Goal: Task Accomplishment & Management: Manage account settings

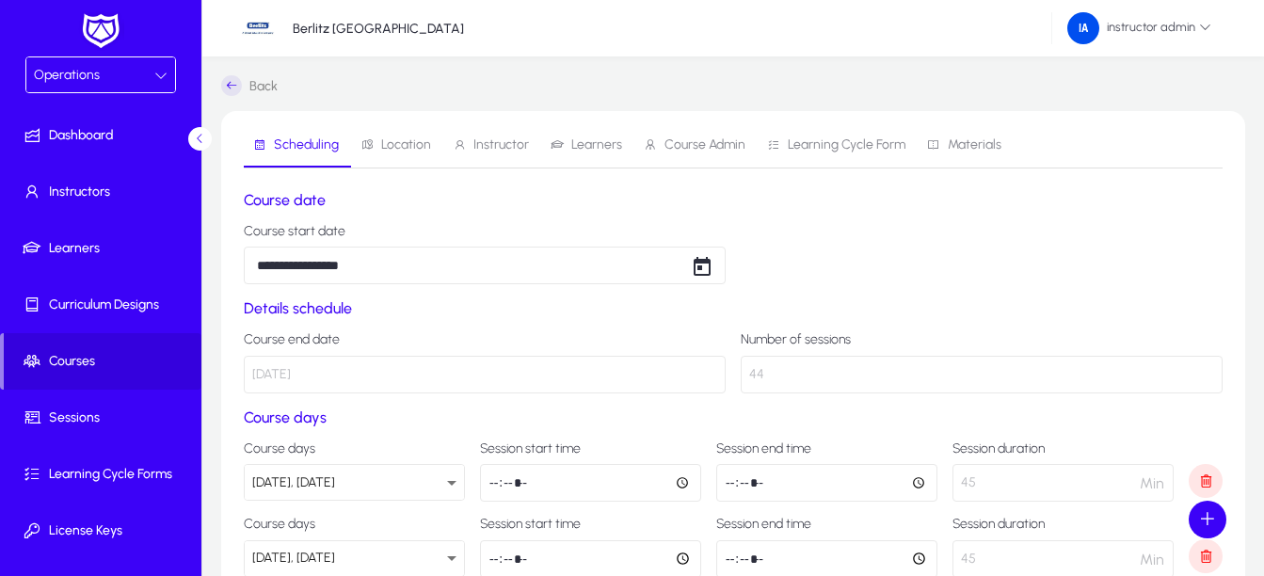
click at [72, 83] on div "Operations" at bounding box center [94, 75] width 120 height 24
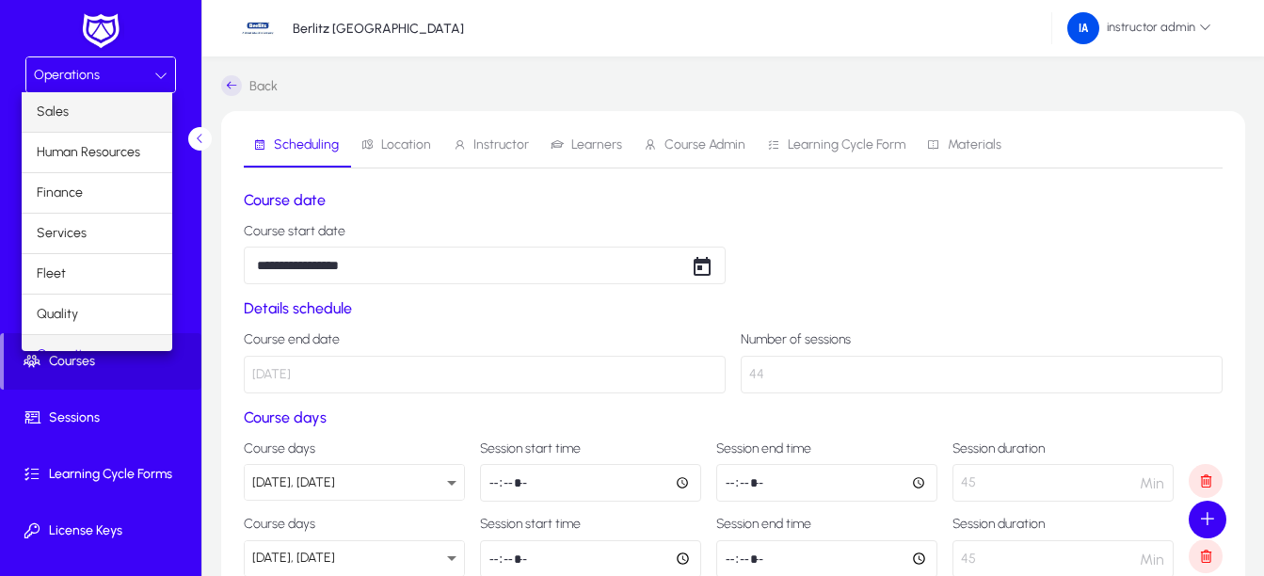
click at [92, 112] on mat-option "Sales" at bounding box center [97, 112] width 151 height 40
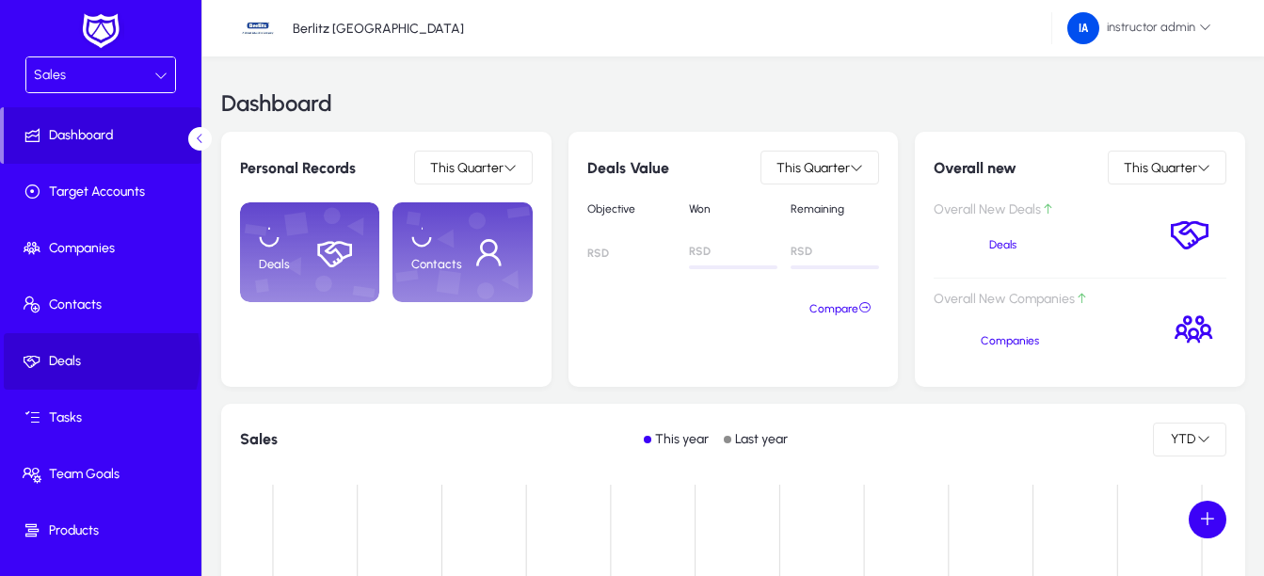
click at [78, 358] on span "Deals" at bounding box center [104, 361] width 201 height 19
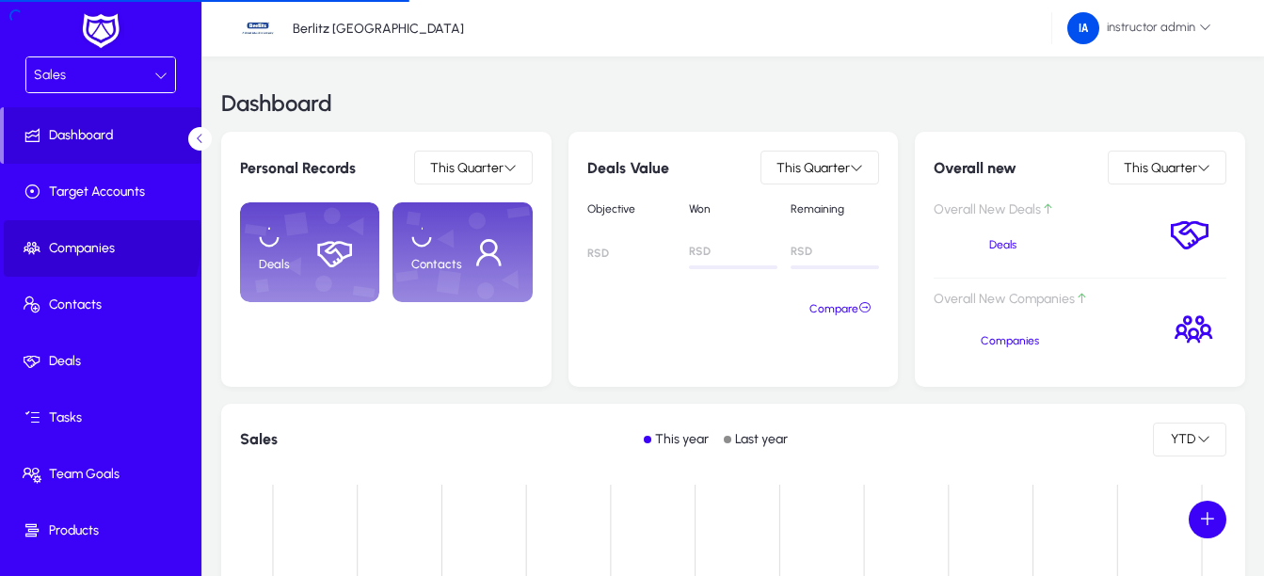
click at [83, 241] on span "Companies" at bounding box center [104, 248] width 201 height 19
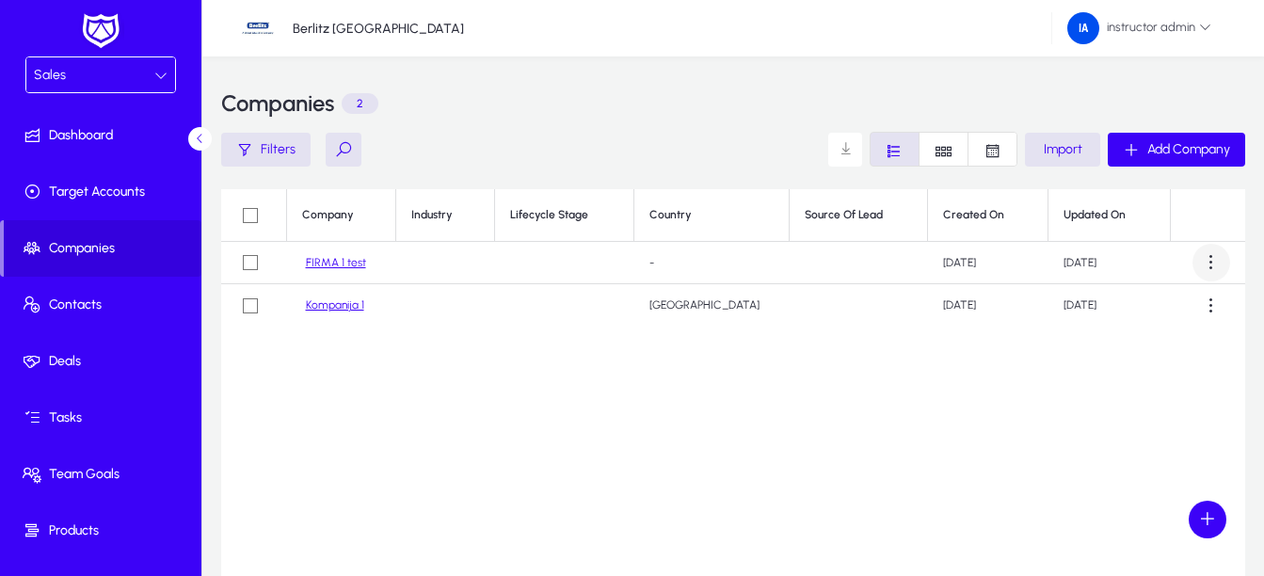
click at [1222, 251] on span at bounding box center [1211, 263] width 38 height 38
click at [1182, 350] on span "Edit" at bounding box center [1177, 348] width 75 height 17
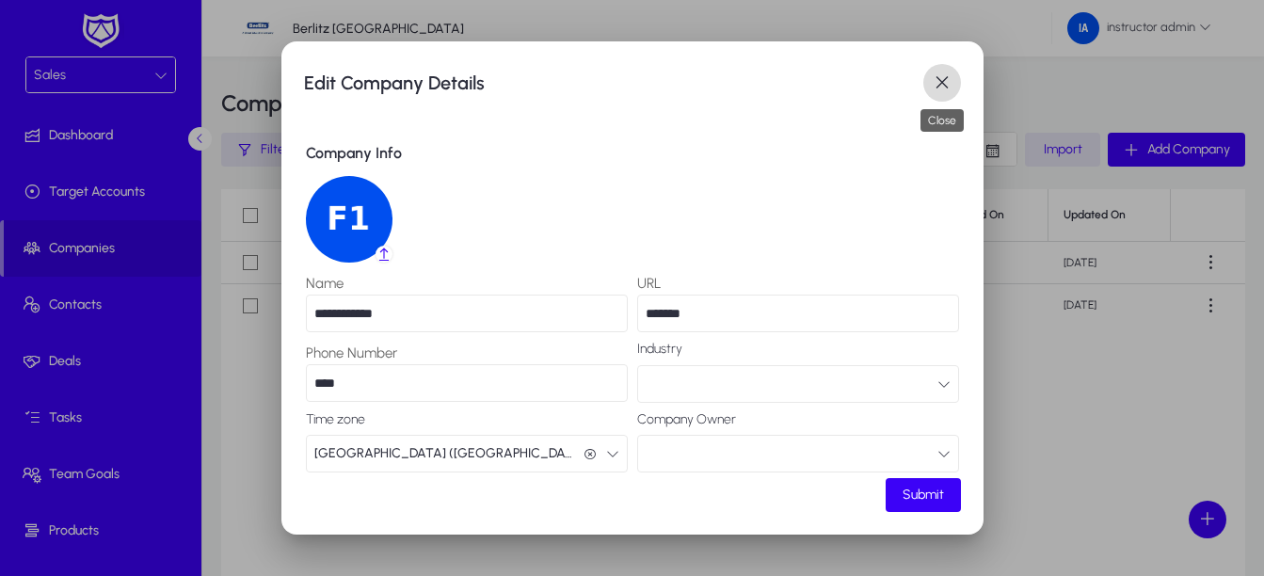
click at [937, 76] on span "button" at bounding box center [942, 83] width 38 height 38
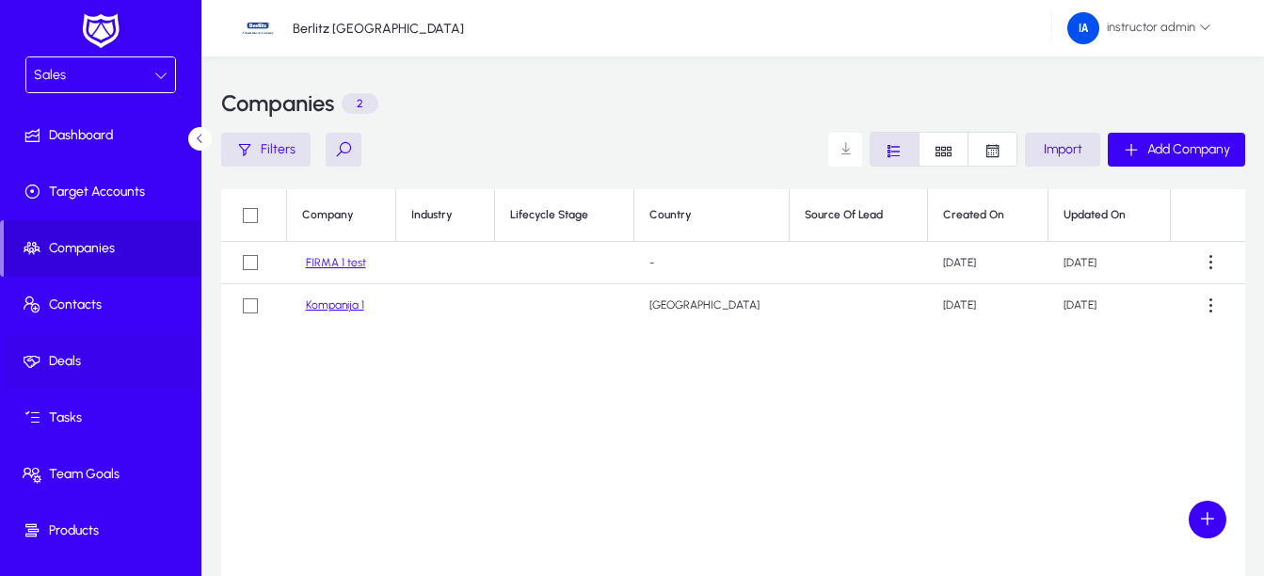
click at [127, 364] on span "Deals" at bounding box center [104, 361] width 201 height 19
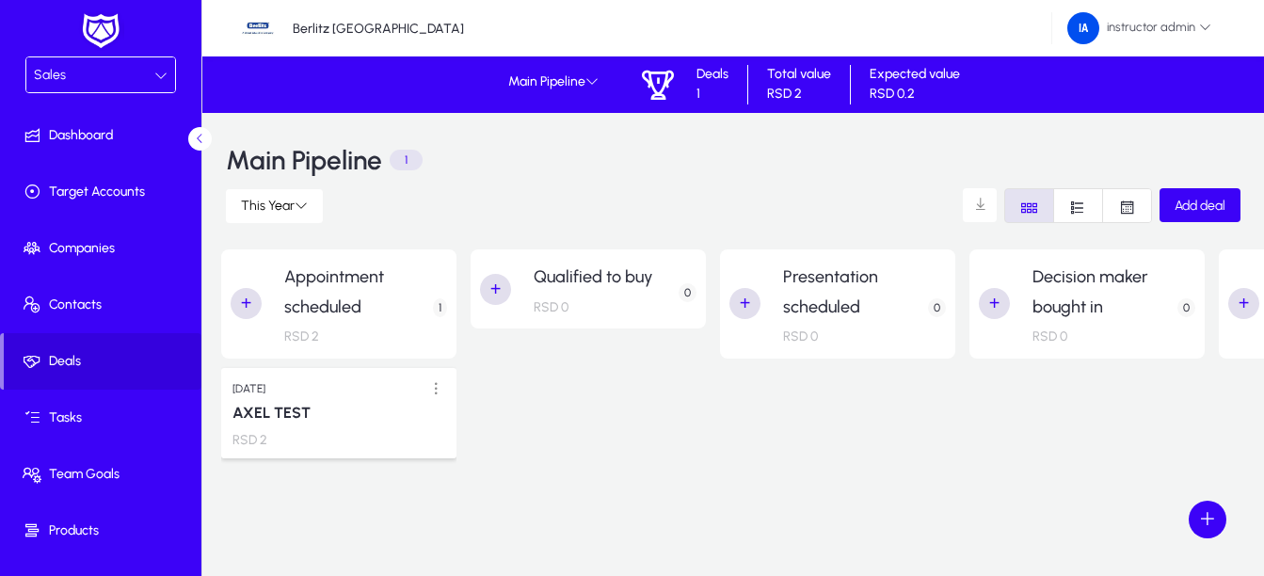
scroll to position [5, 0]
click at [586, 86] on icon at bounding box center [591, 80] width 13 height 13
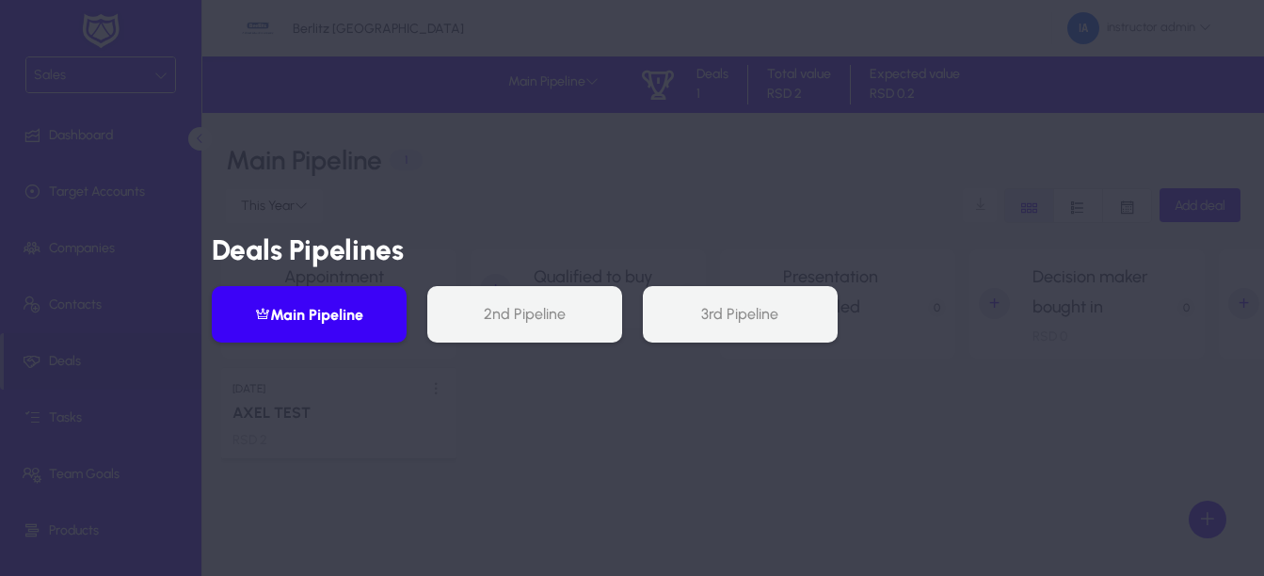
click at [583, 202] on div at bounding box center [632, 288] width 1264 height 576
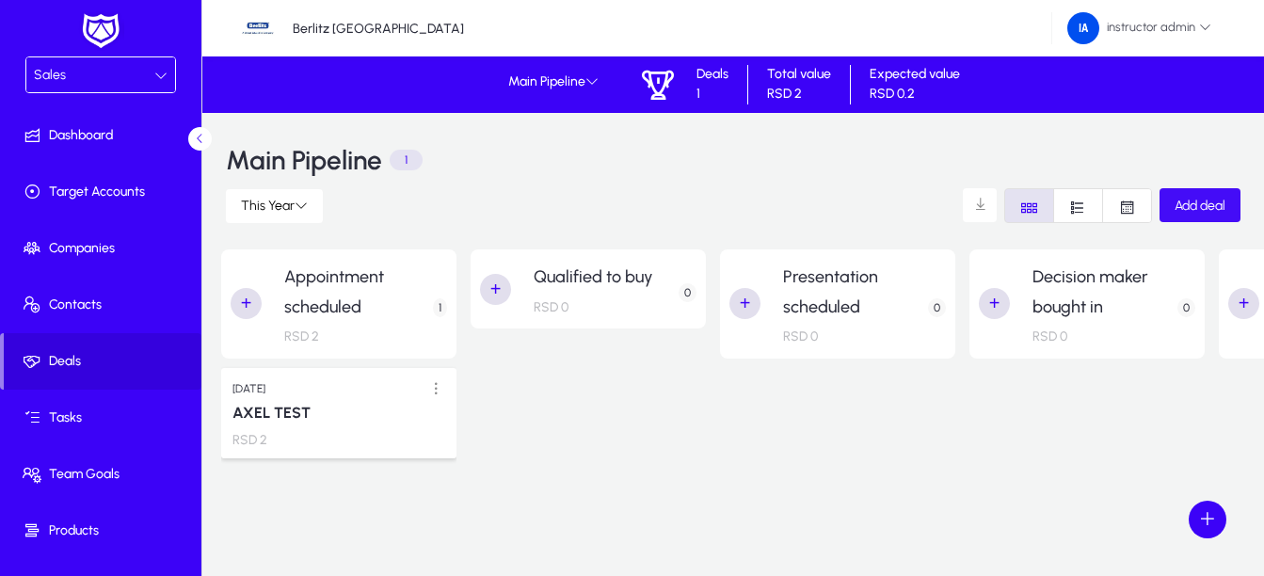
click at [1209, 215] on span "button" at bounding box center [1199, 205] width 81 height 45
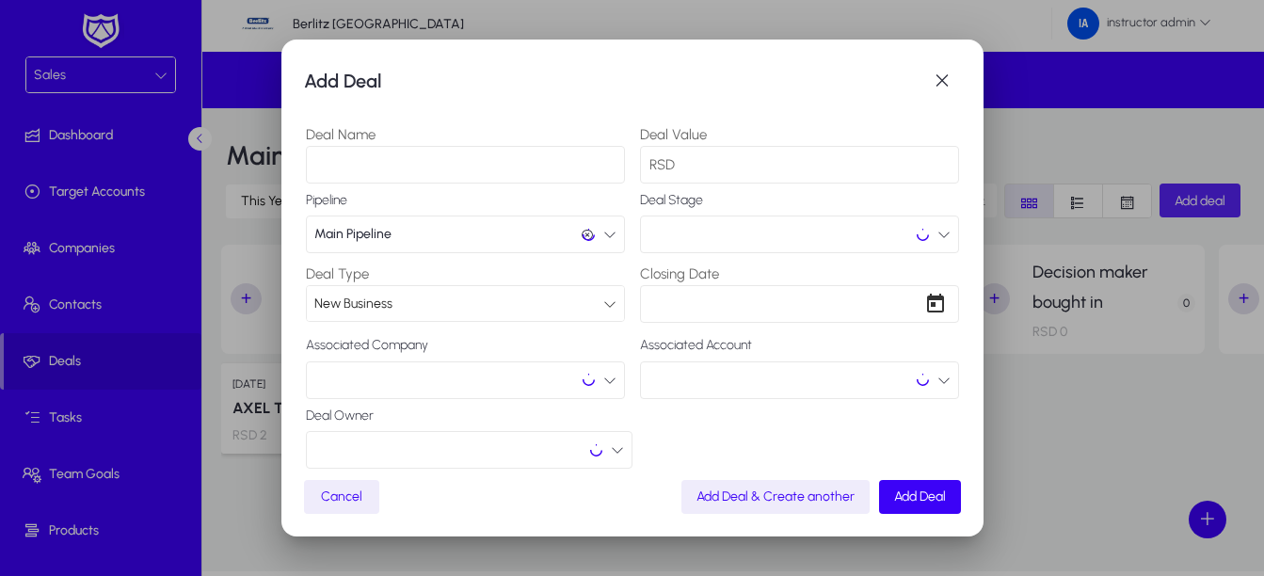
scroll to position [0, 0]
click at [454, 176] on input "Deal Name" at bounding box center [465, 165] width 319 height 38
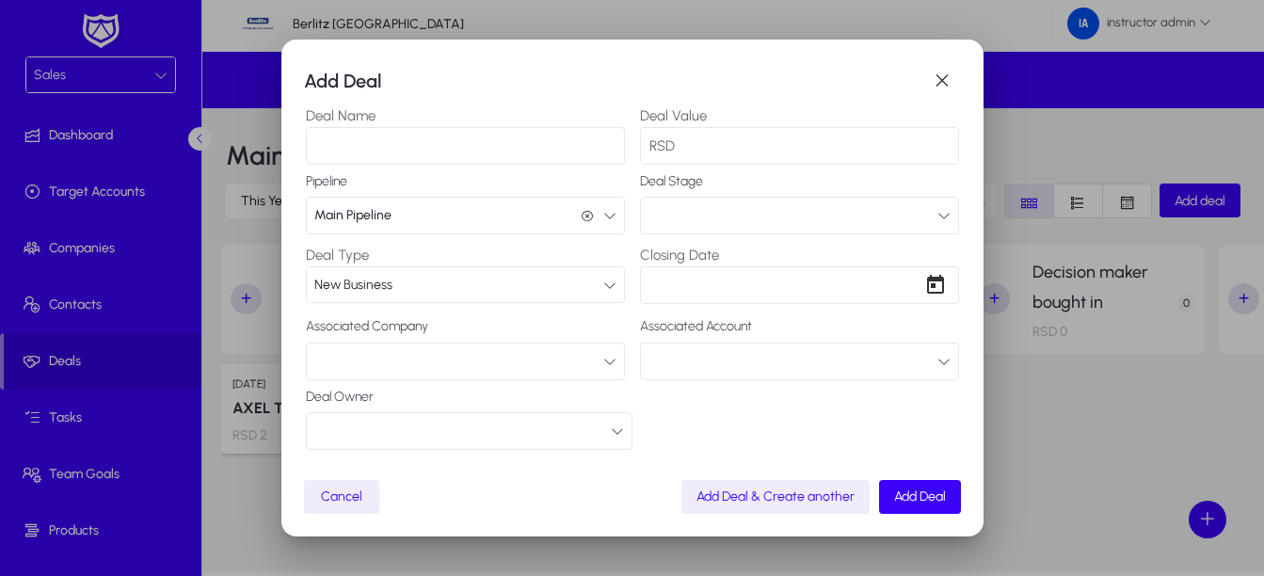
scroll to position [24, 0]
click at [539, 498] on div "Cancel Add Deal & Create another Add Deal" at bounding box center [632, 497] width 657 height 34
click at [777, 195] on button "button" at bounding box center [799, 211] width 319 height 38
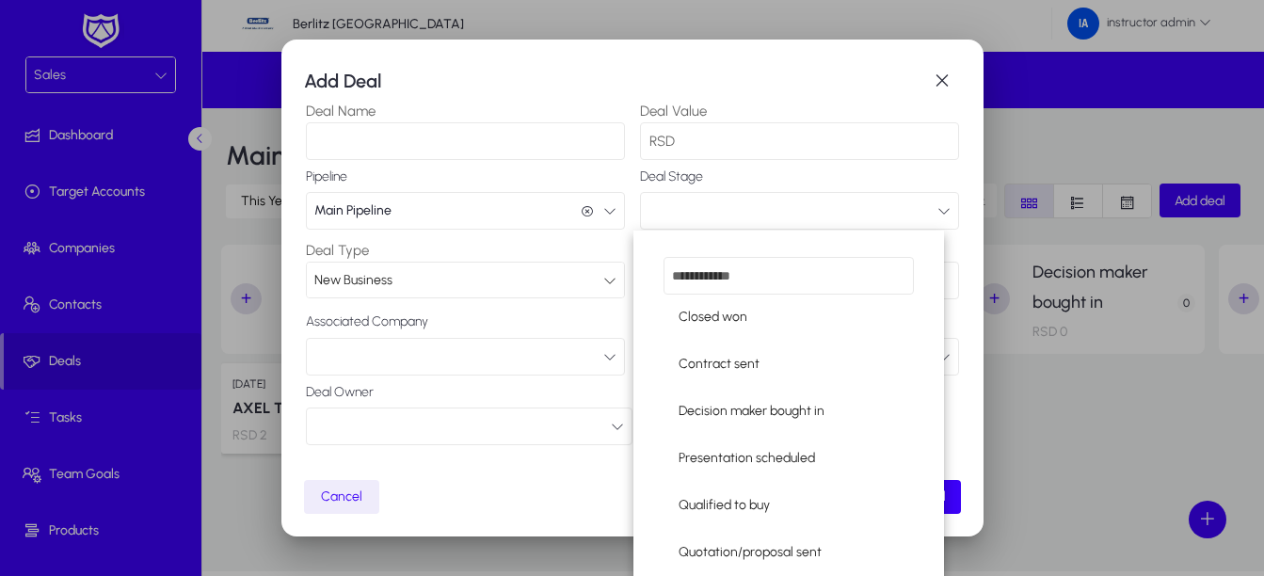
scroll to position [109, 0]
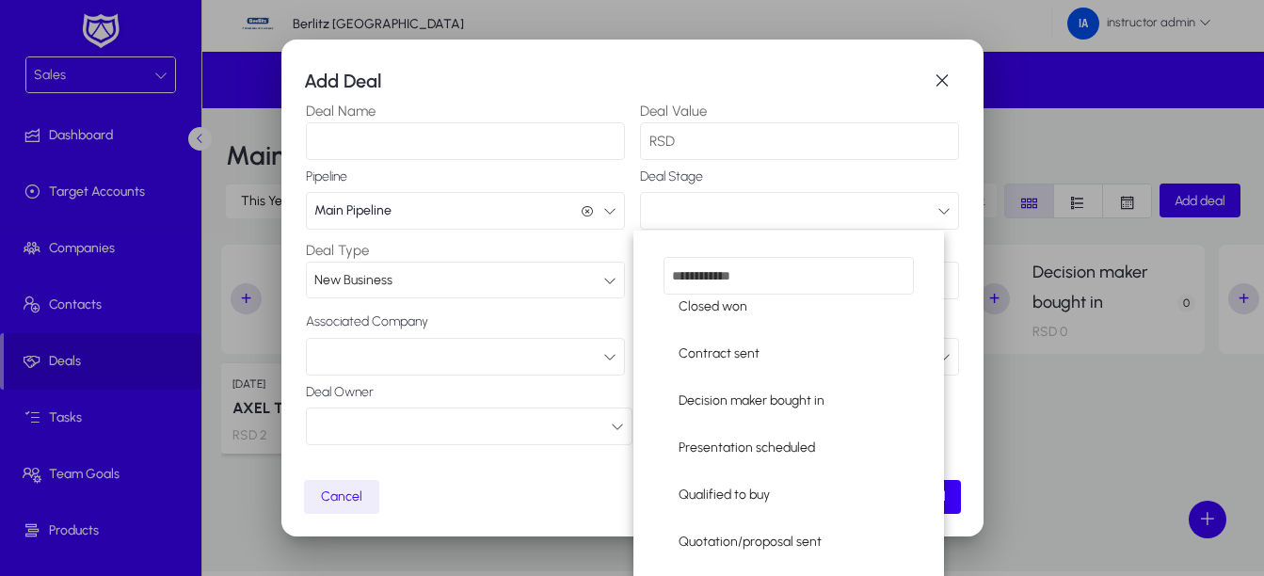
click at [1125, 403] on div at bounding box center [632, 288] width 1264 height 576
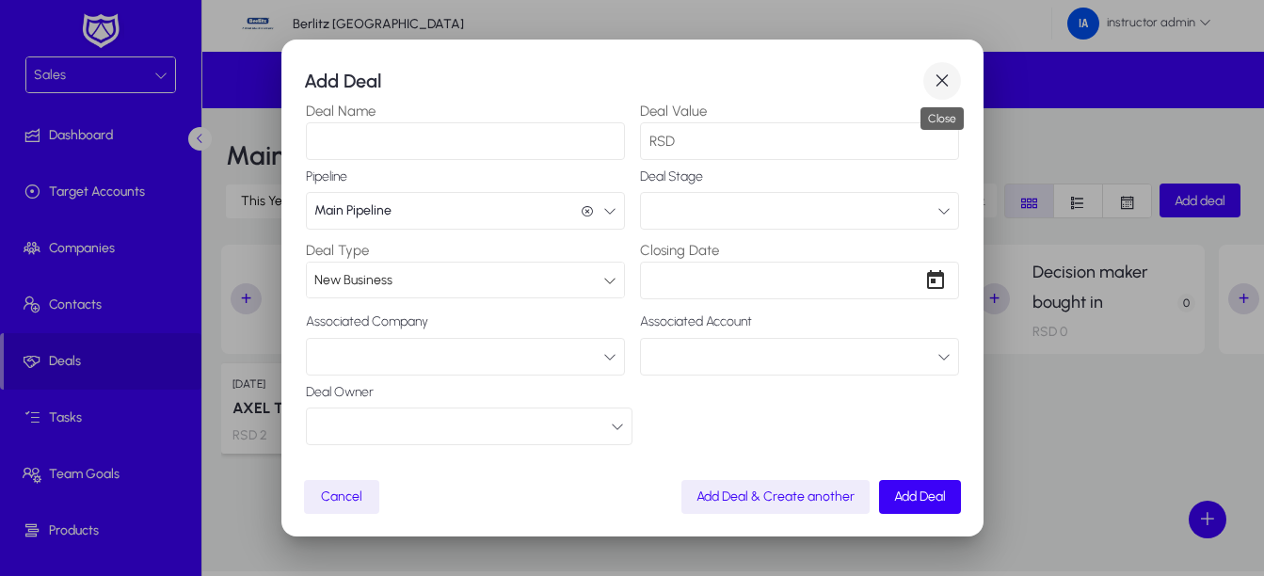
click at [934, 76] on span "button" at bounding box center [942, 81] width 38 height 38
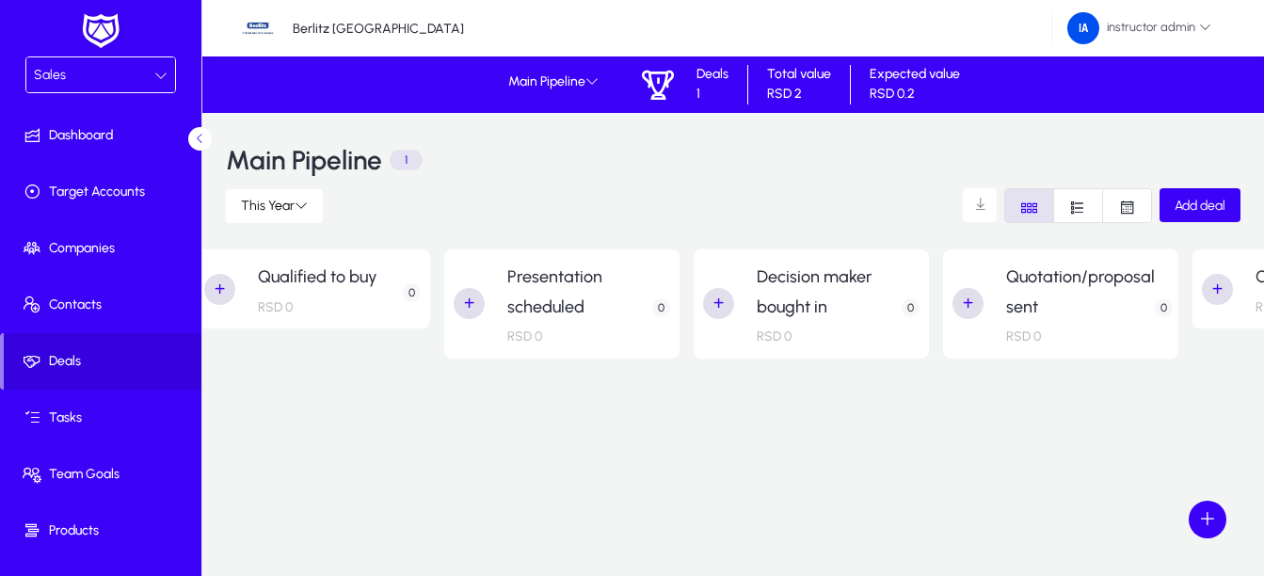
scroll to position [0, 0]
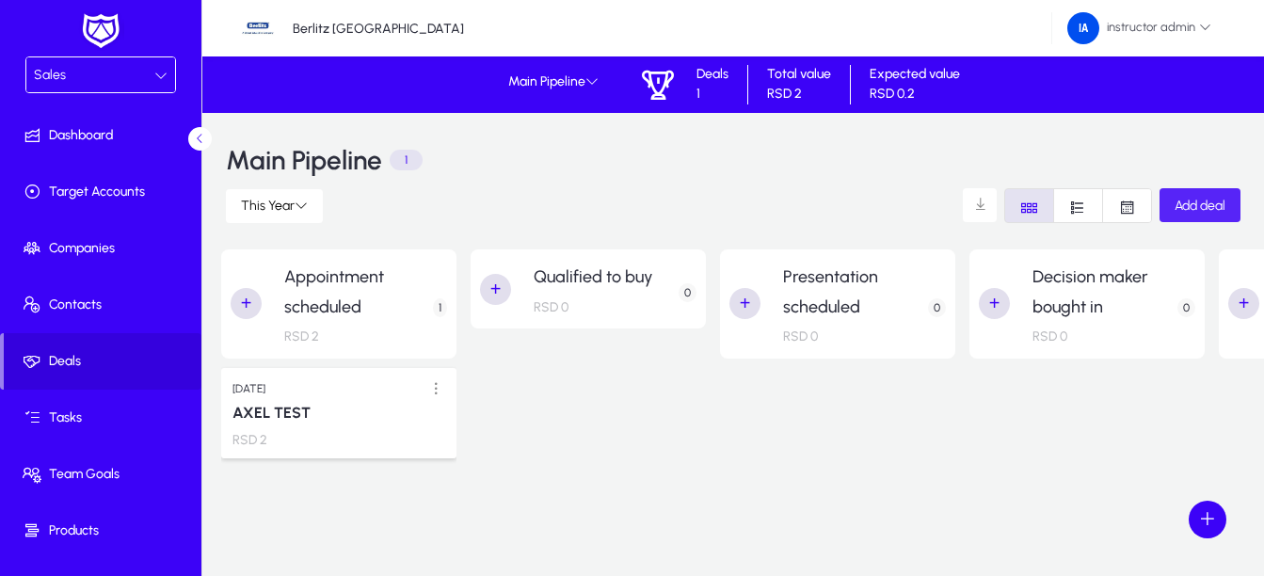
click at [1201, 195] on span "button" at bounding box center [1199, 205] width 81 height 45
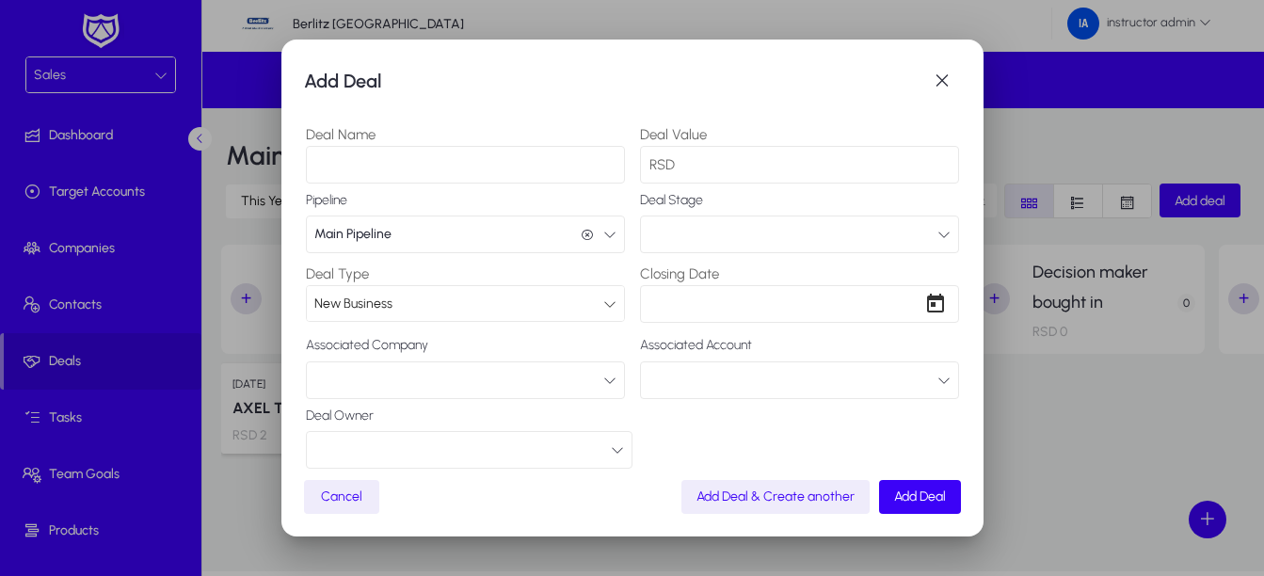
click at [530, 218] on button "Main Pipeline Main Pipeline" at bounding box center [465, 234] width 319 height 38
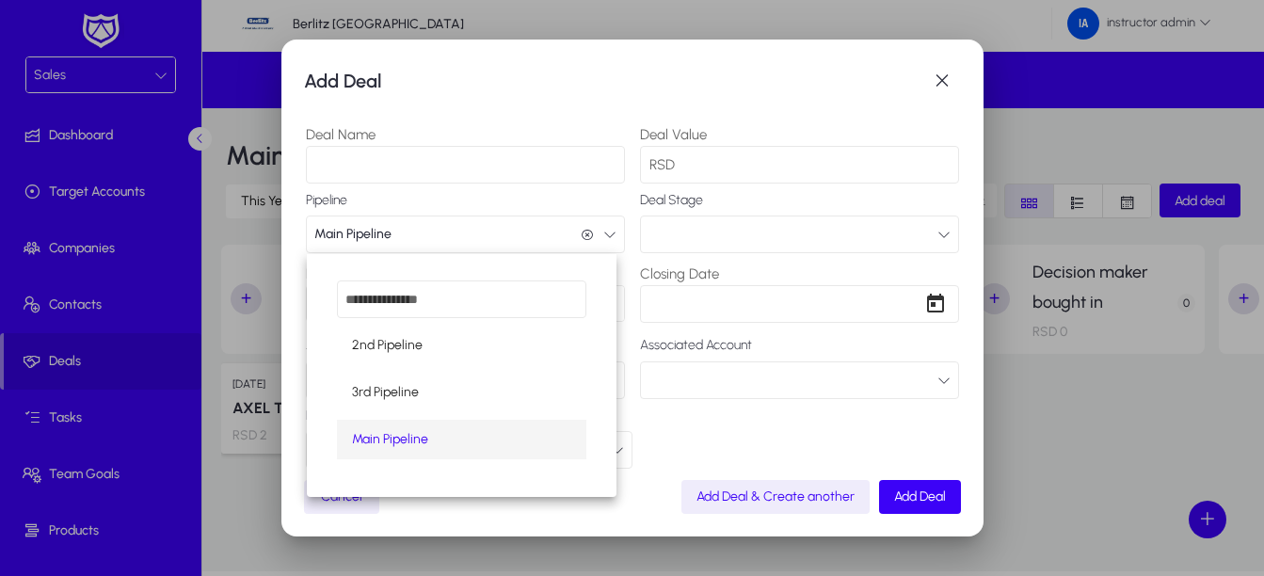
click at [530, 218] on div at bounding box center [632, 288] width 1264 height 576
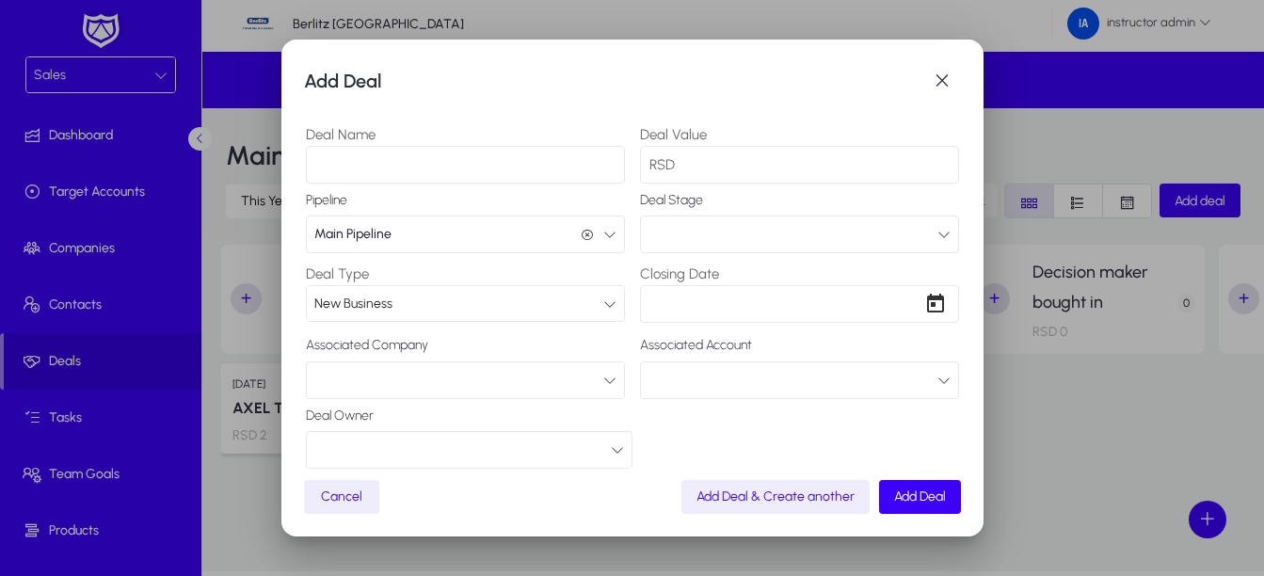
click at [782, 240] on button "button" at bounding box center [799, 234] width 319 height 38
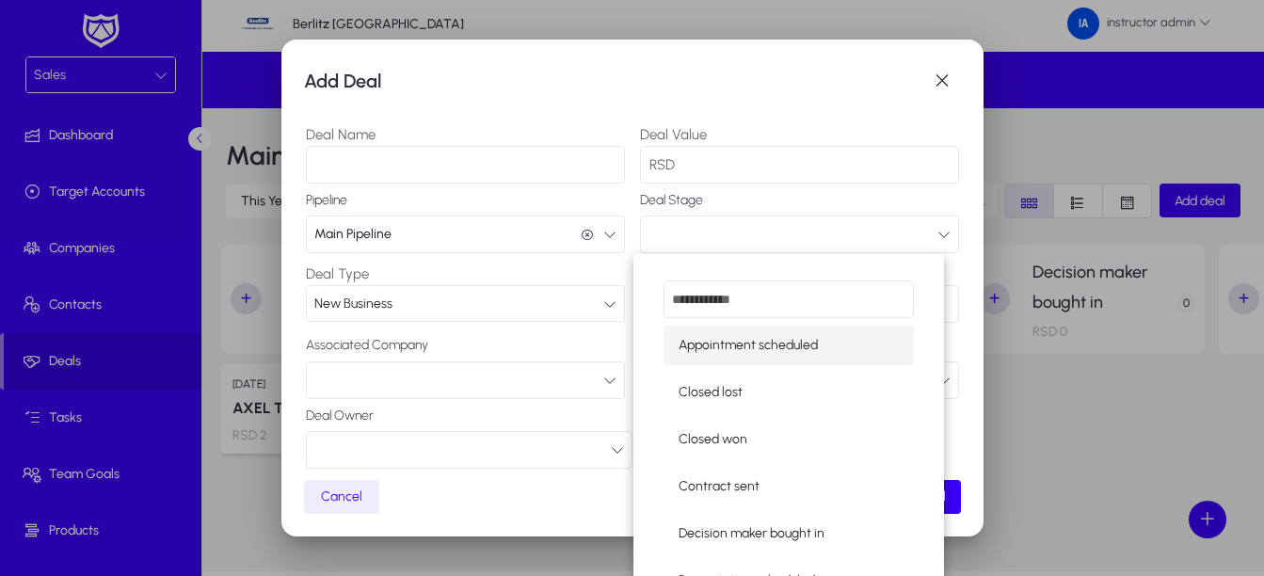
drag, startPoint x: 541, startPoint y: 84, endPoint x: 775, endPoint y: 93, distance: 234.5
click at [772, 93] on div at bounding box center [632, 288] width 1264 height 576
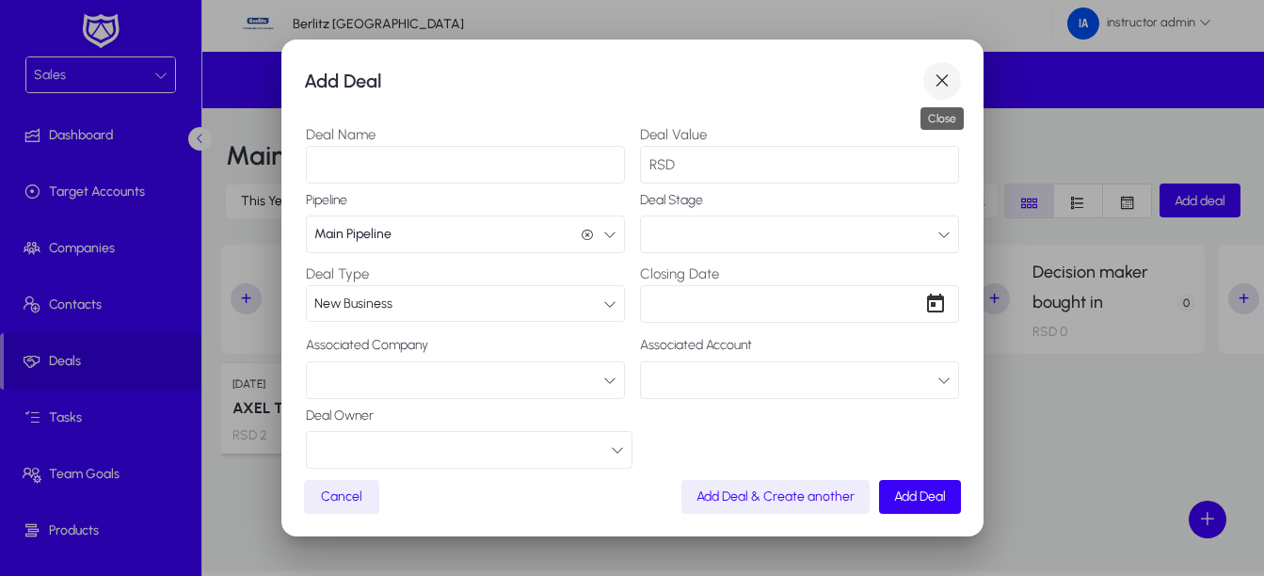
click at [940, 71] on span "button" at bounding box center [942, 81] width 38 height 38
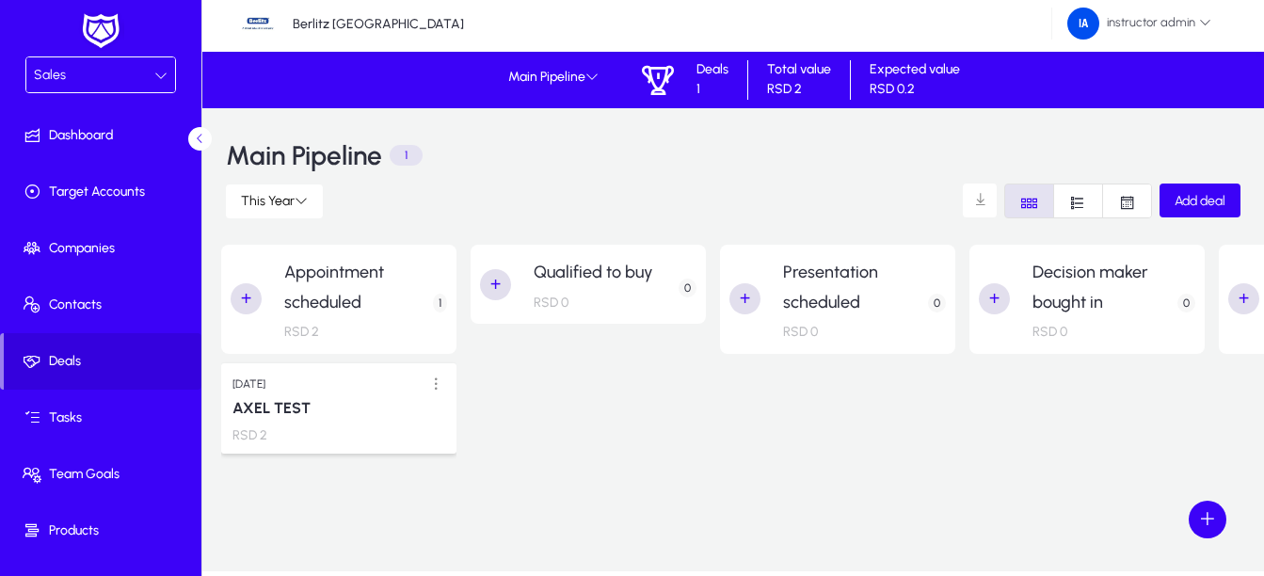
scroll to position [5, 0]
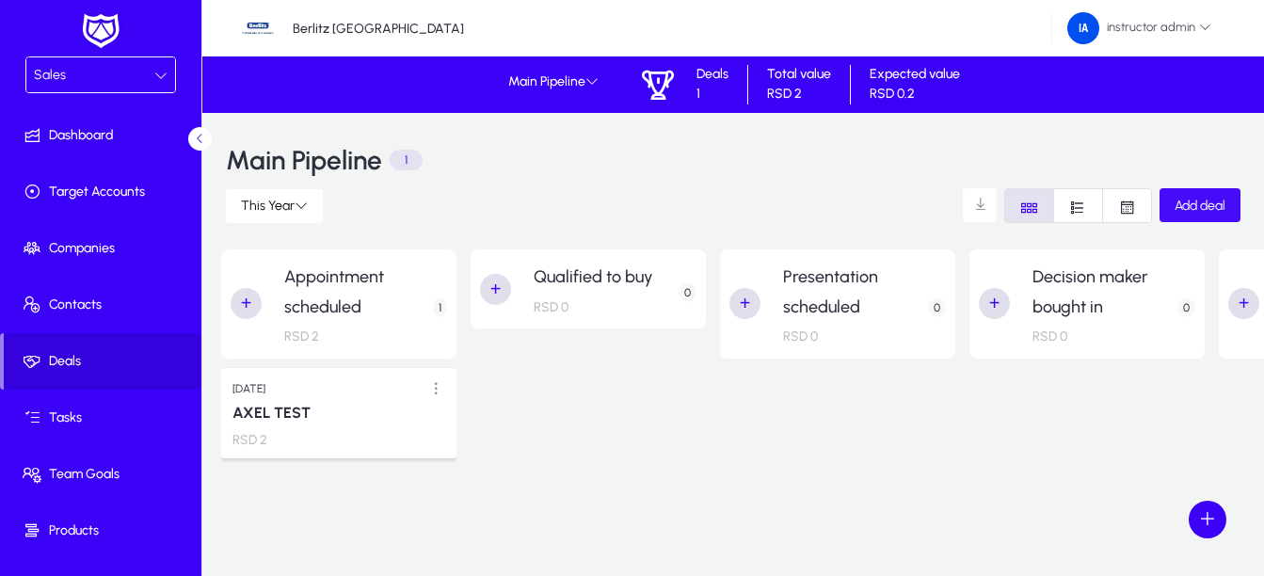
click at [1206, 208] on span "Add deal" at bounding box center [1199, 206] width 51 height 16
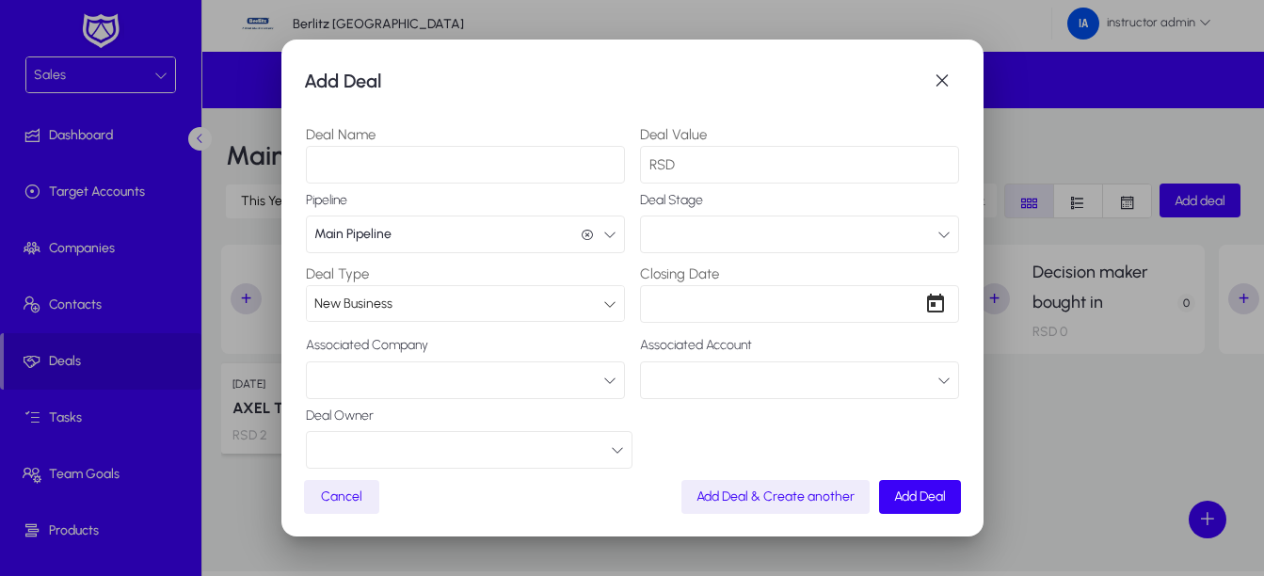
click at [786, 235] on button "button" at bounding box center [799, 234] width 319 height 38
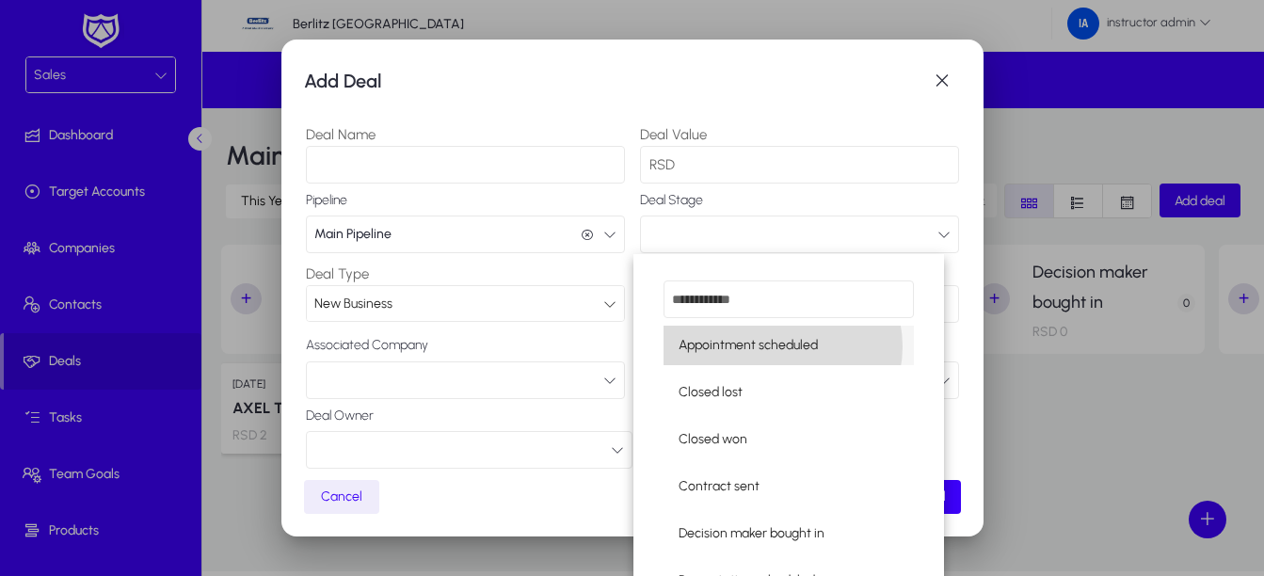
click at [782, 346] on span "Appointment scheduled" at bounding box center [747, 345] width 139 height 23
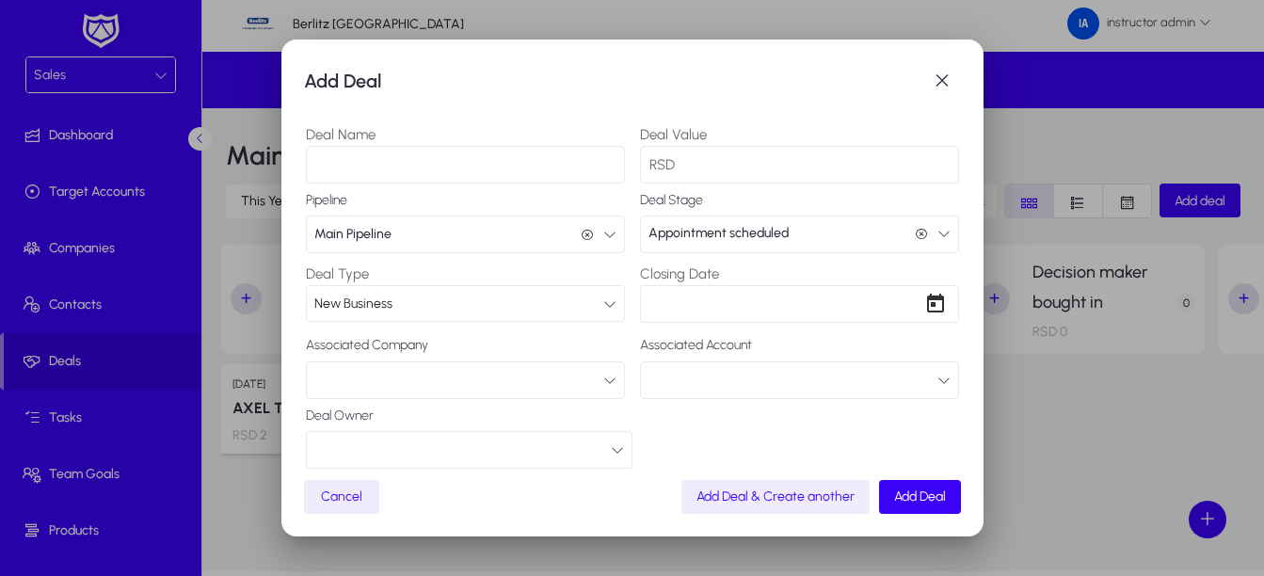
click at [756, 159] on input "Deal Value" at bounding box center [799, 165] width 319 height 38
click at [605, 394] on button "button" at bounding box center [465, 380] width 319 height 38
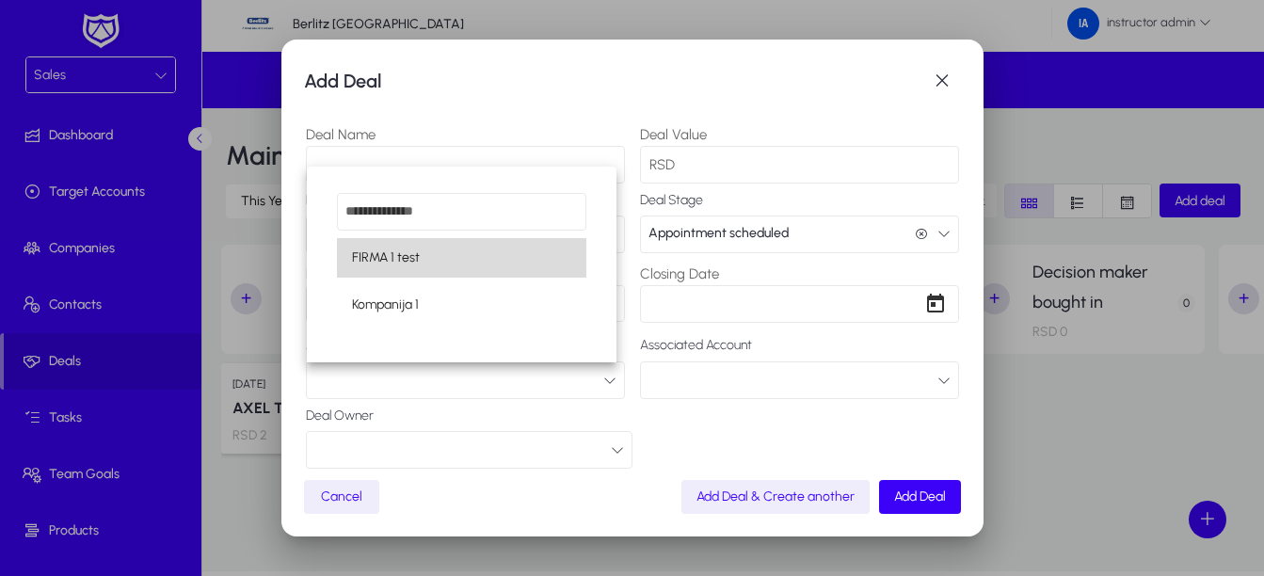
click at [439, 270] on mat-option "FIRMA 1 test" at bounding box center [462, 258] width 250 height 40
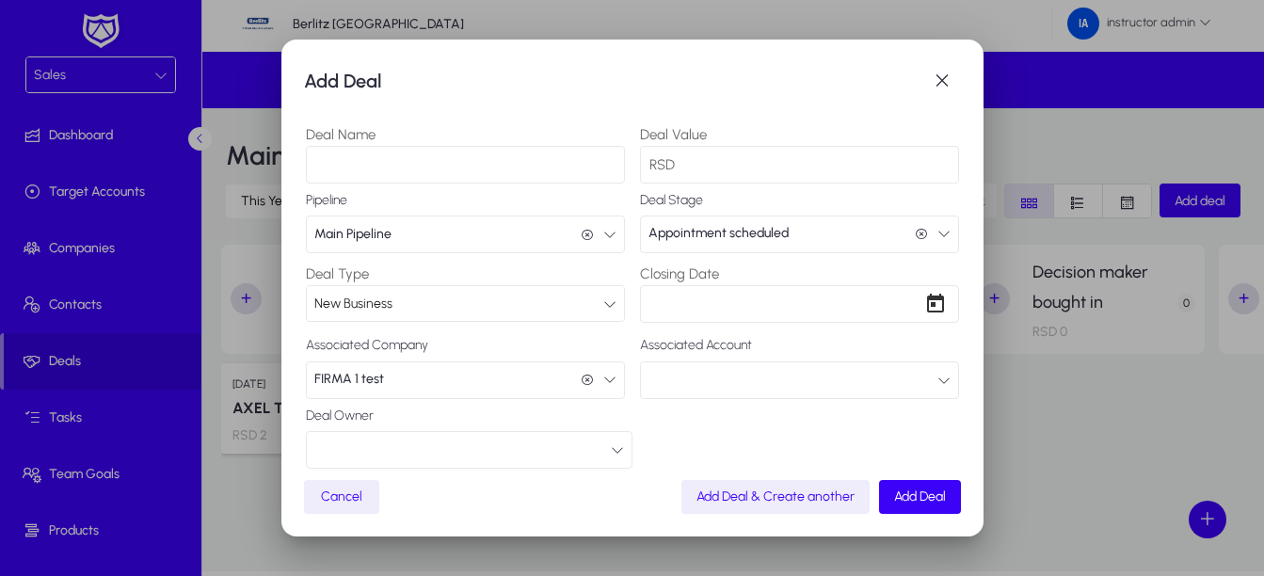
click at [764, 367] on button "button" at bounding box center [799, 380] width 319 height 38
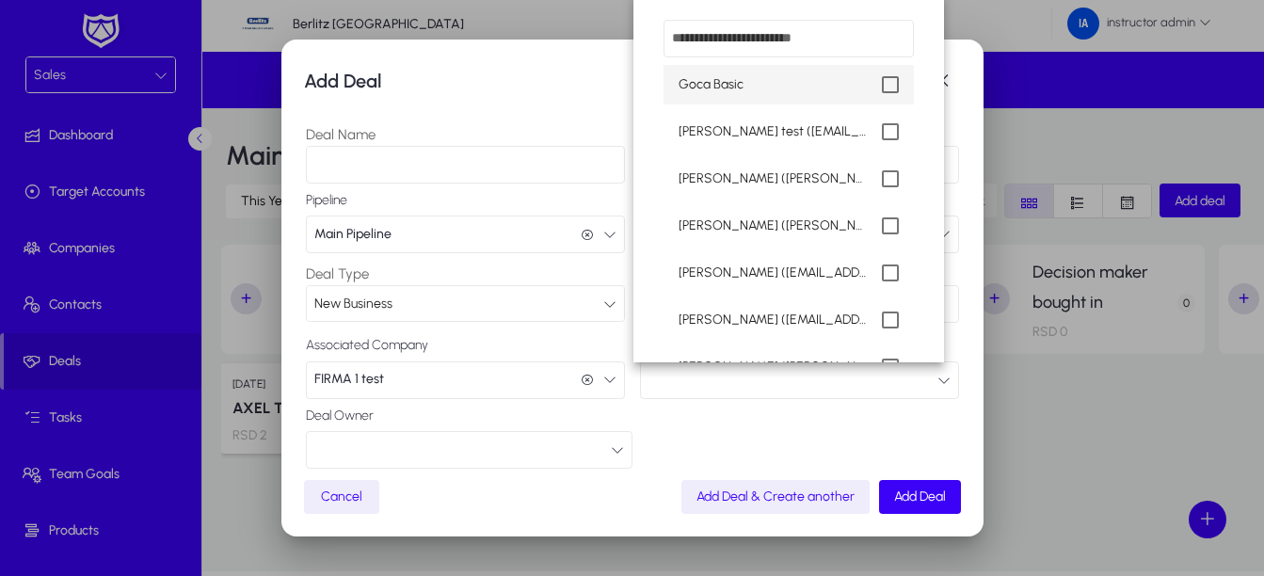
click at [733, 449] on div at bounding box center [632, 288] width 1264 height 576
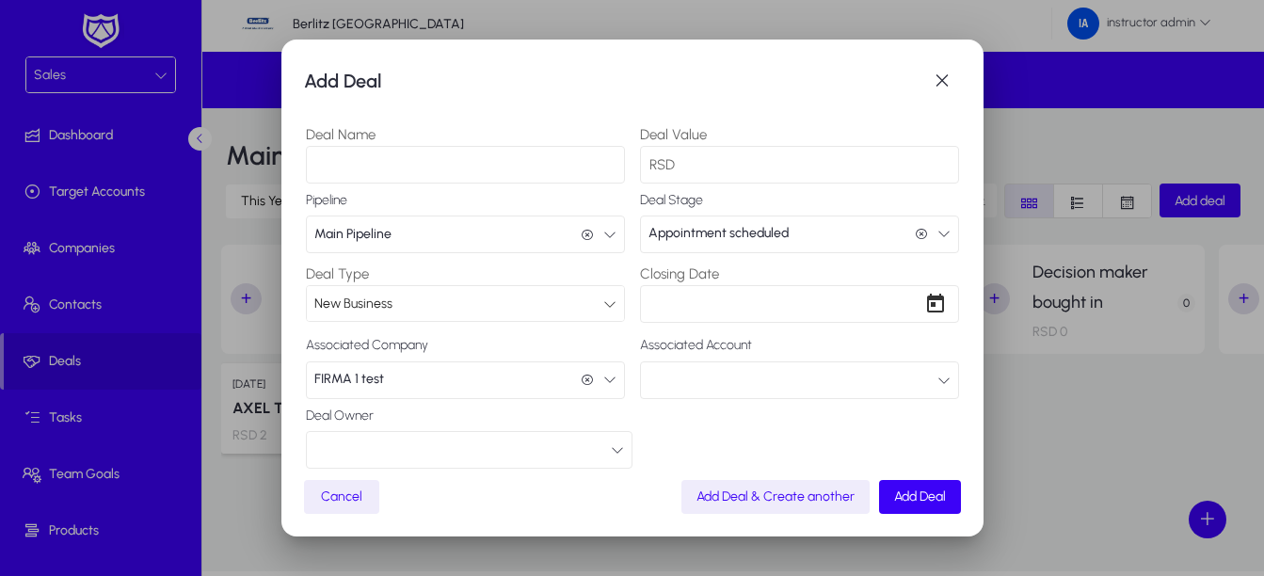
click at [554, 451] on button "button" at bounding box center [469, 450] width 327 height 38
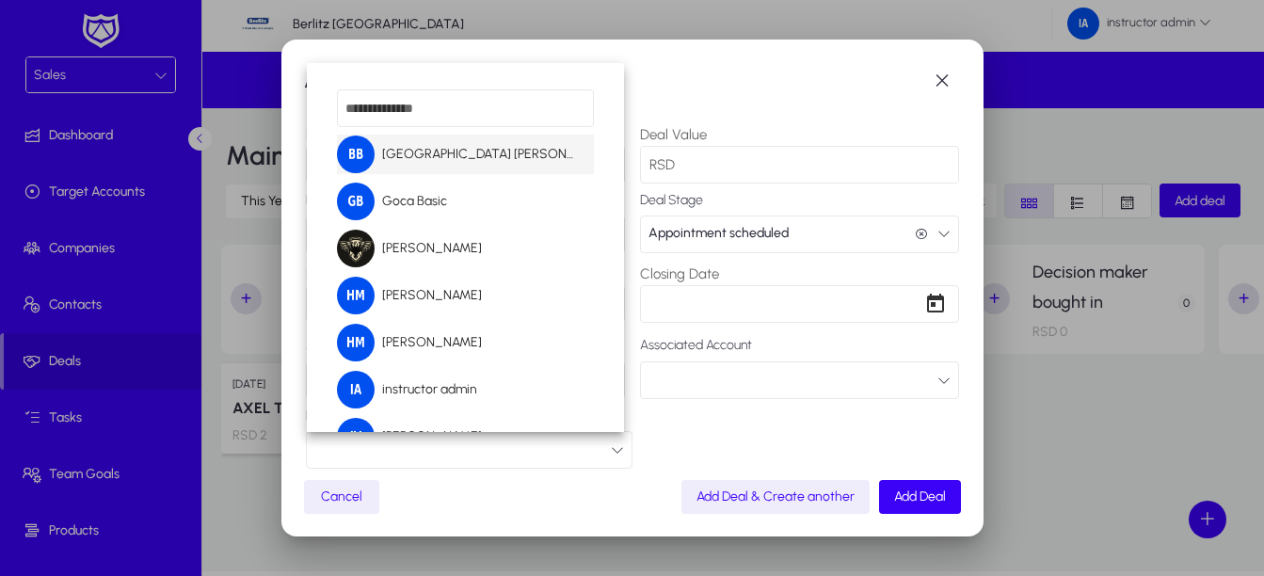
click at [944, 76] on div at bounding box center [632, 288] width 1264 height 576
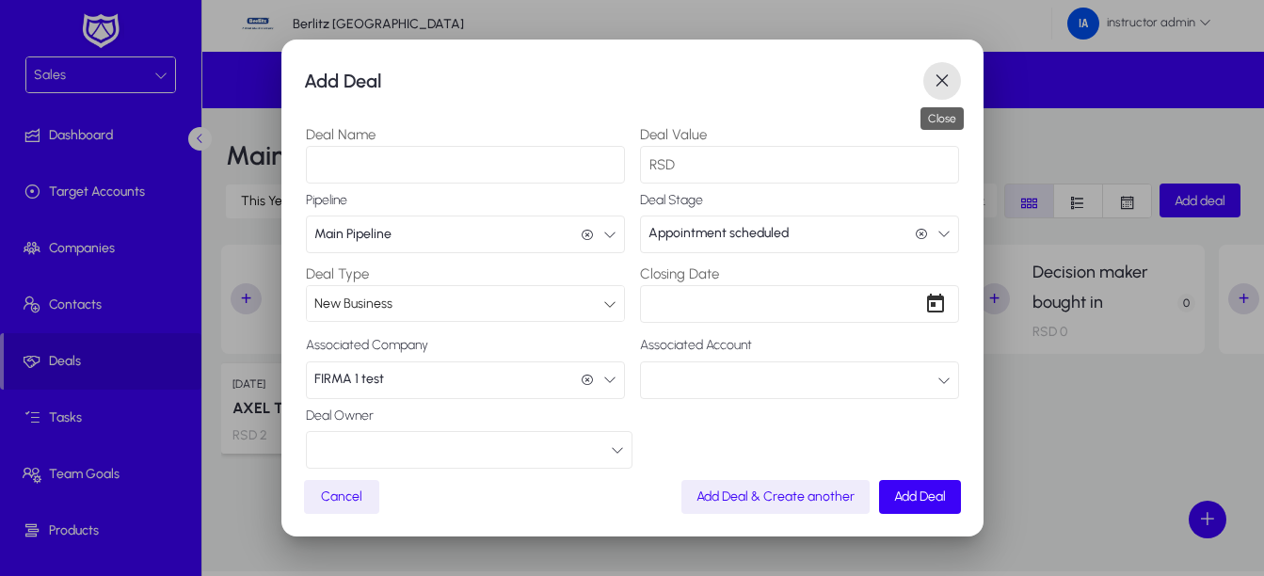
click at [944, 76] on span "button" at bounding box center [942, 81] width 38 height 38
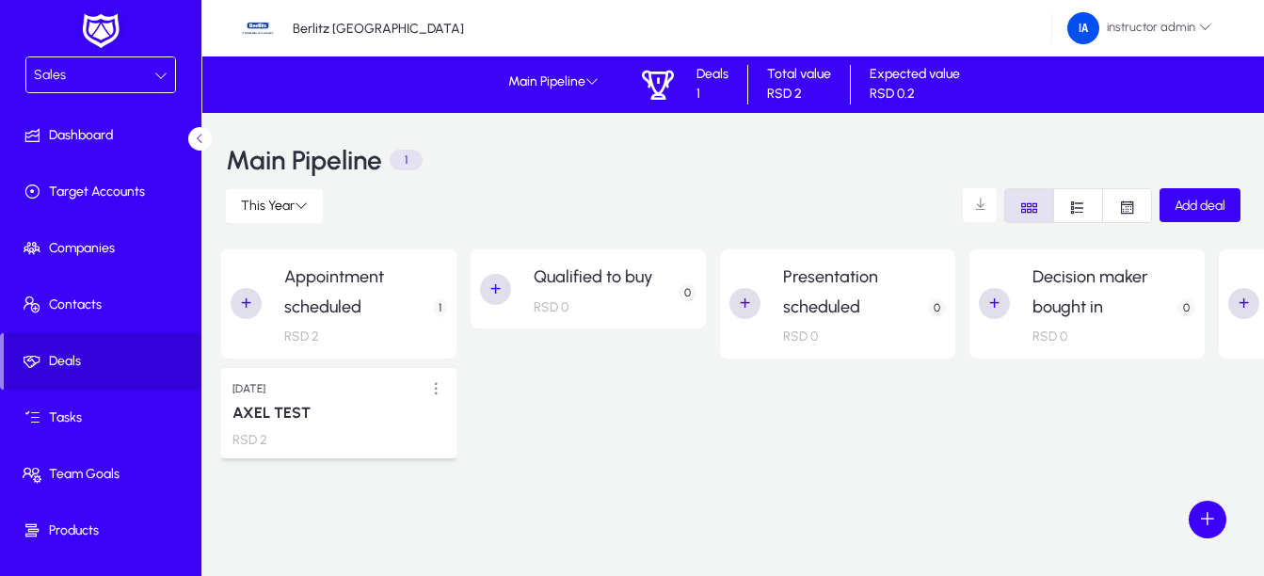
scroll to position [5, 0]
click at [85, 74] on div "Sales" at bounding box center [94, 75] width 120 height 24
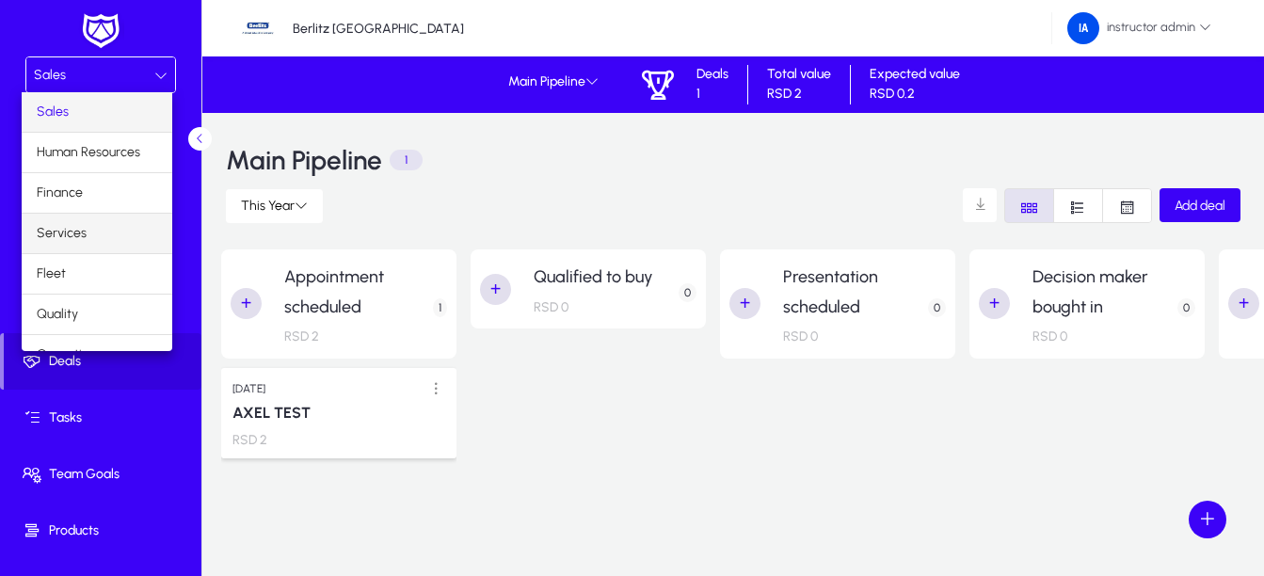
scroll to position [64, 0]
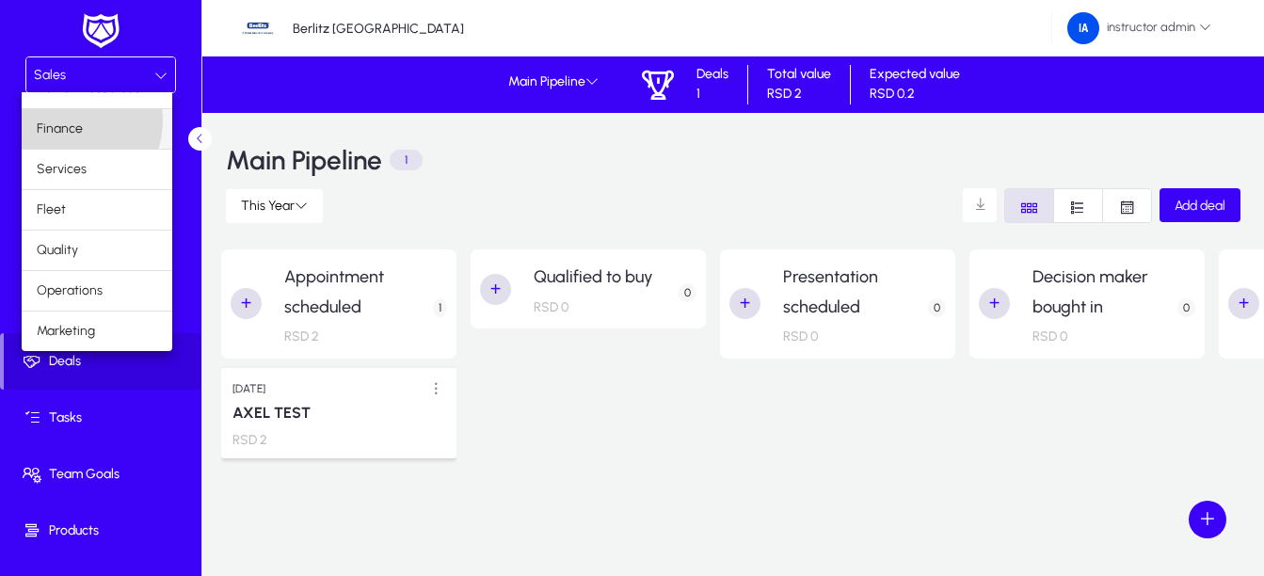
click at [69, 120] on span "Finance" at bounding box center [60, 129] width 46 height 23
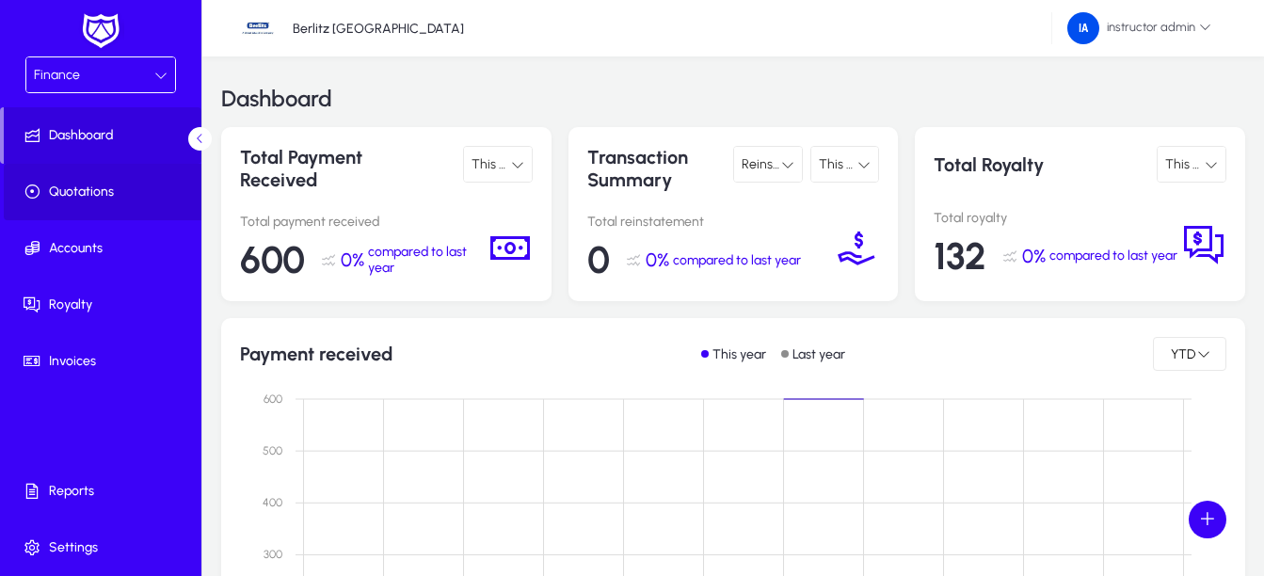
click at [74, 186] on span "Quotations" at bounding box center [104, 192] width 201 height 19
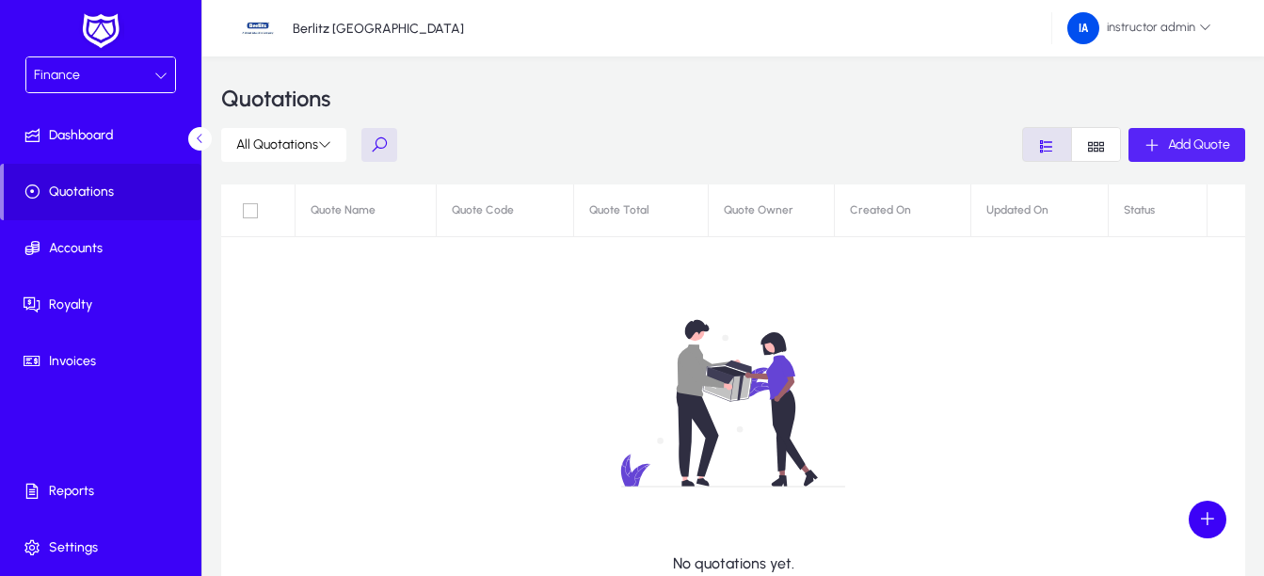
click at [1195, 155] on span "button" at bounding box center [1186, 144] width 117 height 45
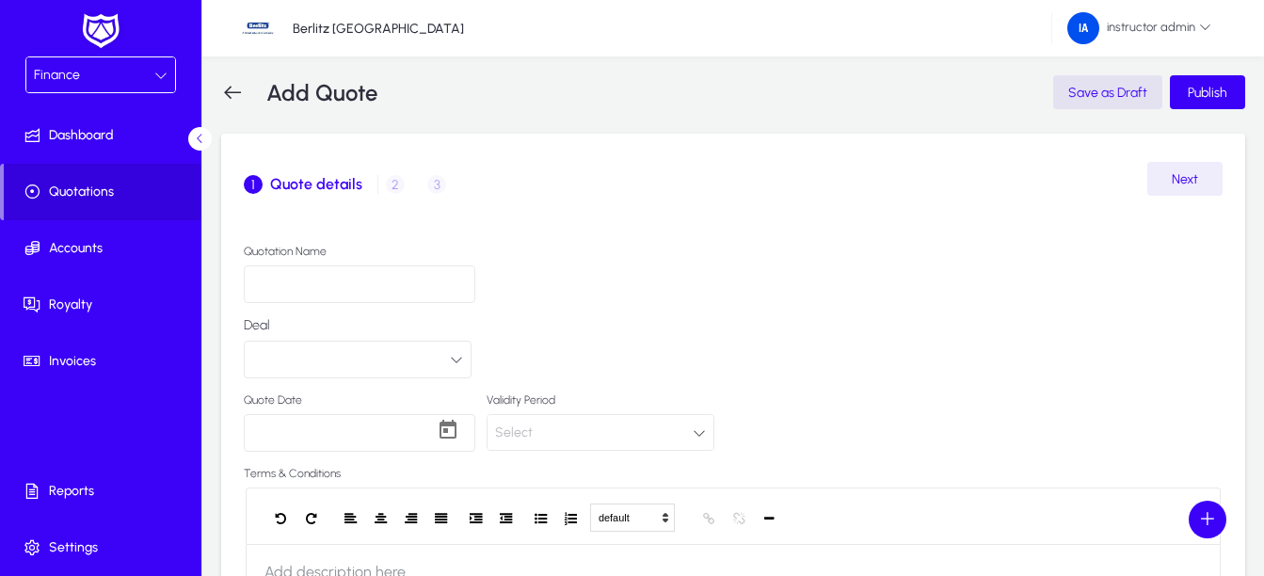
click at [383, 297] on input "Quotation Name" at bounding box center [359, 284] width 231 height 38
click at [997, 139] on div "1 Quote details 2 Customer Details 3 Product / Service details Quotation Name D…" at bounding box center [733, 410] width 1024 height 553
click at [458, 371] on button "button" at bounding box center [358, 360] width 228 height 38
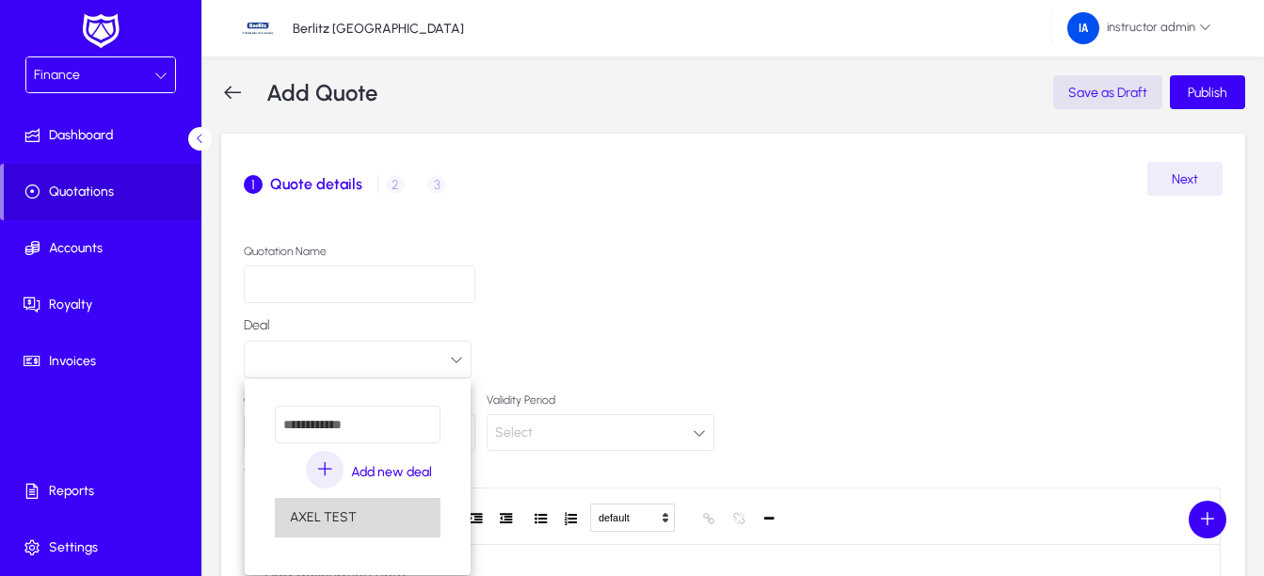
click at [375, 518] on mat-option "AXEL TEST" at bounding box center [358, 518] width 166 height 40
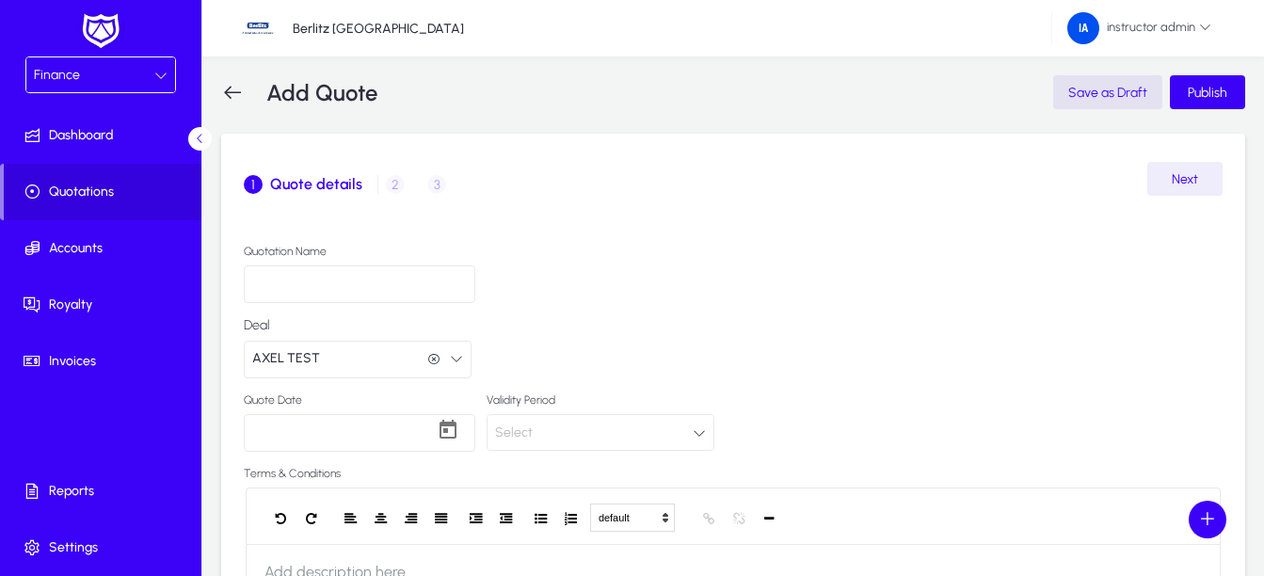
click at [390, 181] on div "1 Quote details 2 Customer Details 3 Product / Service details" at bounding box center [733, 184] width 979 height 45
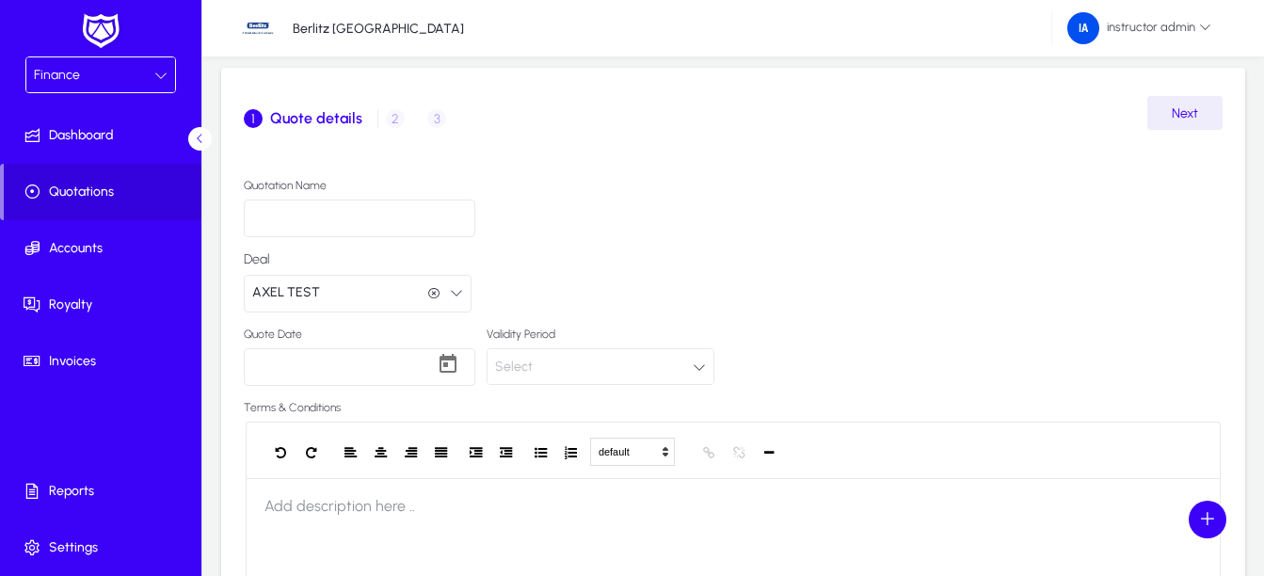
scroll to position [94, 0]
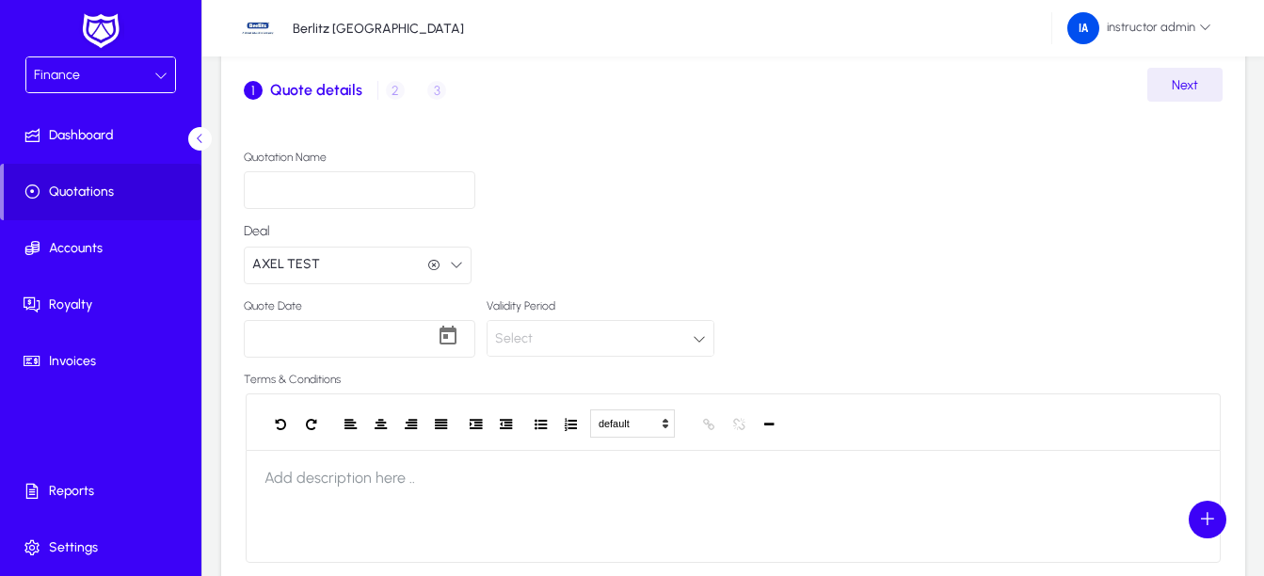
click at [380, 204] on input "Quotation Name" at bounding box center [359, 190] width 231 height 38
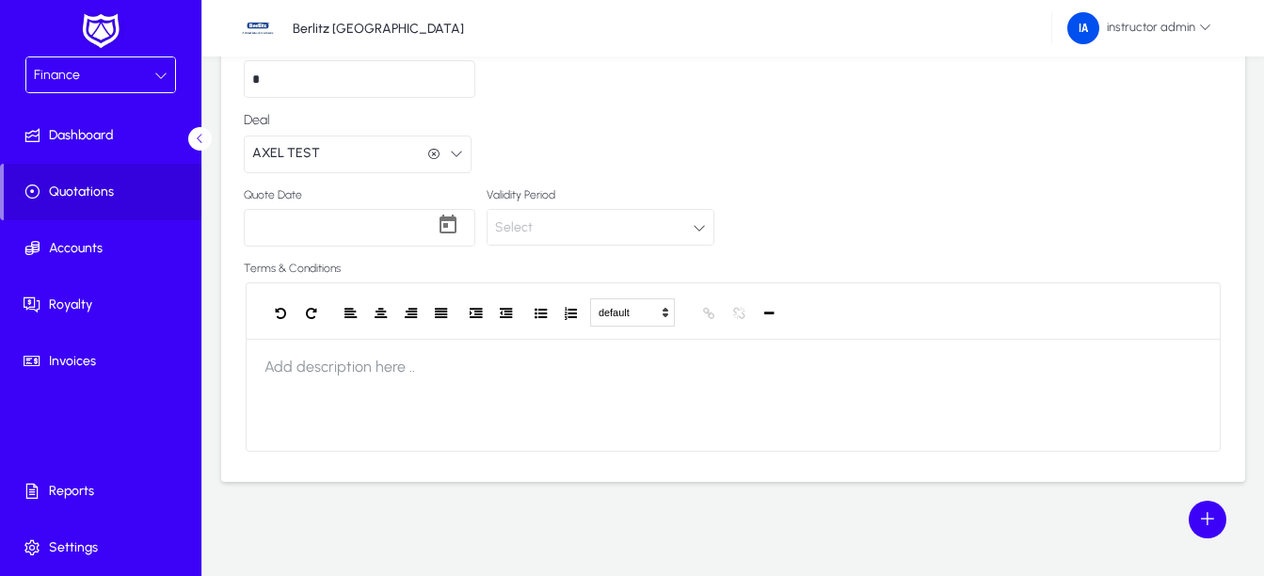
type input "*"
click at [592, 223] on div "Select" at bounding box center [594, 227] width 198 height 24
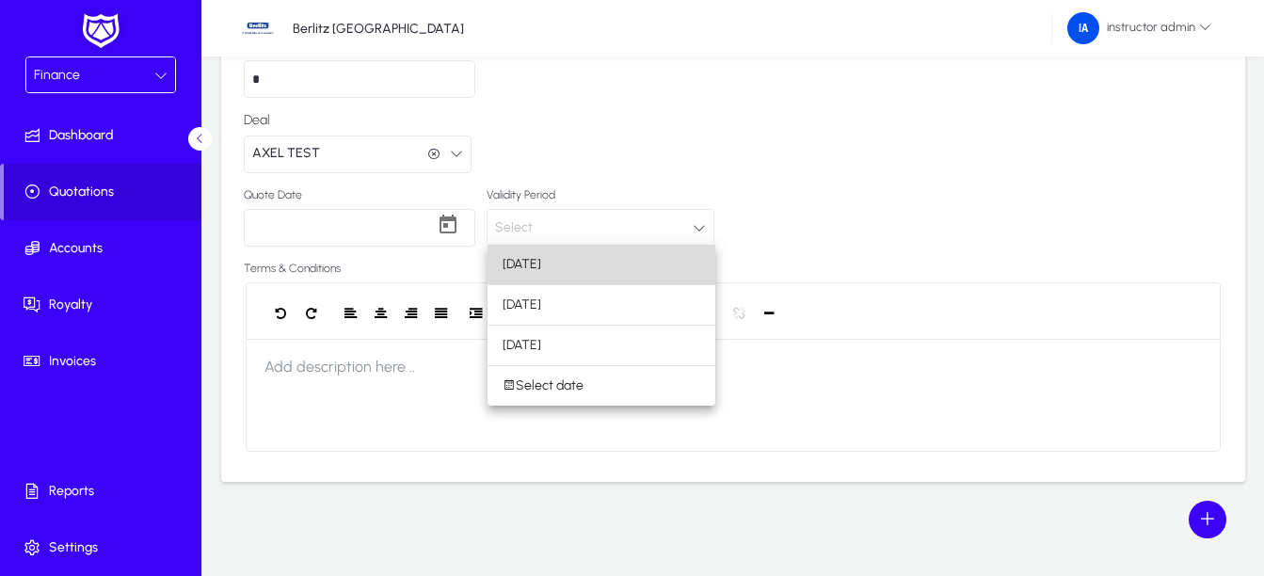
click at [562, 267] on mat-option "[DATE]" at bounding box center [601, 265] width 228 height 40
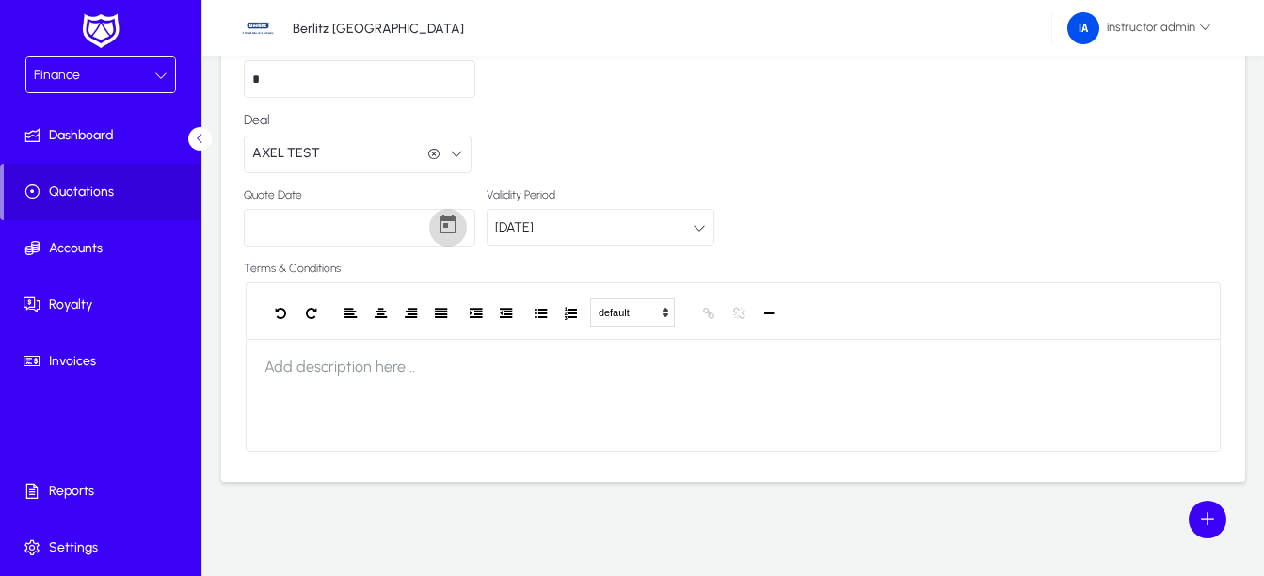
click at [451, 230] on span "Open calendar" at bounding box center [448, 228] width 38 height 38
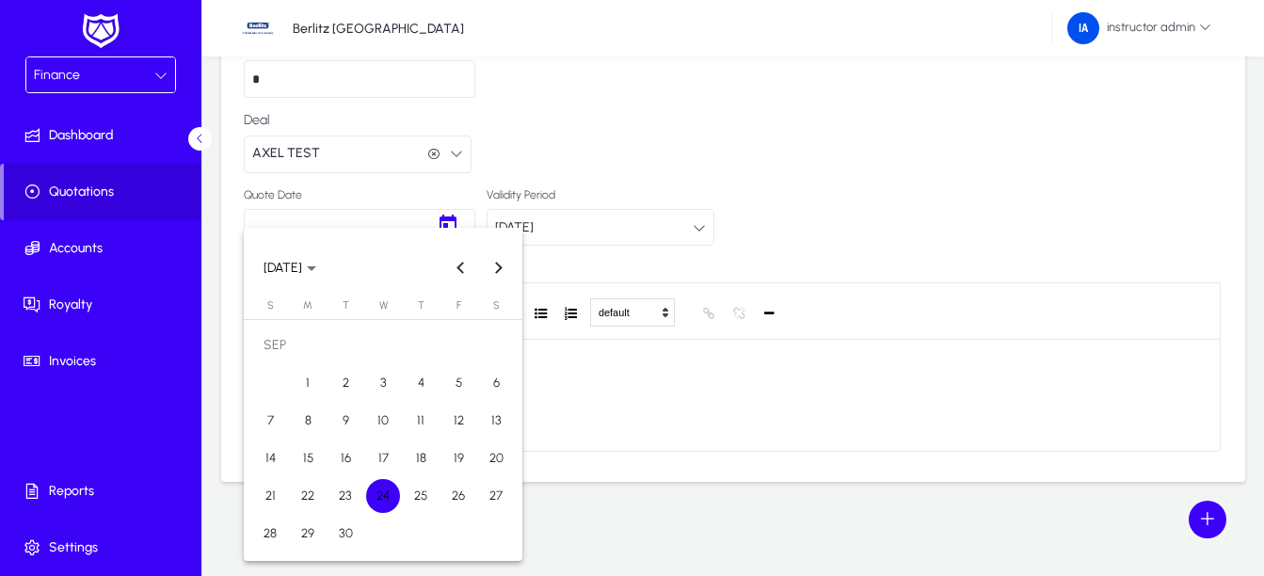
click at [355, 540] on span "30" at bounding box center [345, 534] width 34 height 34
type input "**********"
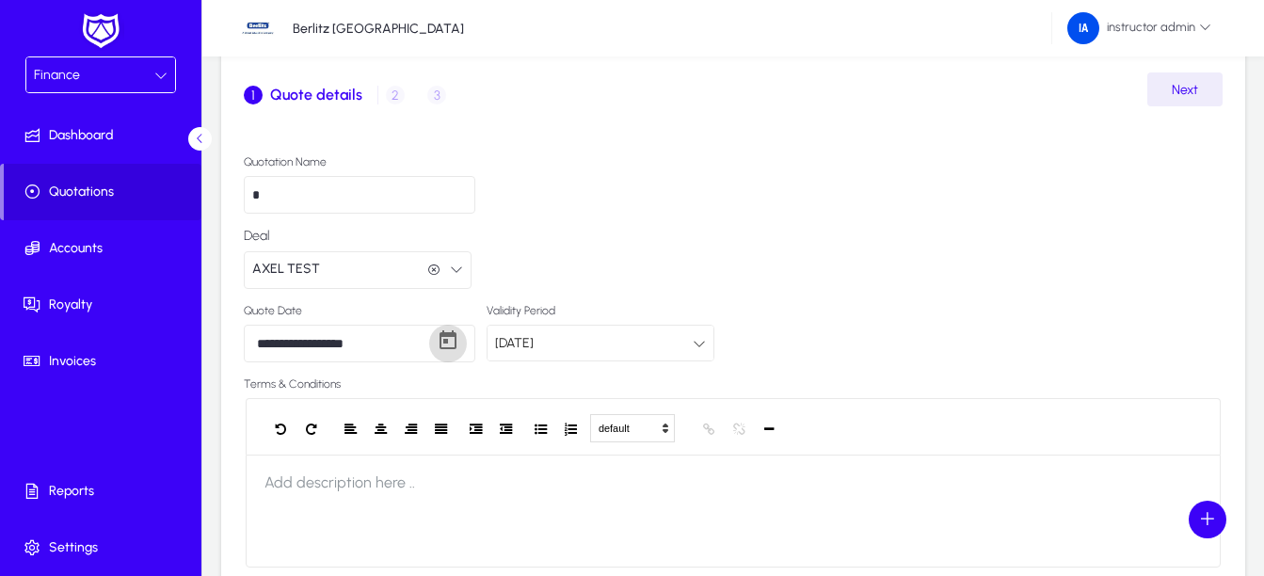
scroll to position [0, 0]
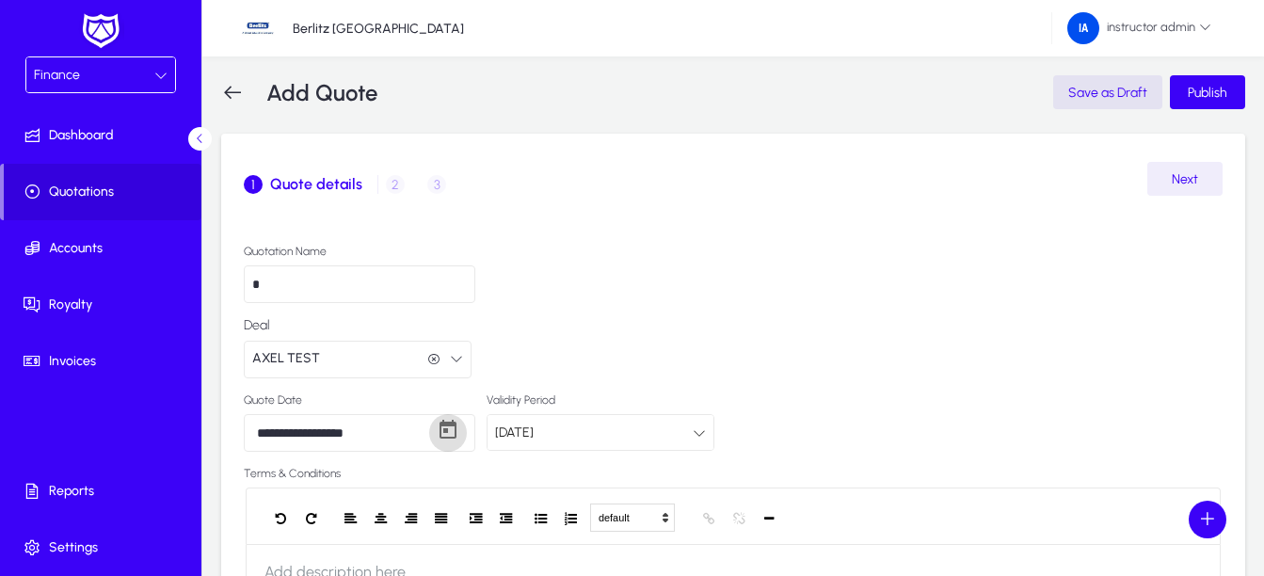
click at [1194, 174] on span "Next" at bounding box center [1184, 179] width 26 height 16
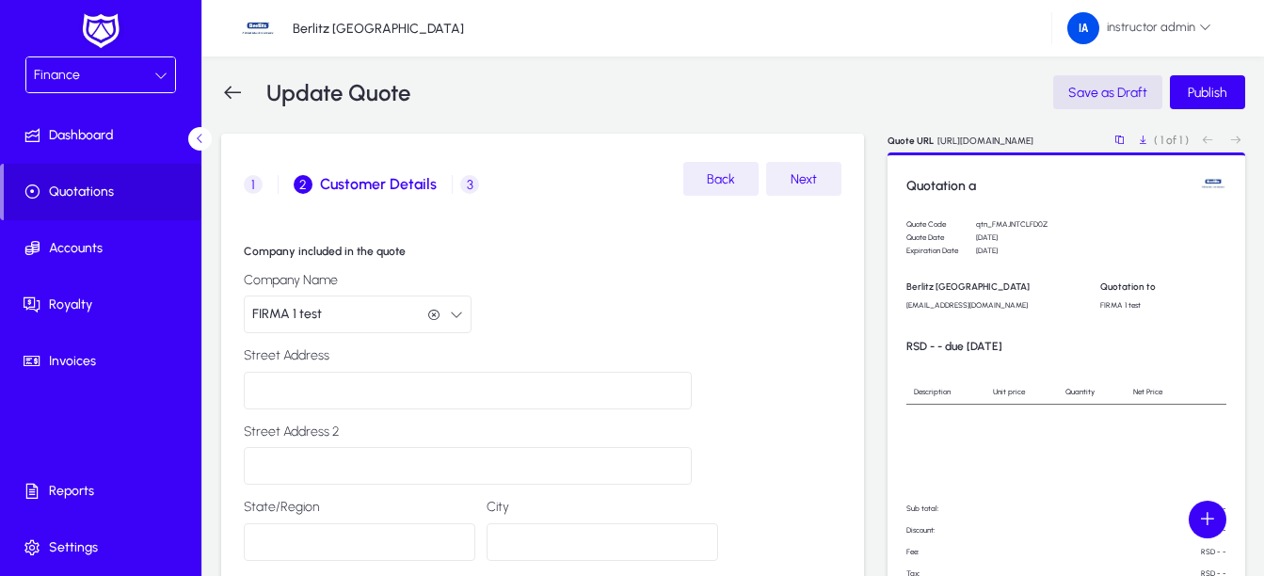
click at [801, 185] on span "Next" at bounding box center [803, 179] width 26 height 16
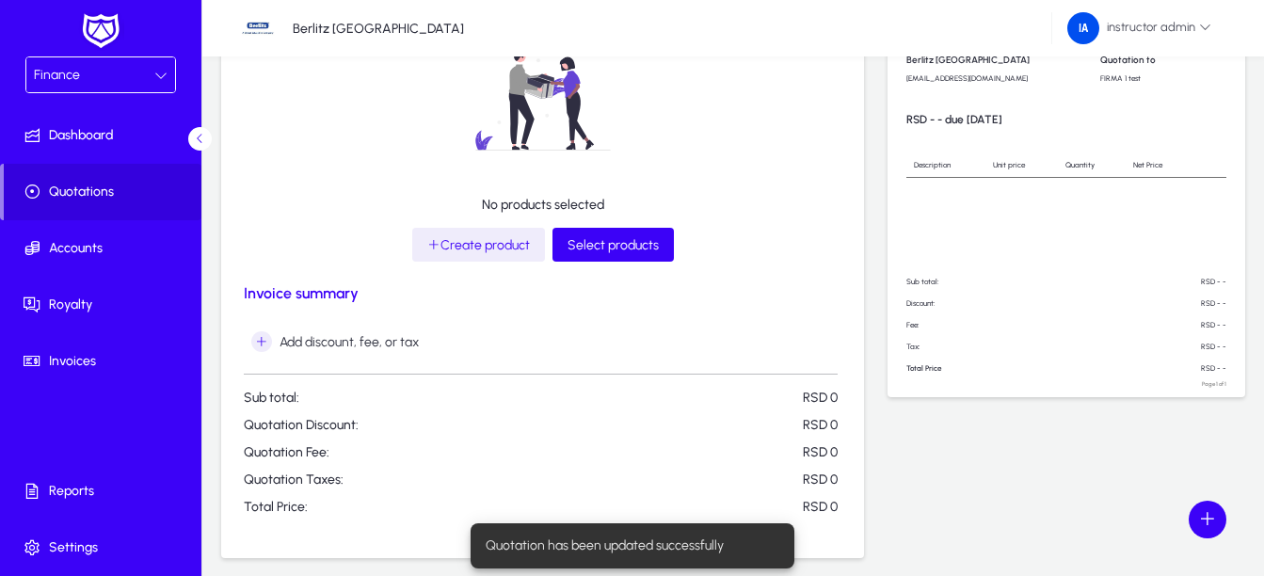
scroll to position [282, 0]
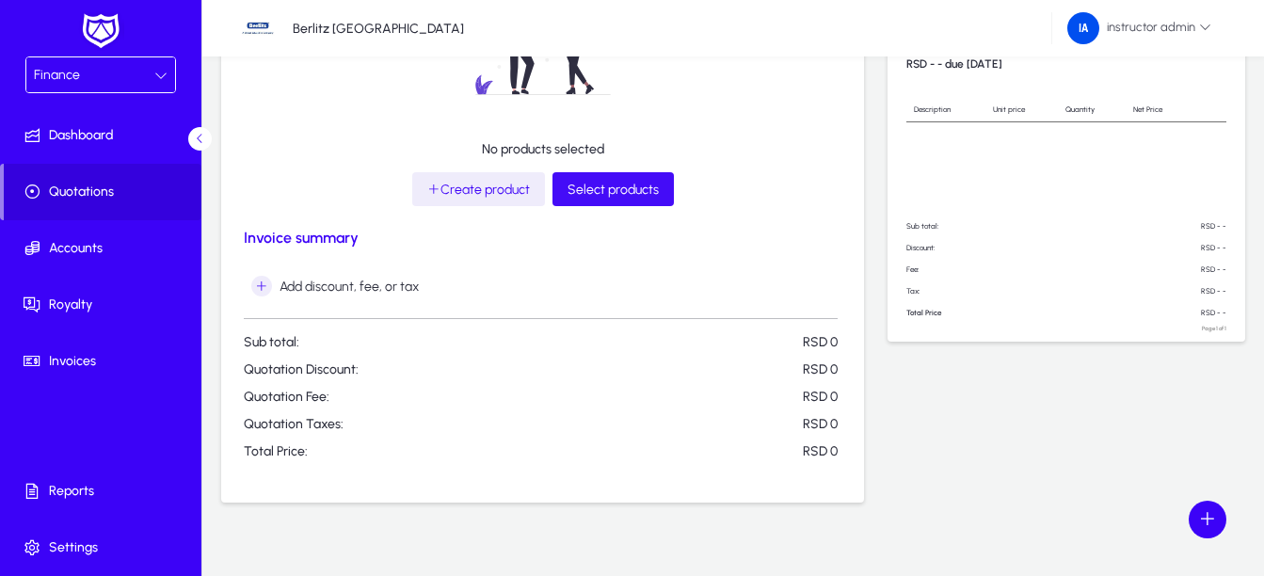
click at [618, 199] on span at bounding box center [612, 189] width 121 height 45
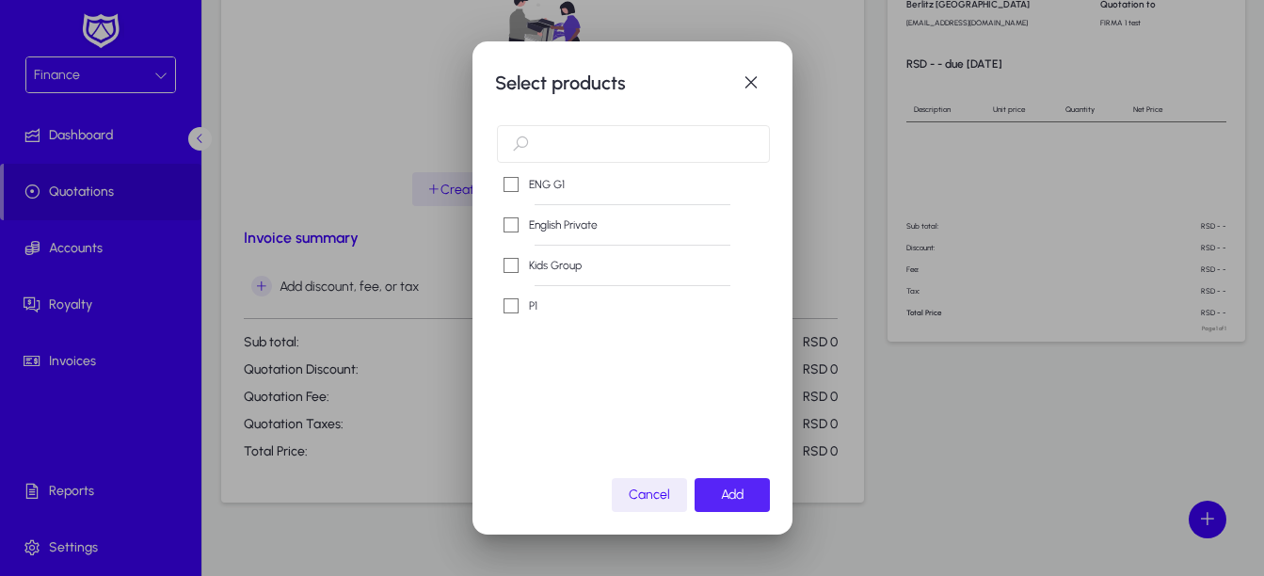
click at [717, 495] on span "button" at bounding box center [731, 494] width 75 height 45
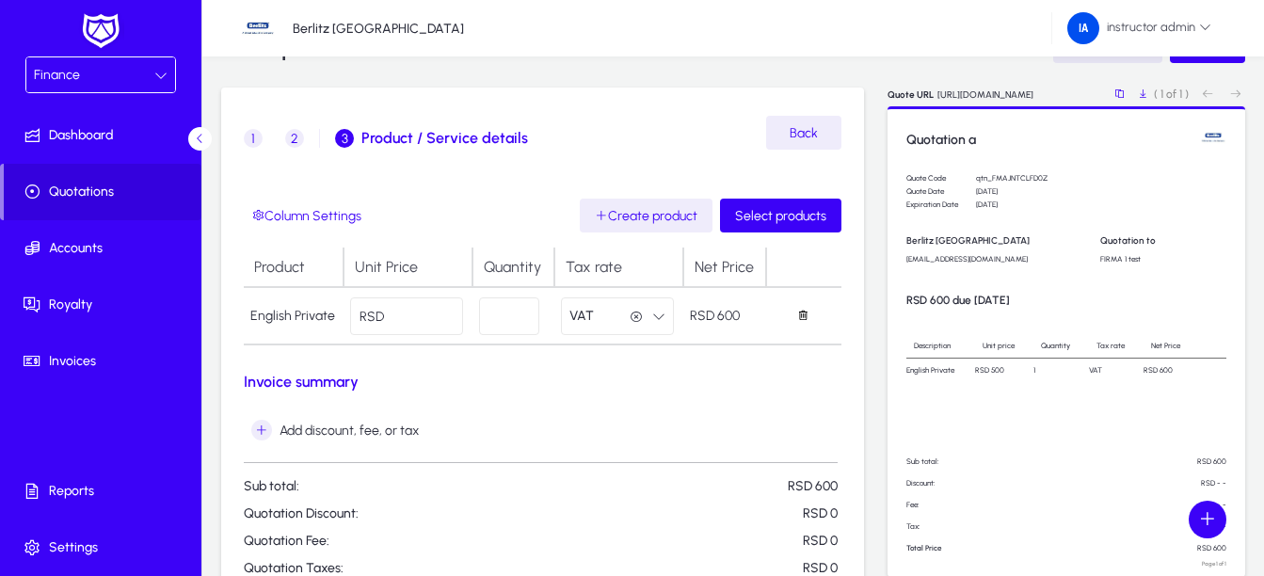
scroll to position [23, 0]
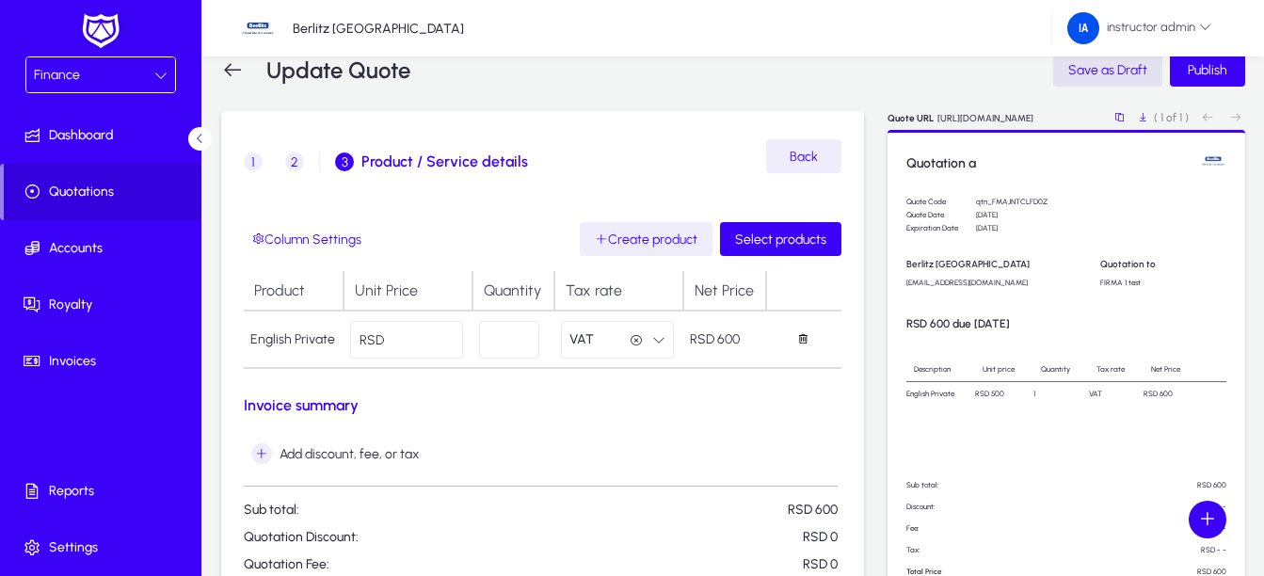
click at [412, 340] on input "***" at bounding box center [406, 340] width 113 height 38
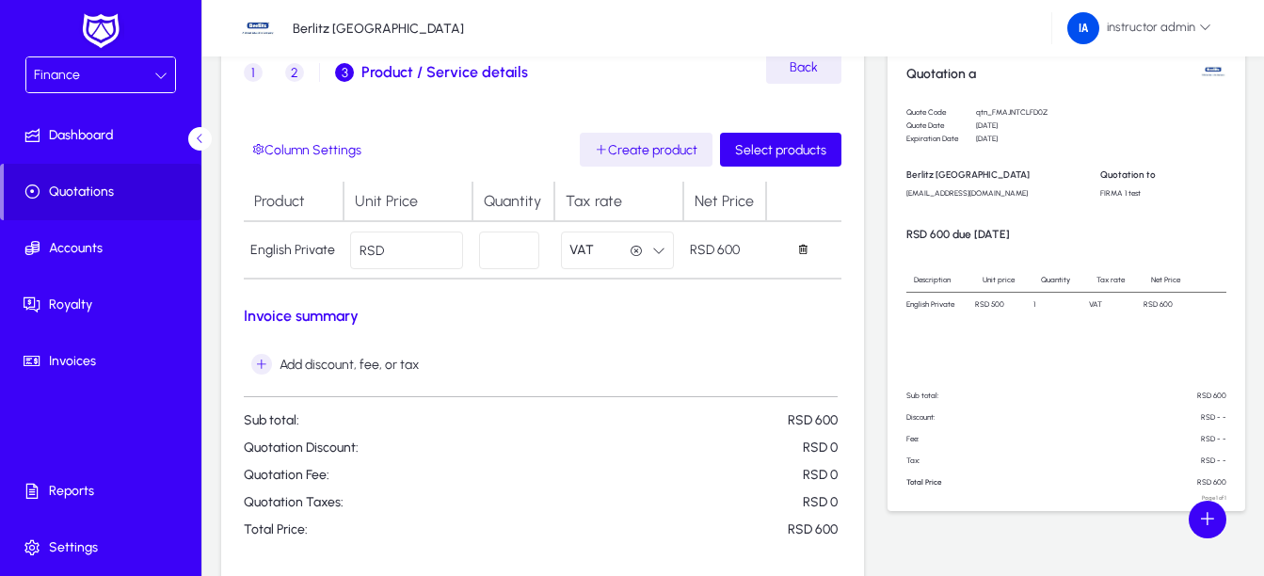
scroll to position [0, 0]
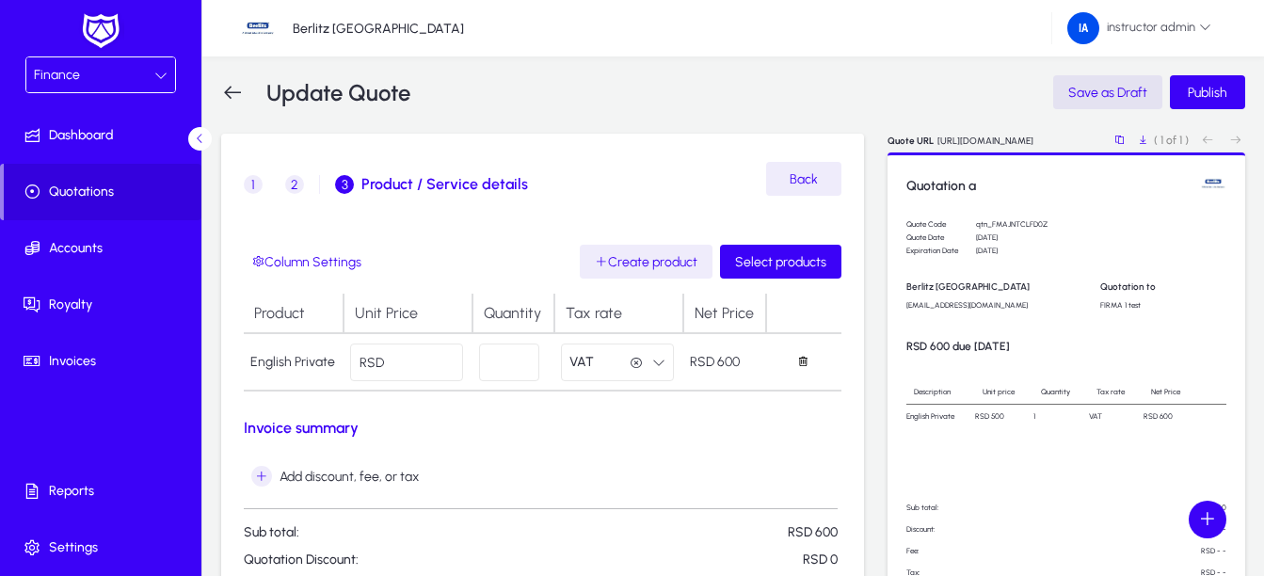
click at [534, 371] on input "*" at bounding box center [509, 362] width 60 height 38
type input "*"
click at [1141, 139] on span "button" at bounding box center [1143, 140] width 38 height 38
click at [1107, 88] on span "Save as Draft" at bounding box center [1107, 93] width 79 height 16
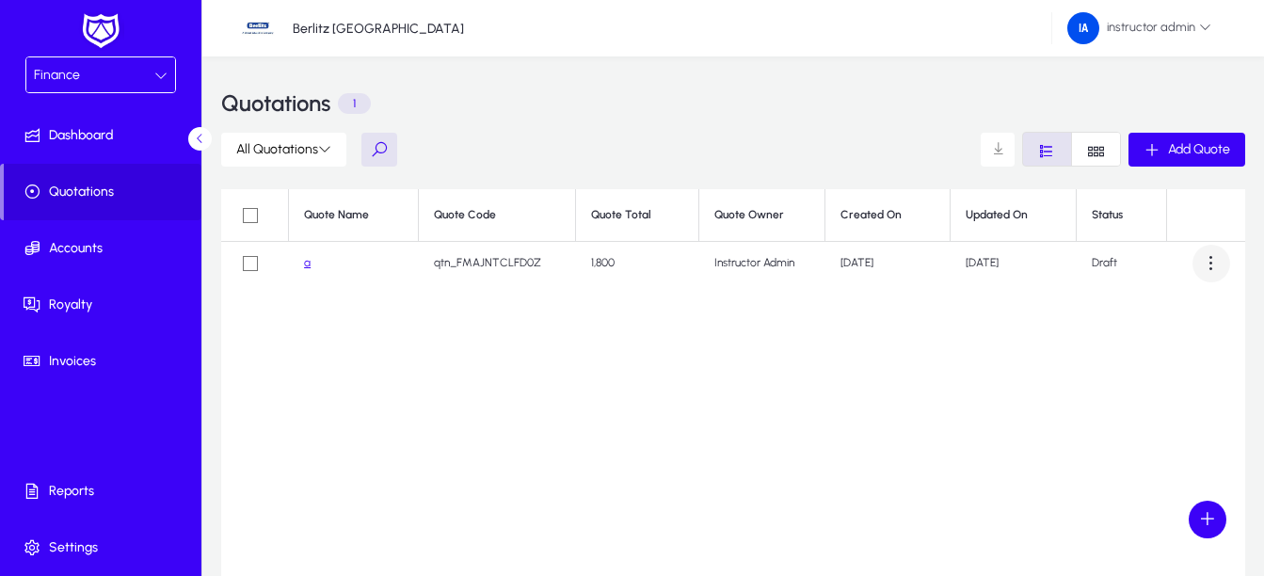
click at [1218, 263] on span at bounding box center [1211, 264] width 38 height 38
click at [1185, 393] on span "Delete" at bounding box center [1177, 388] width 75 height 17
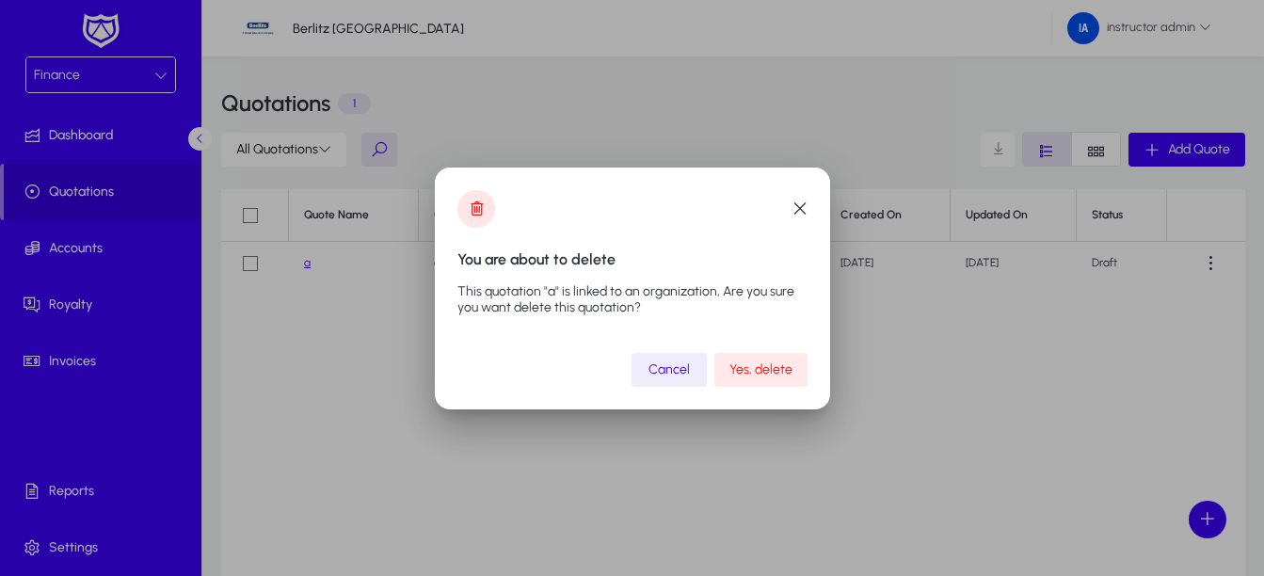
click at [768, 366] on span "Yes, delete" at bounding box center [760, 369] width 63 height 16
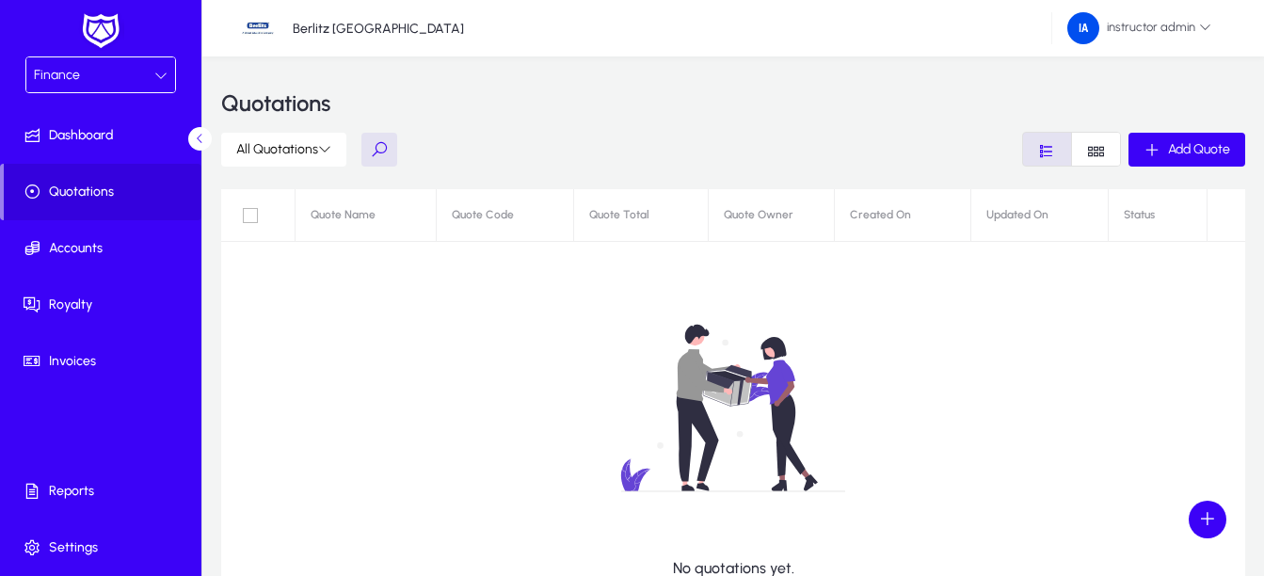
click at [120, 84] on div "Finance" at bounding box center [94, 75] width 120 height 24
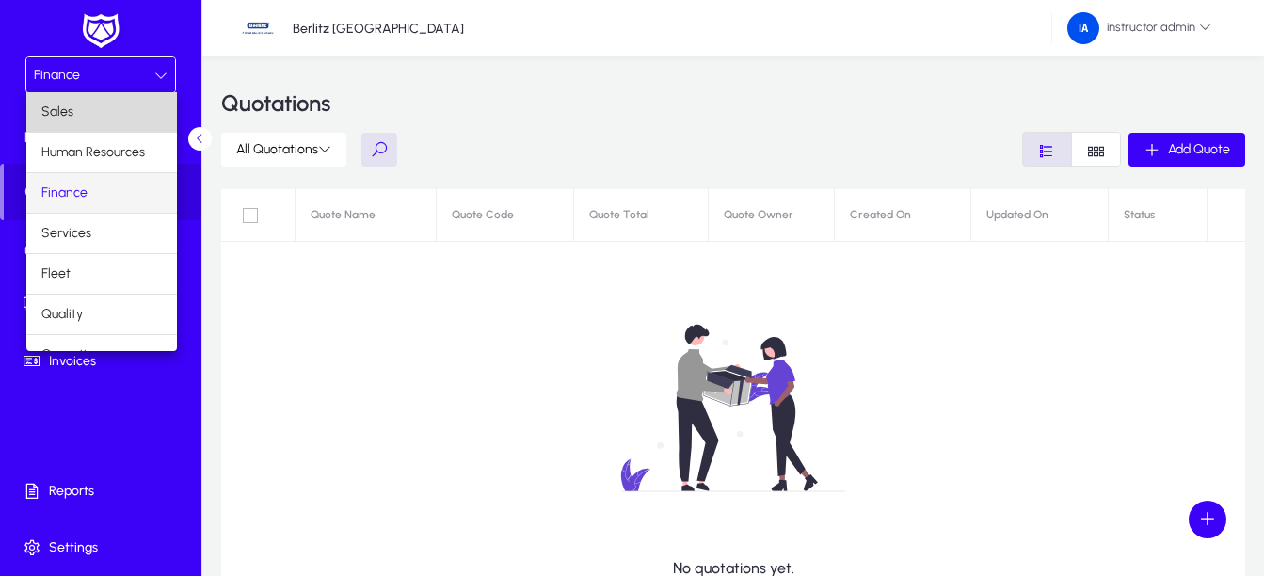
click at [110, 110] on mat-option "Sales" at bounding box center [101, 112] width 151 height 40
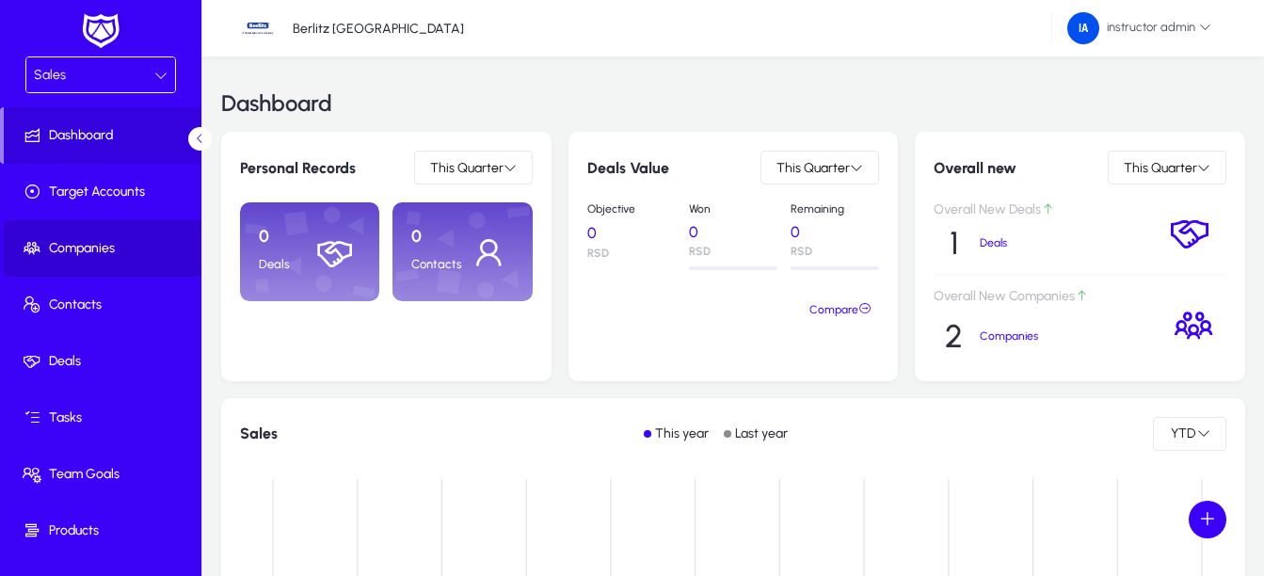
click at [112, 256] on span "Companies" at bounding box center [104, 248] width 201 height 19
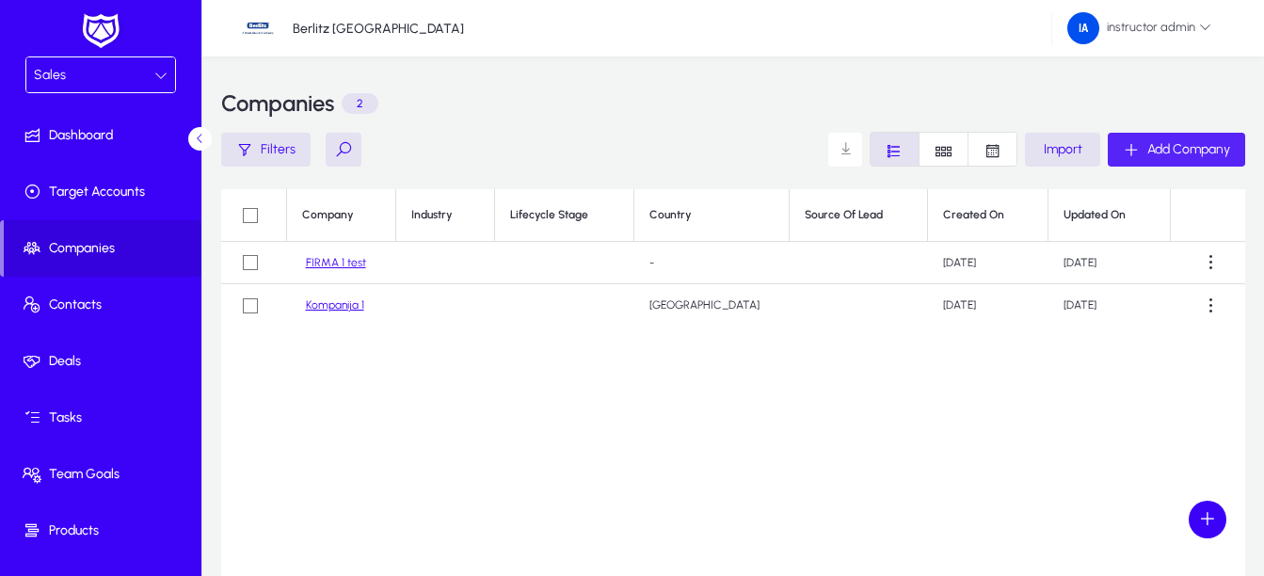
click at [1219, 150] on span "Add Company" at bounding box center [1188, 149] width 83 height 16
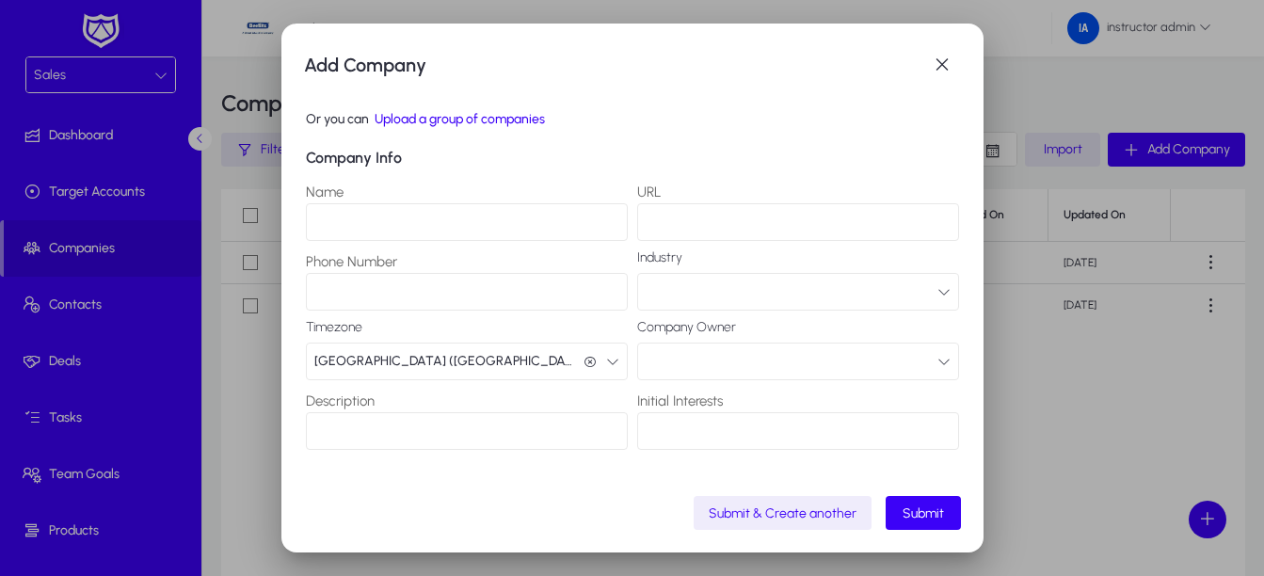
click at [964, 57] on div "Add Company Or you can Upload a group of companies Company Info Name URL Phone …" at bounding box center [632, 289] width 702 height 530
click at [946, 65] on span "button" at bounding box center [942, 65] width 38 height 38
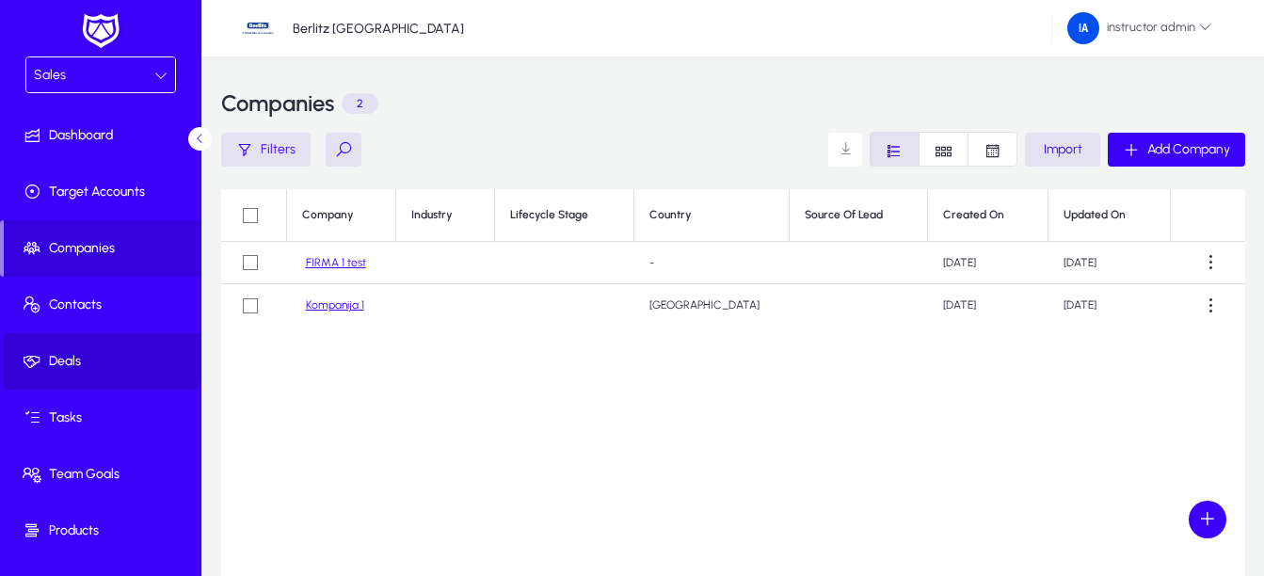
click at [100, 336] on span at bounding box center [104, 361] width 201 height 56
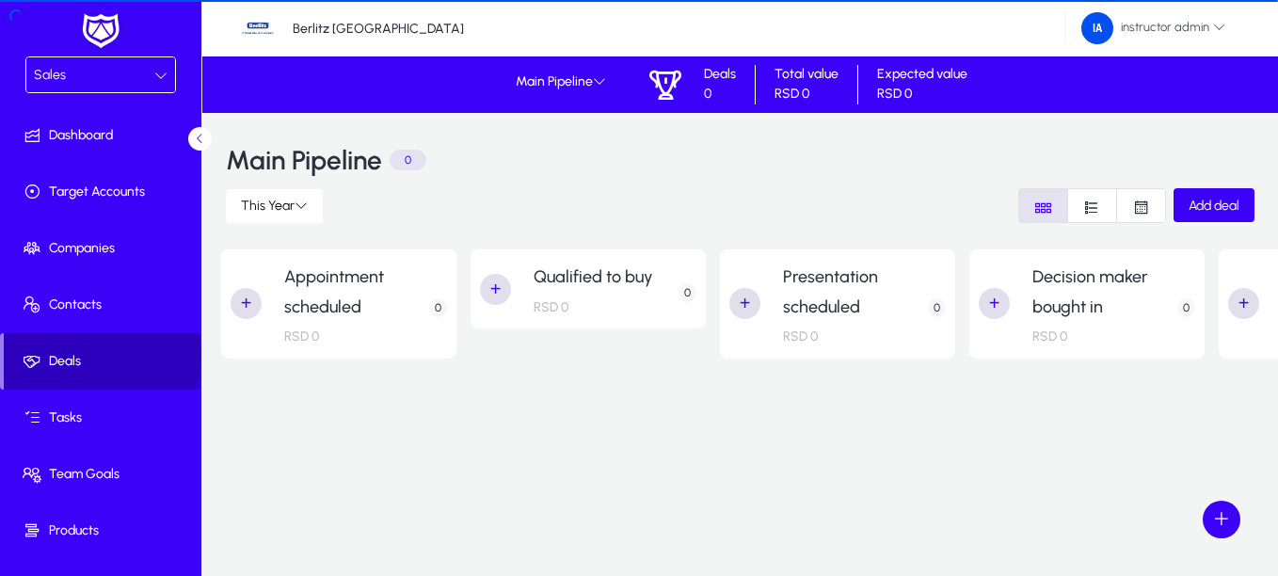
click at [100, 357] on span "Deals" at bounding box center [103, 361] width 198 height 19
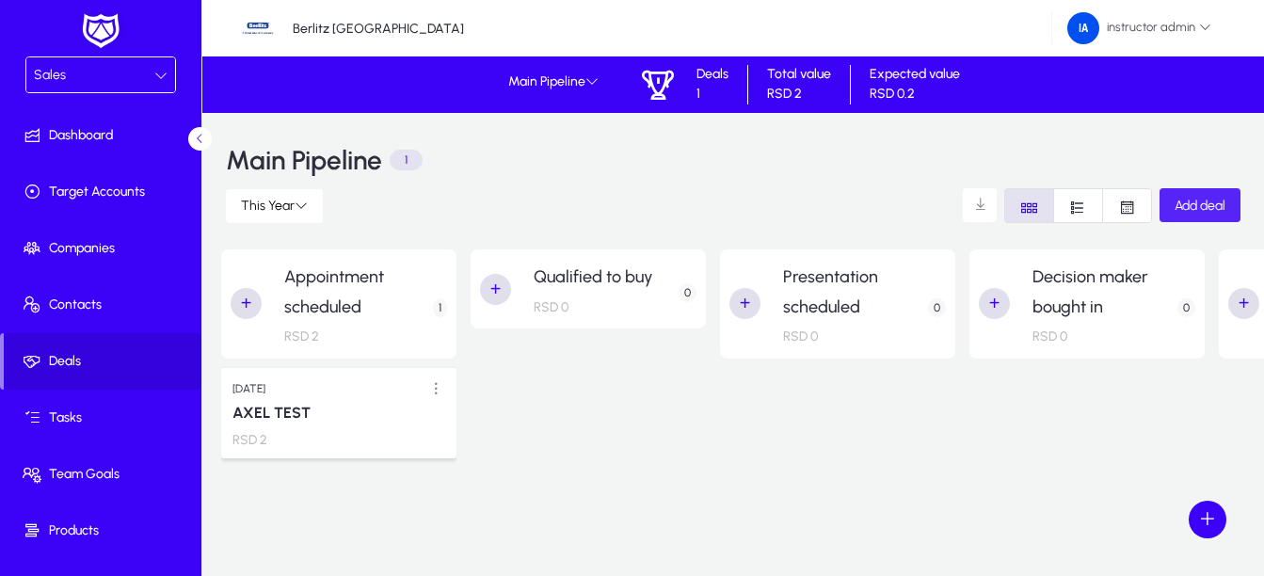
click at [1177, 198] on span "Add deal" at bounding box center [1199, 206] width 51 height 16
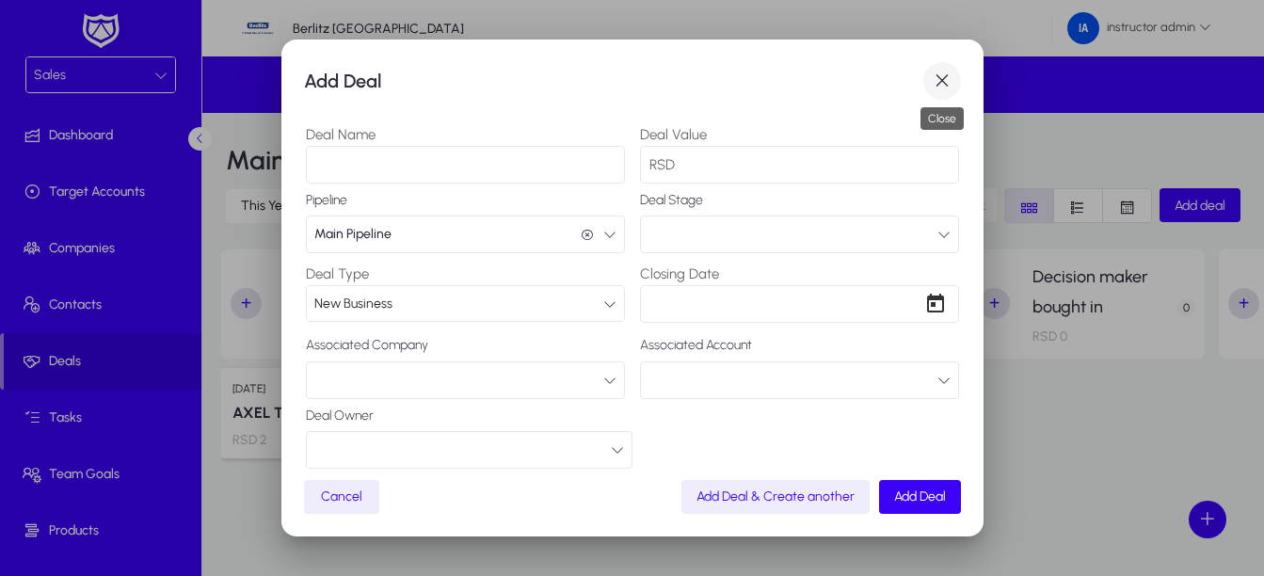
click at [940, 94] on span "button" at bounding box center [942, 81] width 38 height 38
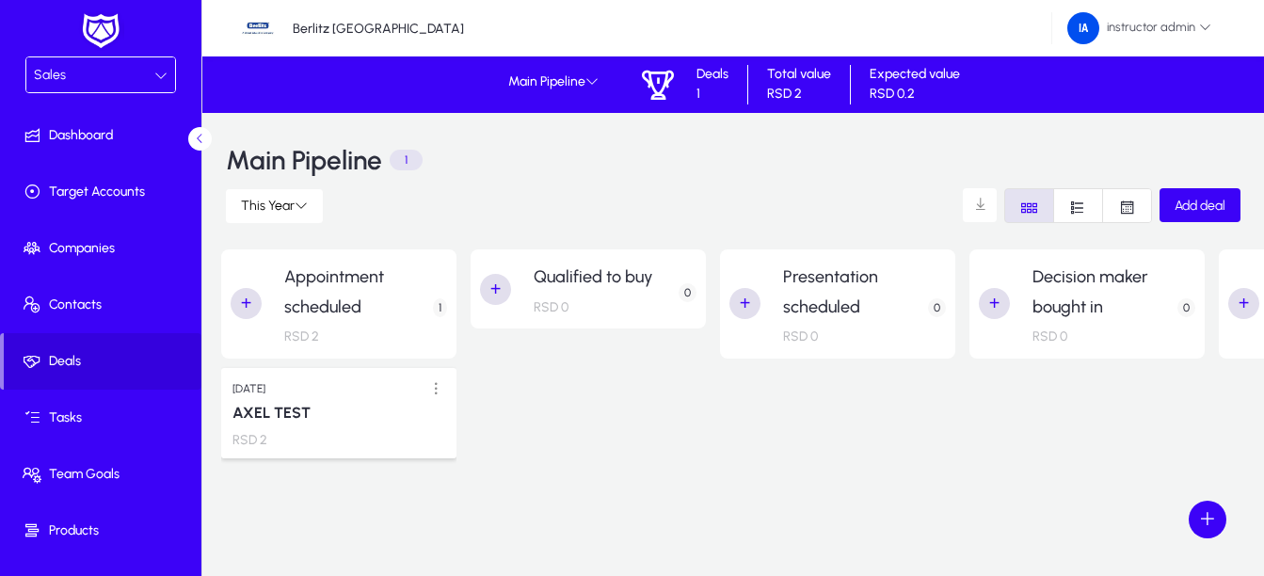
click at [119, 78] on div "Sales" at bounding box center [94, 75] width 120 height 24
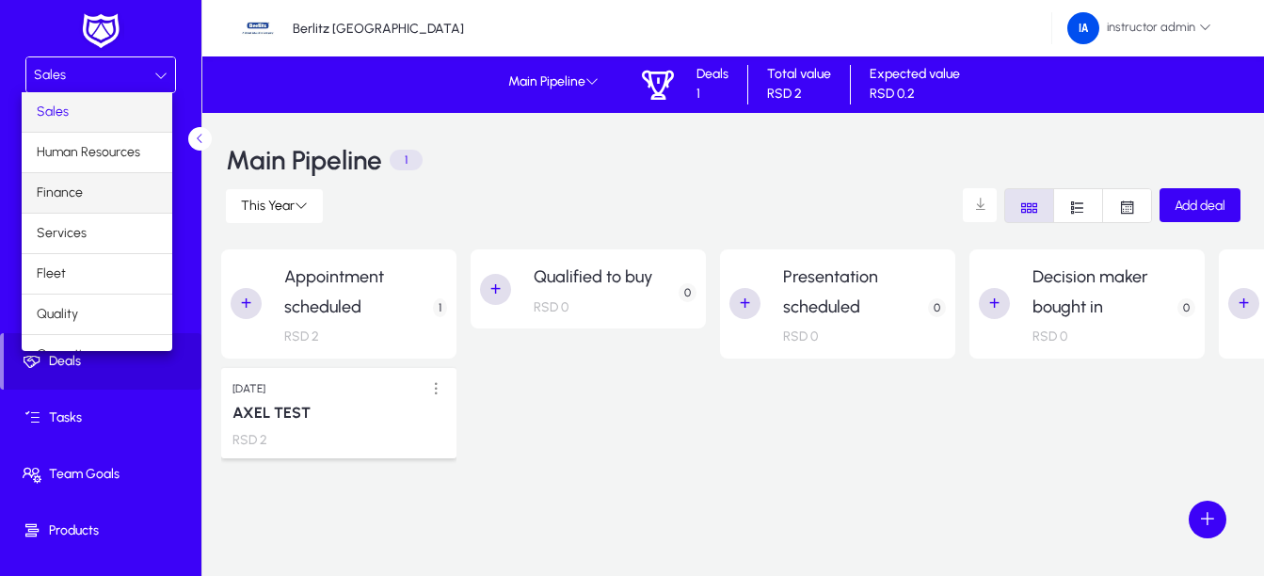
click at [84, 184] on mat-option "Finance" at bounding box center [97, 193] width 151 height 40
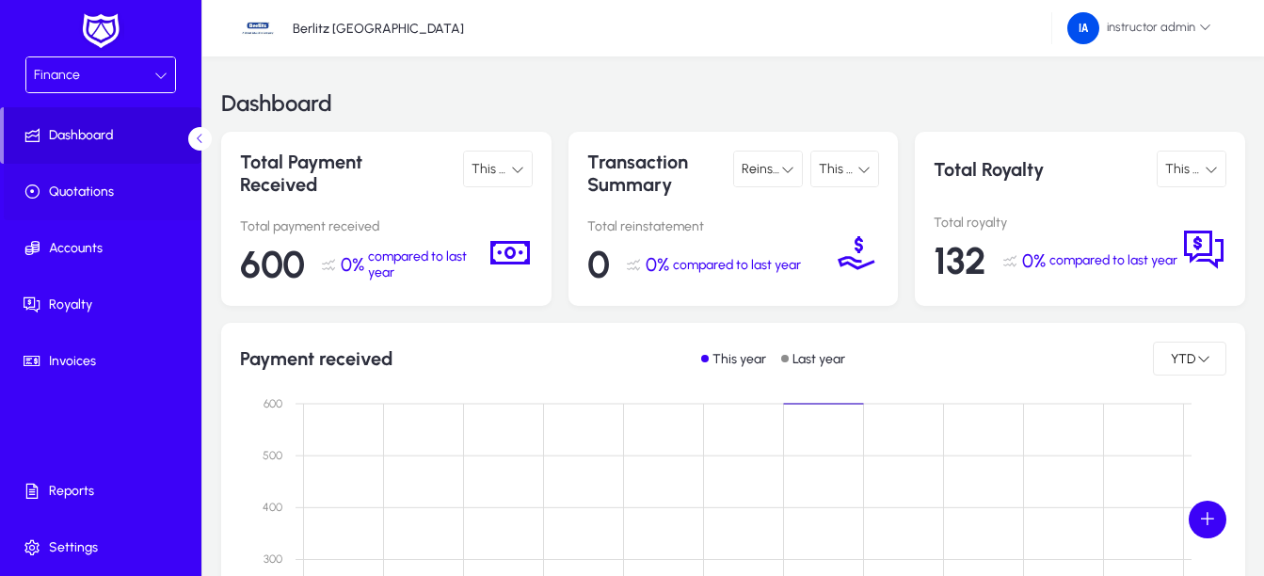
click at [92, 203] on span at bounding box center [104, 191] width 201 height 45
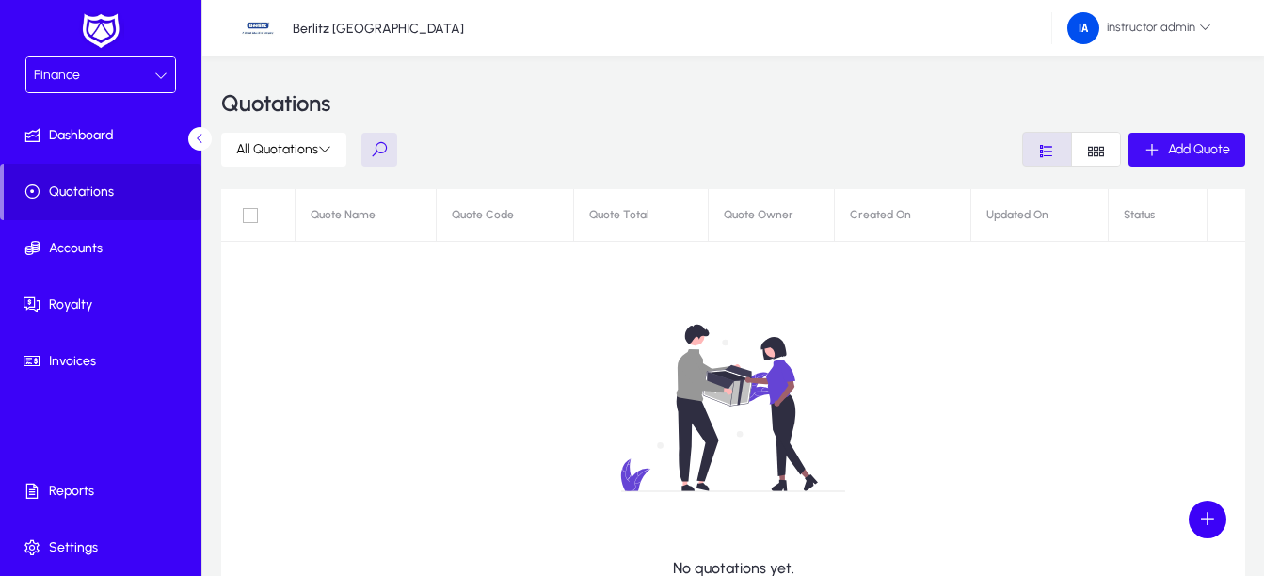
click at [1227, 160] on span "button" at bounding box center [1186, 149] width 117 height 45
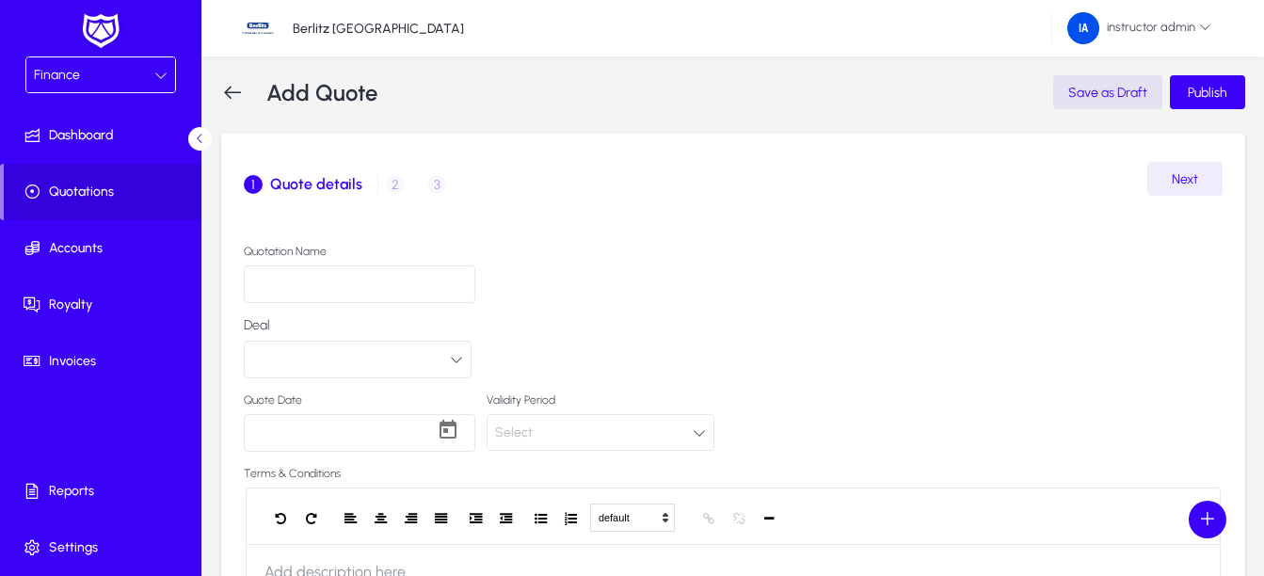
click at [417, 277] on input "Quotation Name" at bounding box center [359, 284] width 231 height 38
type input "*"
click at [447, 380] on div "Deal" at bounding box center [733, 355] width 979 height 75
click at [447, 371] on button "button" at bounding box center [358, 360] width 228 height 38
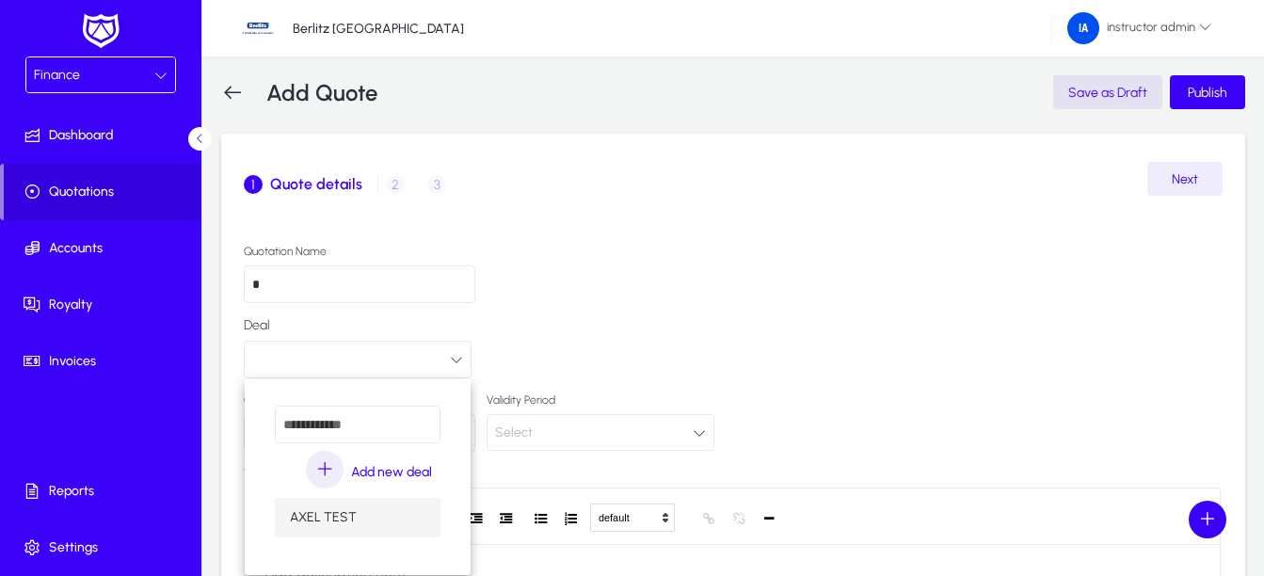
click at [354, 511] on span "AXEL TEST" at bounding box center [323, 517] width 67 height 23
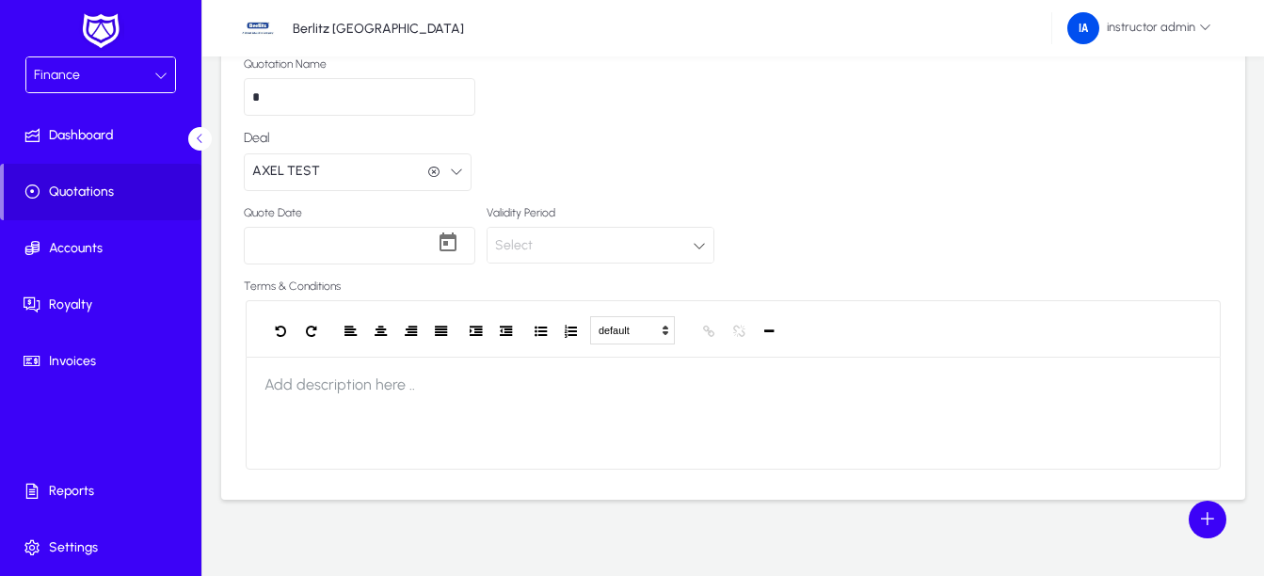
scroll to position [188, 0]
click at [438, 235] on span "Open calendar" at bounding box center [448, 245] width 38 height 38
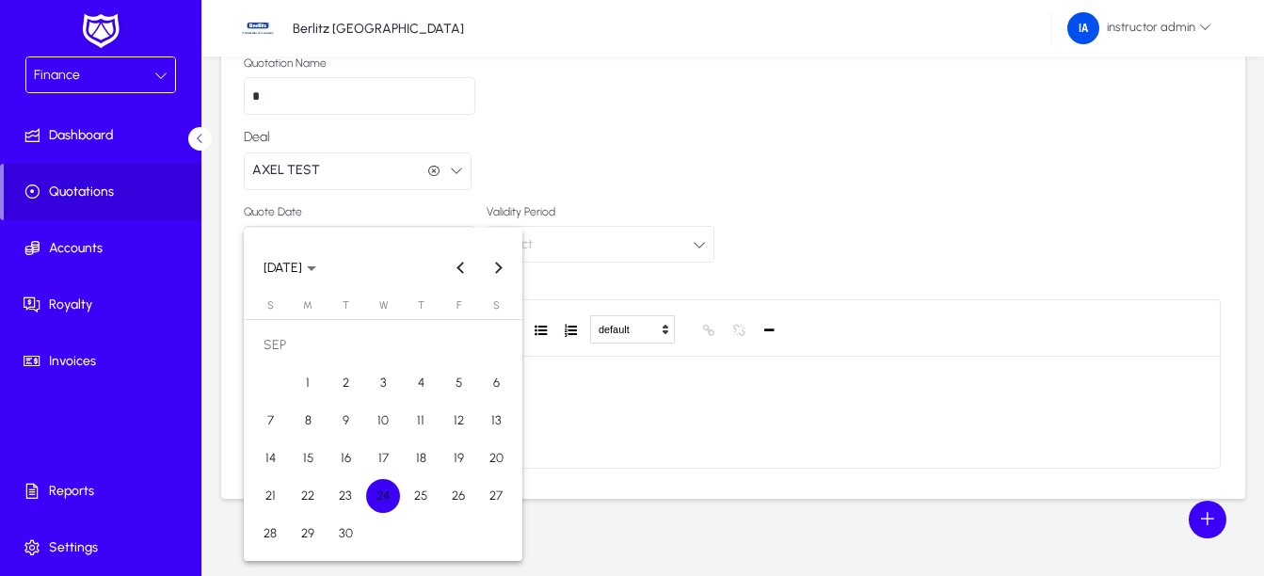
click at [385, 485] on span "24" at bounding box center [383, 496] width 34 height 34
type input "**********"
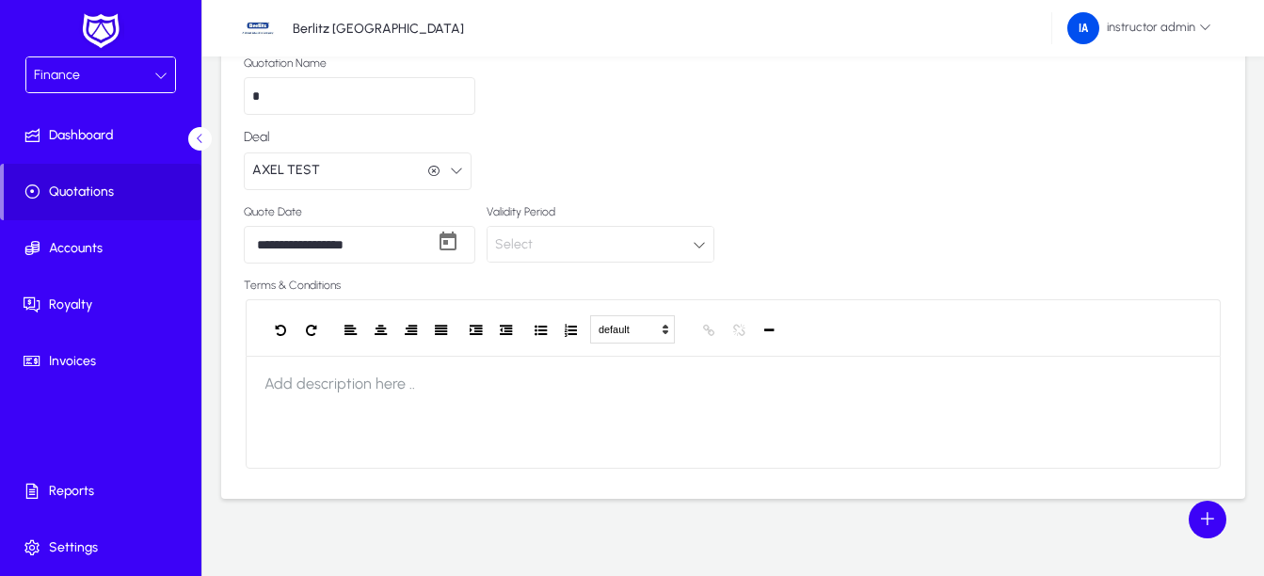
click at [550, 255] on div "Select" at bounding box center [594, 244] width 198 height 24
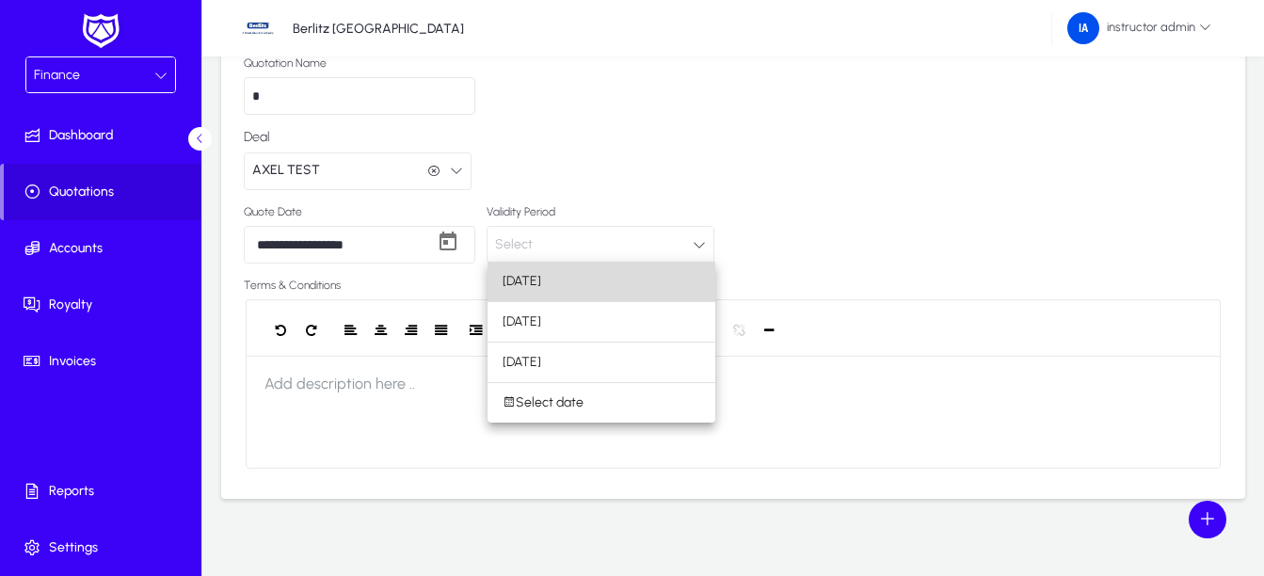
click at [537, 288] on span "[DATE]" at bounding box center [521, 281] width 39 height 23
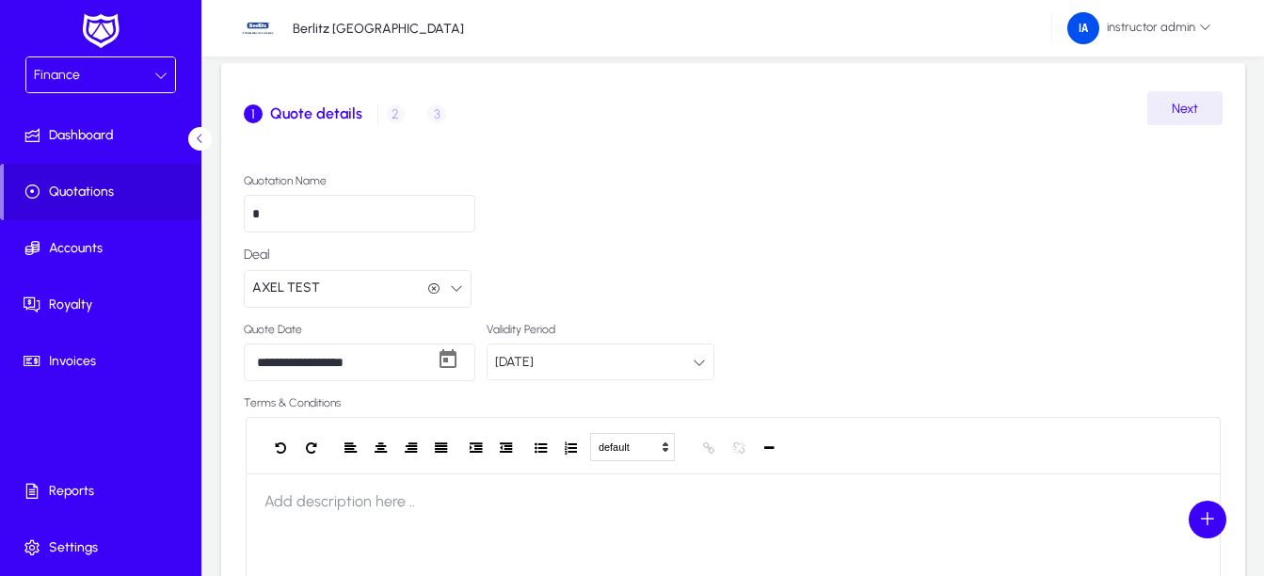
scroll to position [0, 0]
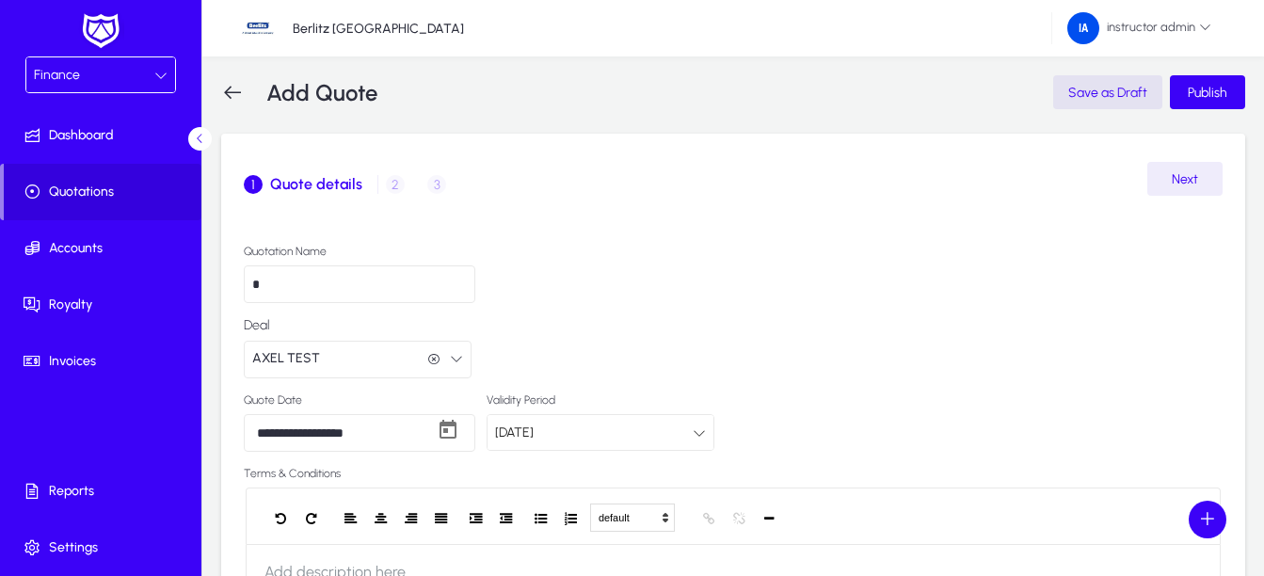
click at [1213, 196] on div "1 Quote details 2 Customer Details 3 Product / Service details" at bounding box center [733, 184] width 979 height 45
click at [1213, 186] on div "1 Quote details 2 Customer Details 3 Product / Service details" at bounding box center [733, 184] width 979 height 45
click at [1179, 183] on span "Next" at bounding box center [1184, 179] width 26 height 16
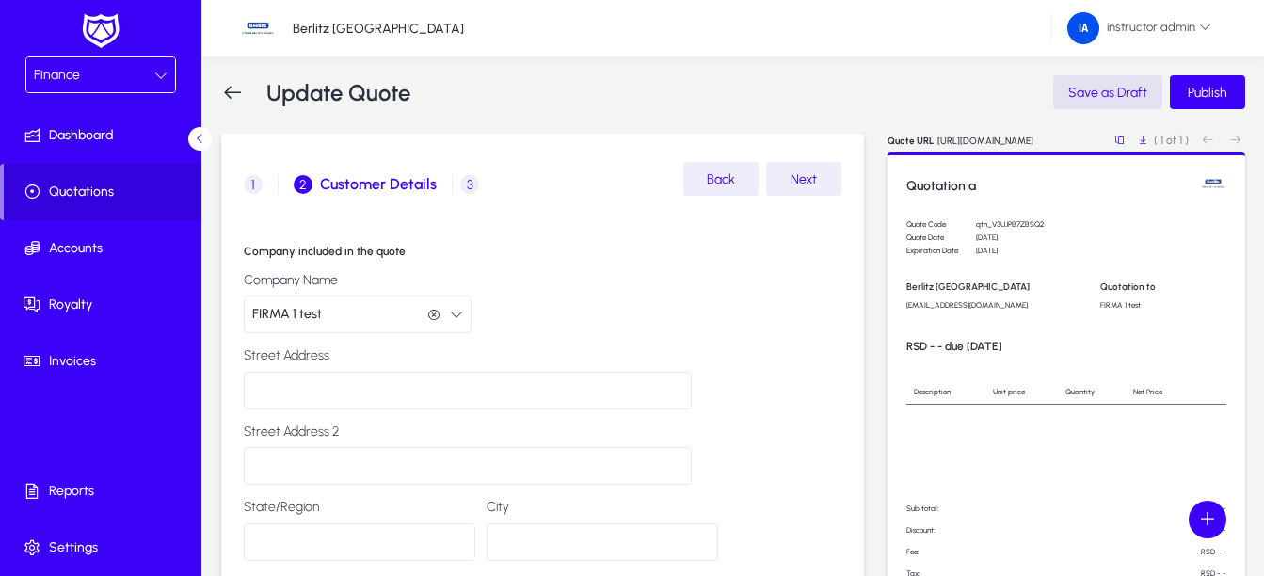
click at [805, 172] on span "Next" at bounding box center [803, 179] width 26 height 16
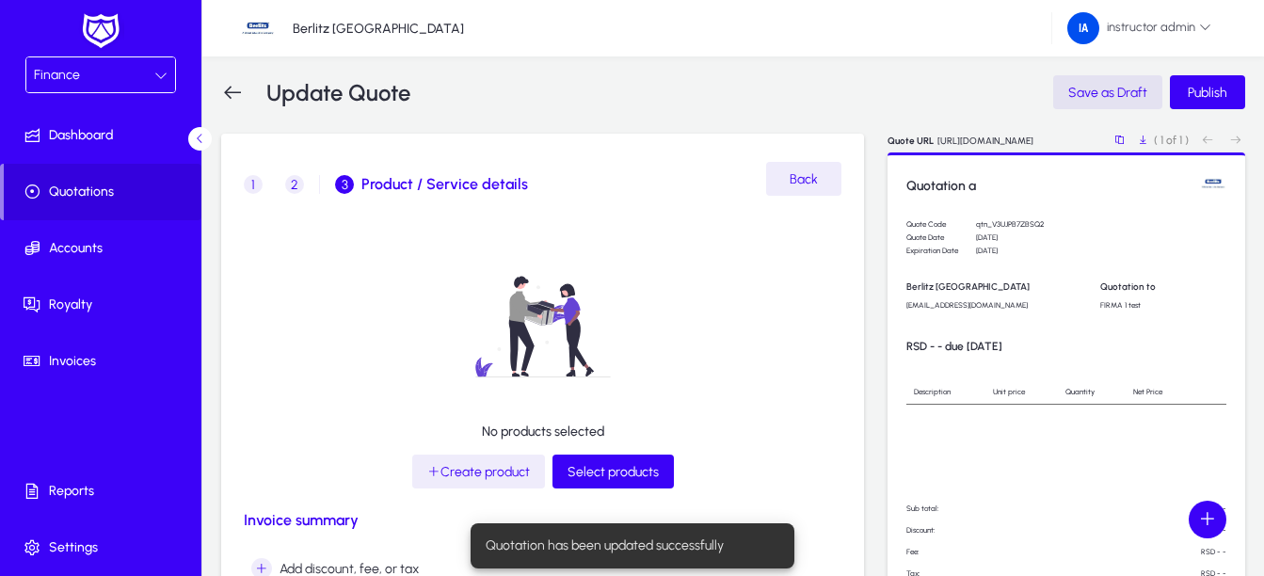
scroll to position [188, 0]
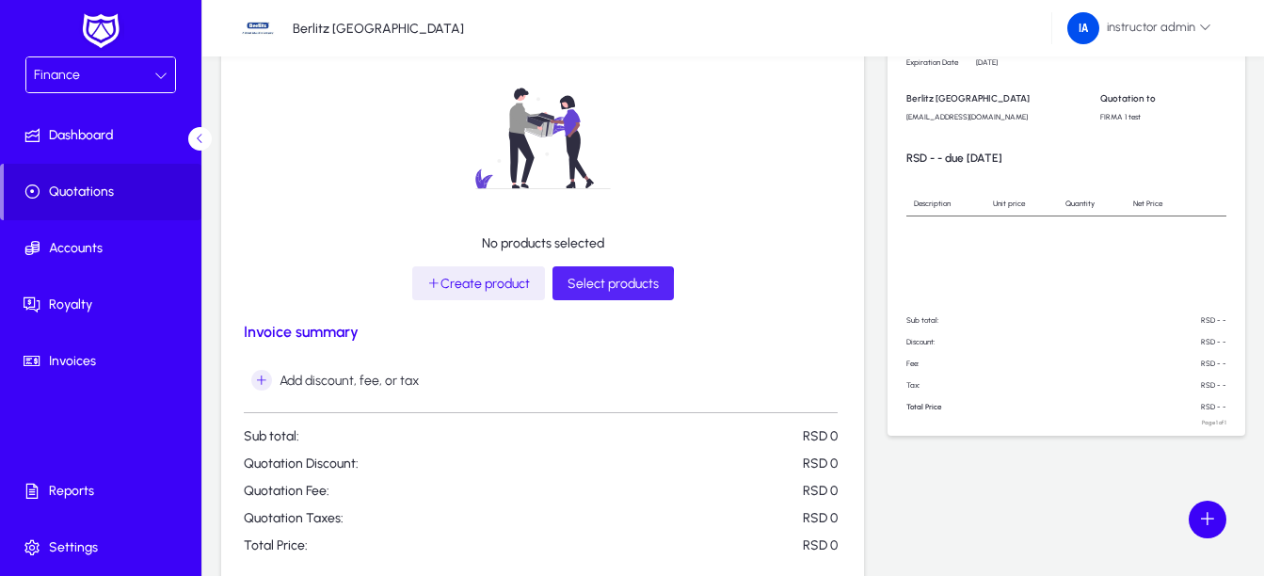
click at [592, 288] on span "Select products" at bounding box center [612, 284] width 91 height 16
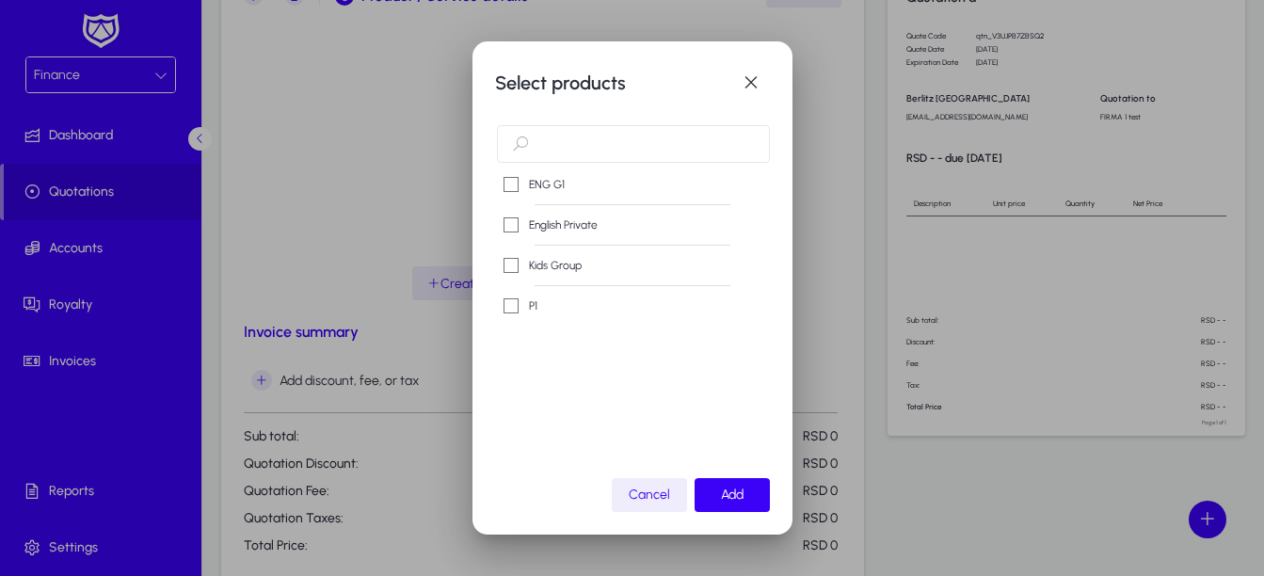
click at [549, 215] on label "English Private" at bounding box center [561, 224] width 72 height 19
click at [720, 485] on span "button" at bounding box center [731, 494] width 75 height 45
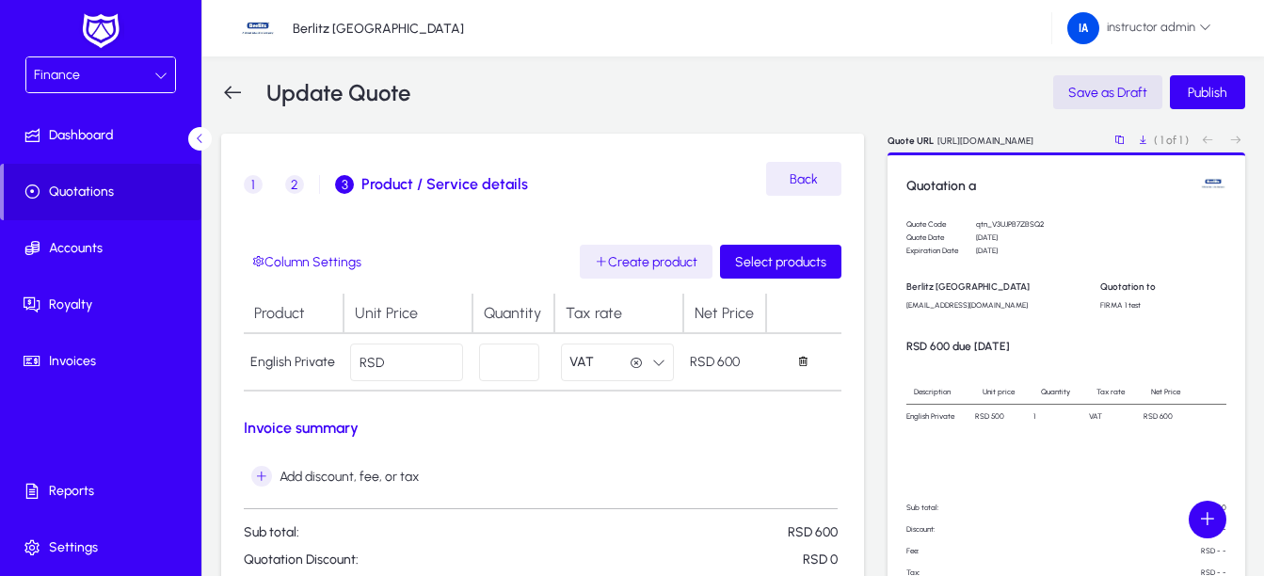
click at [1122, 85] on span "Save as Draft" at bounding box center [1107, 93] width 79 height 16
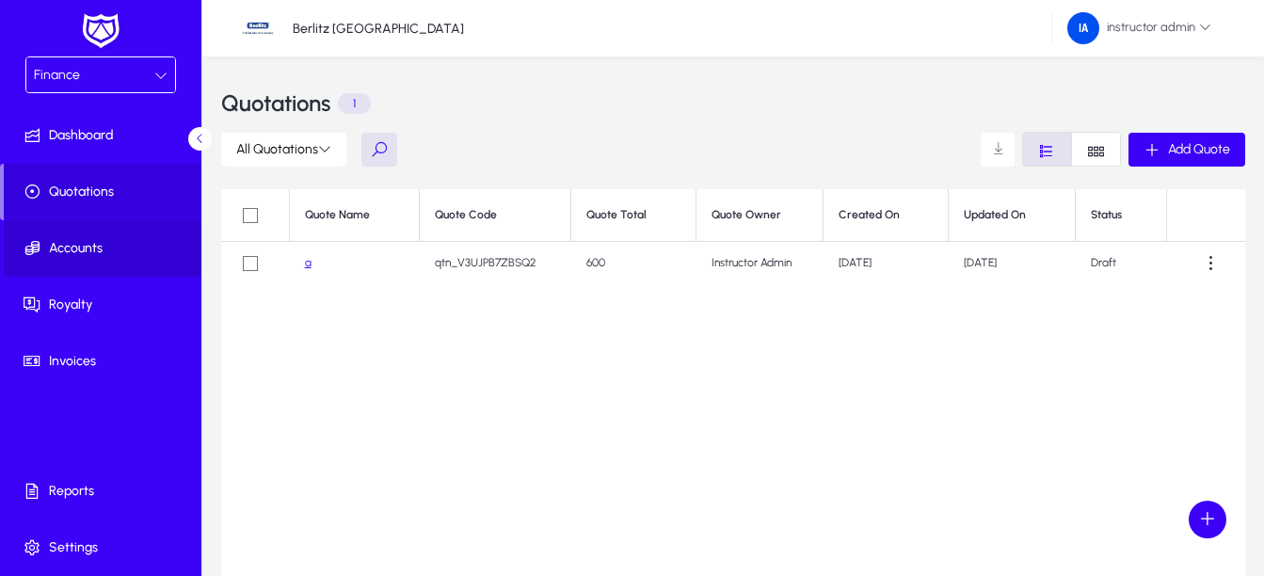
click at [105, 246] on span "Accounts" at bounding box center [104, 248] width 201 height 19
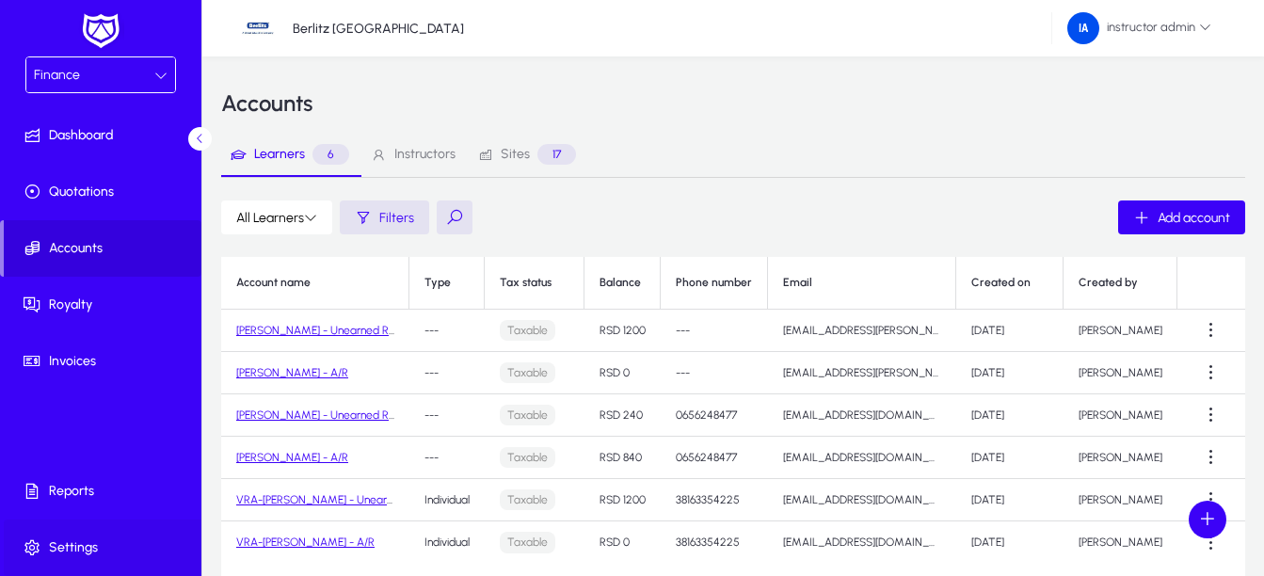
click at [66, 552] on span "Settings" at bounding box center [104, 547] width 201 height 19
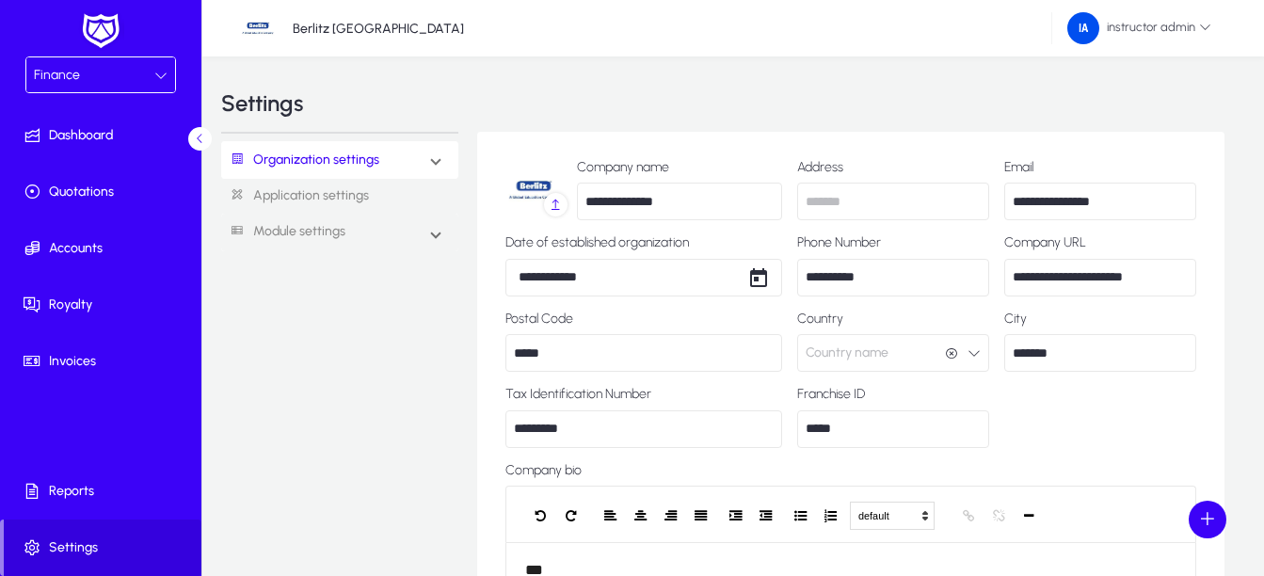
click at [396, 176] on mat-expansion-panel-header "Organization settings" at bounding box center [339, 160] width 237 height 38
click at [271, 314] on link "Sites" at bounding box center [261, 312] width 35 height 23
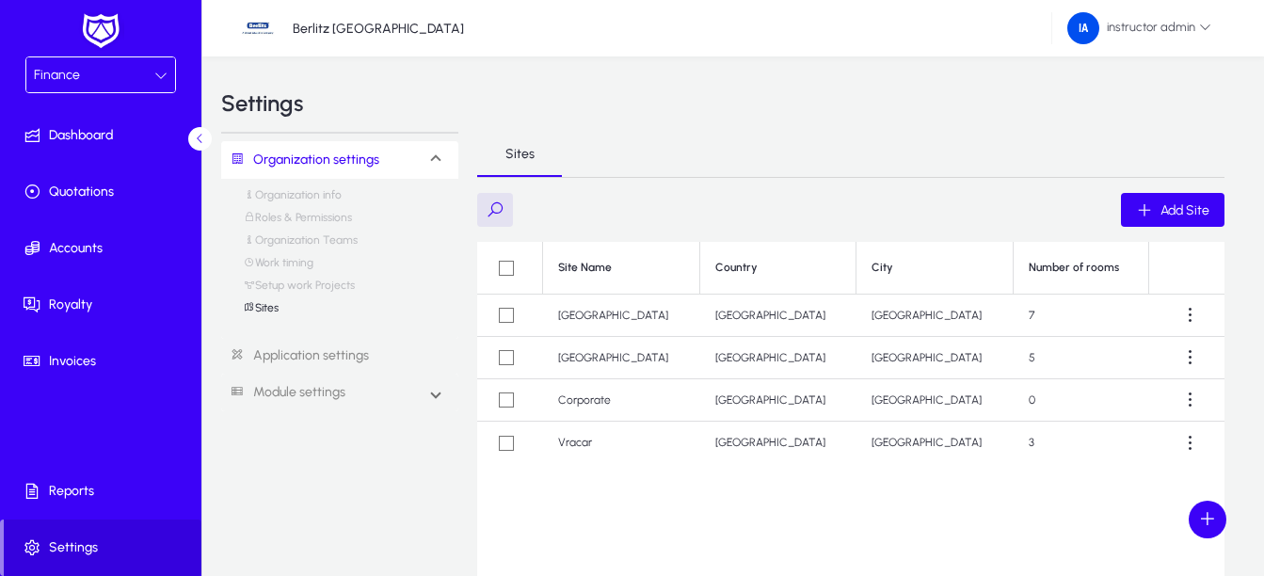
click at [1110, 198] on div "Add Site" at bounding box center [850, 210] width 747 height 34
click at [1175, 211] on span "Add Site" at bounding box center [1184, 210] width 49 height 16
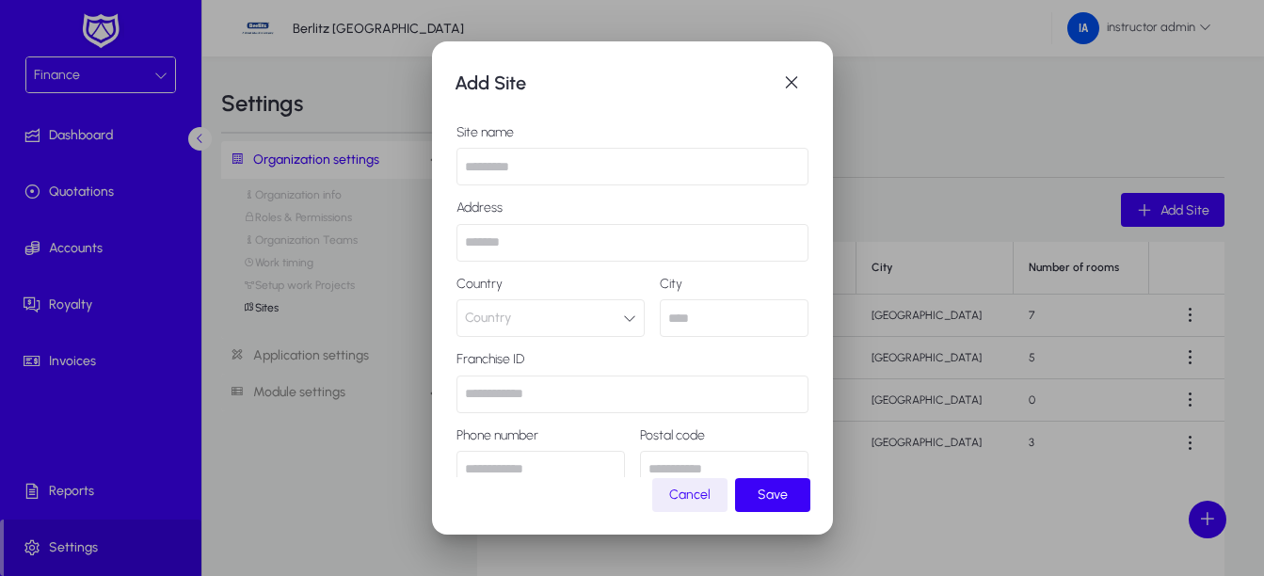
click at [606, 153] on input "text" at bounding box center [632, 167] width 352 height 38
type input "********"
click at [771, 505] on span "submit" at bounding box center [772, 494] width 75 height 45
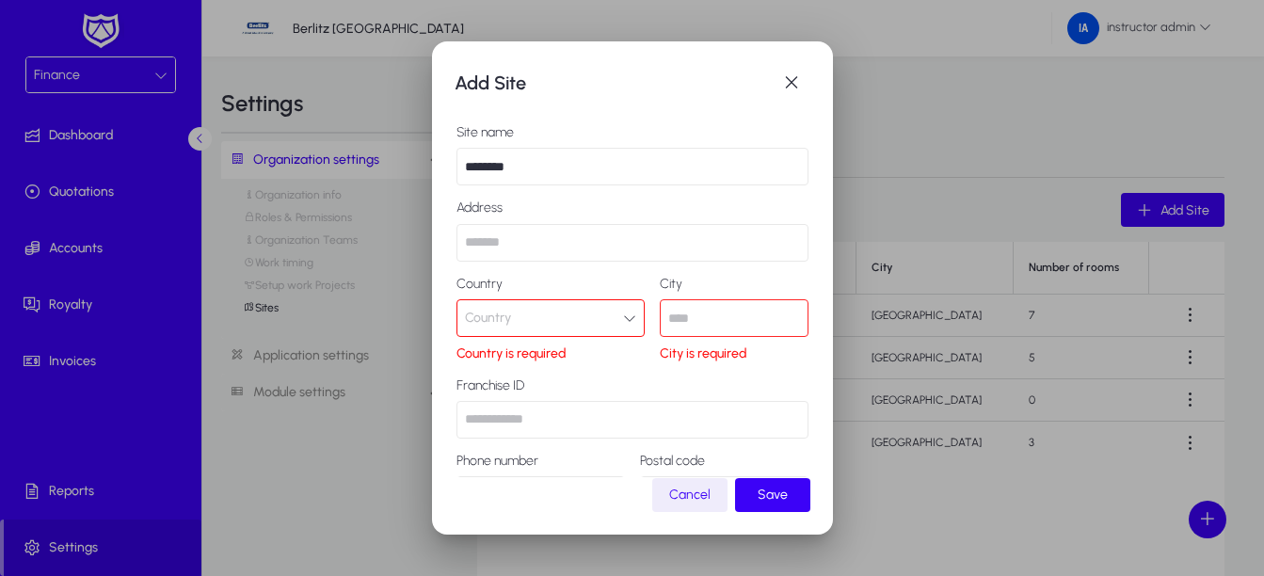
click at [575, 310] on button "Country" at bounding box center [550, 318] width 188 height 38
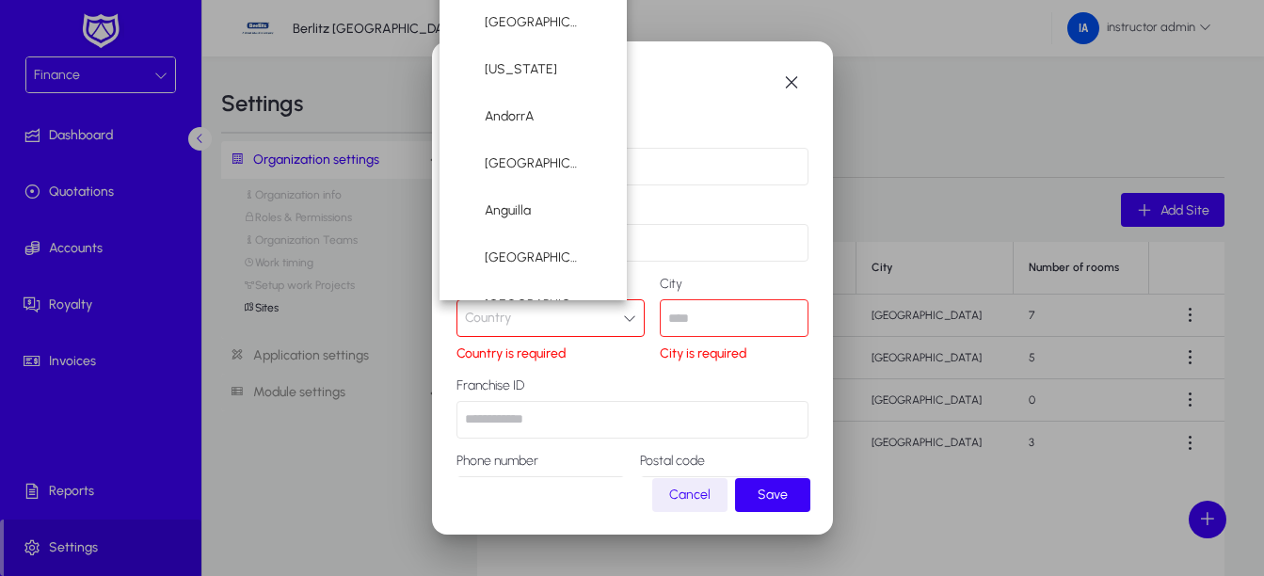
scroll to position [203, 0]
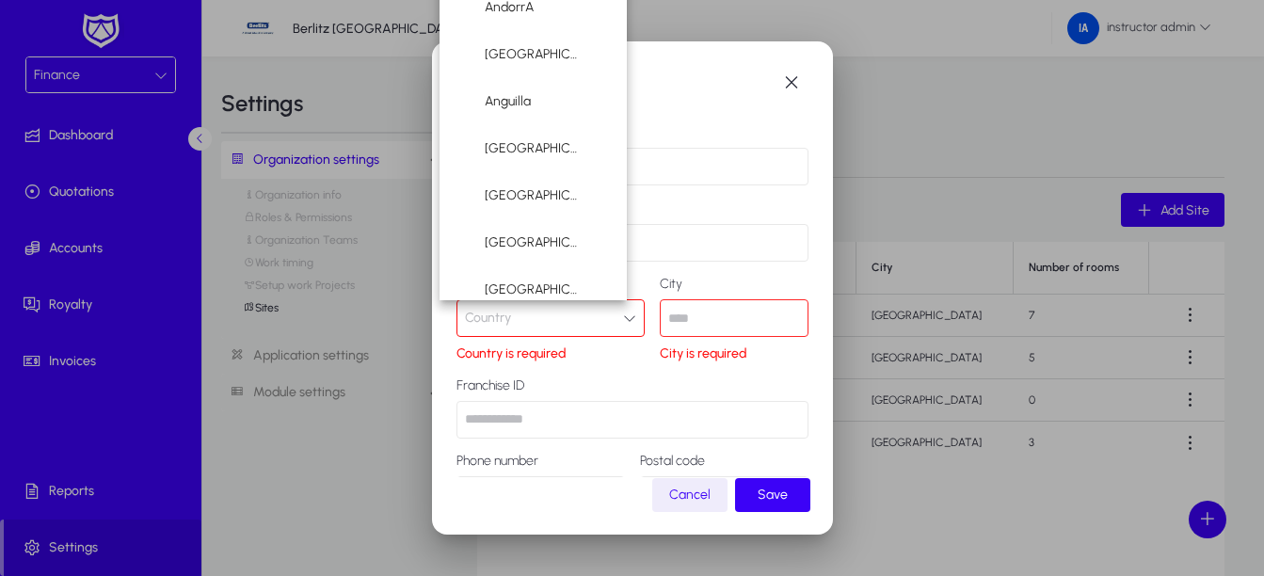
click at [554, 326] on div at bounding box center [632, 288] width 1264 height 576
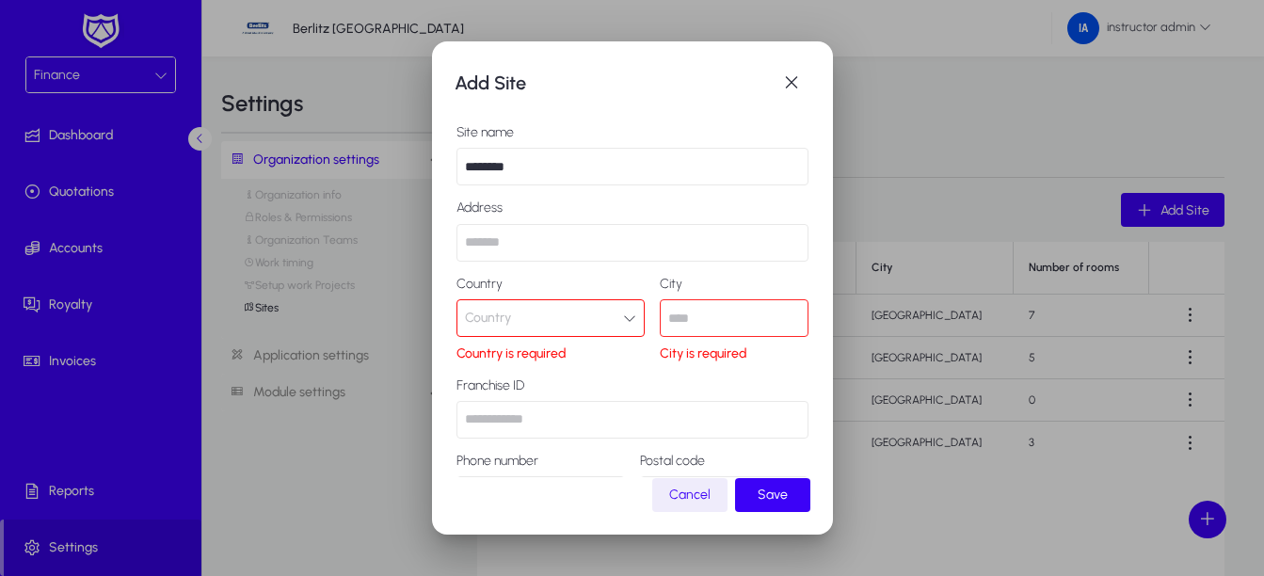
click at [557, 313] on button "Country" at bounding box center [550, 318] width 188 height 38
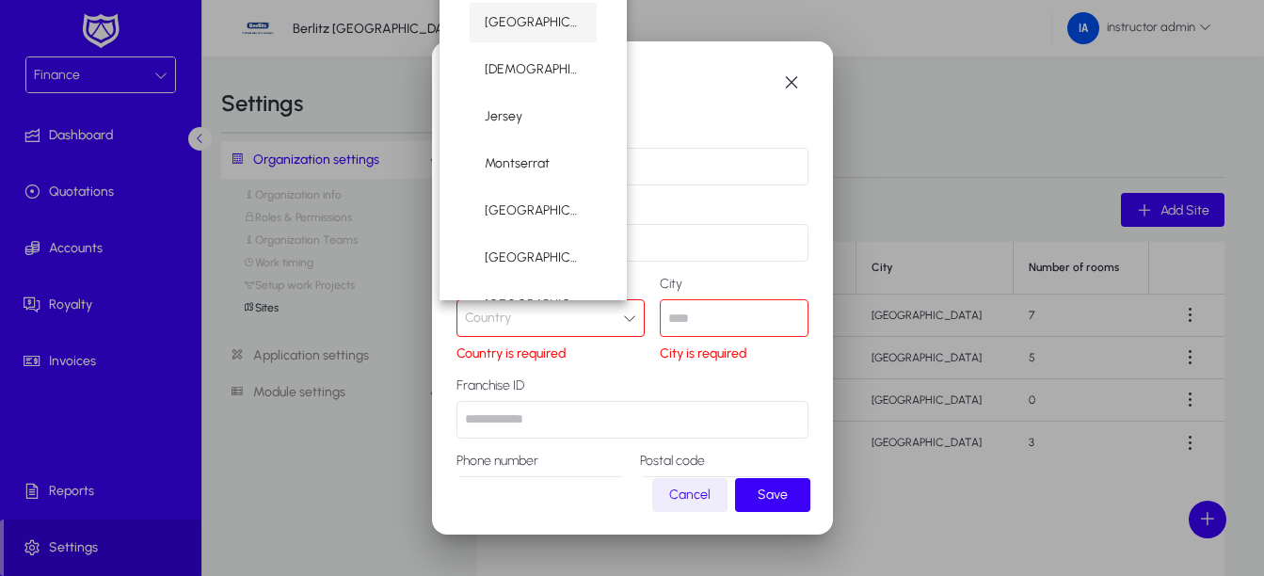
type input "**"
click at [557, 258] on mat-option "[GEOGRAPHIC_DATA]" at bounding box center [533, 258] width 127 height 40
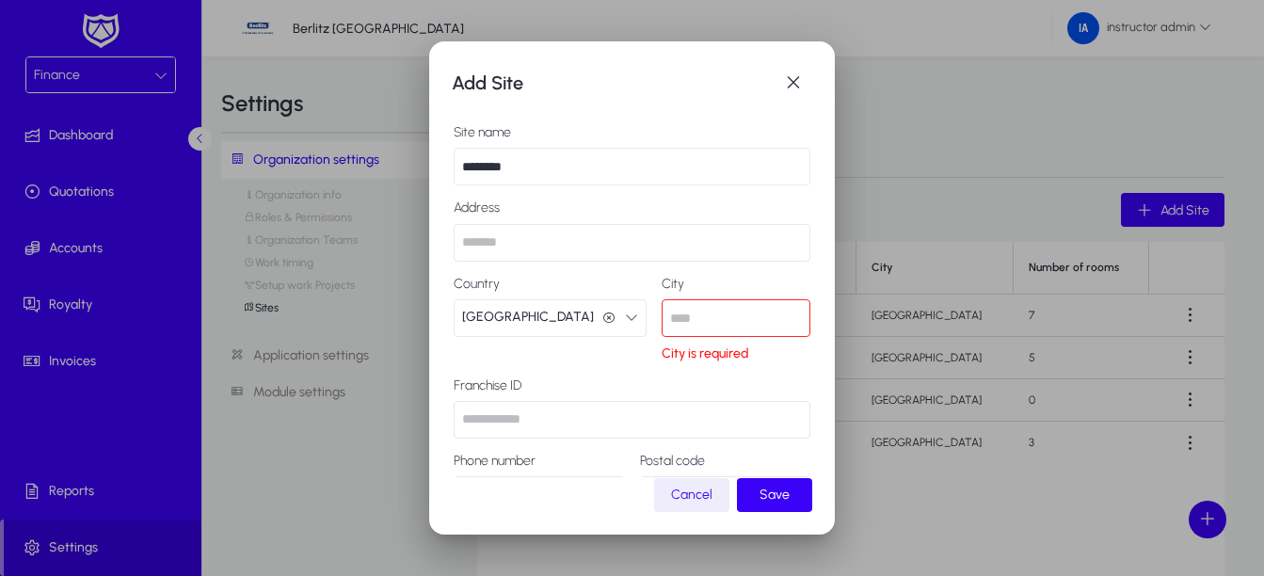
click at [751, 323] on input "text" at bounding box center [735, 318] width 149 height 38
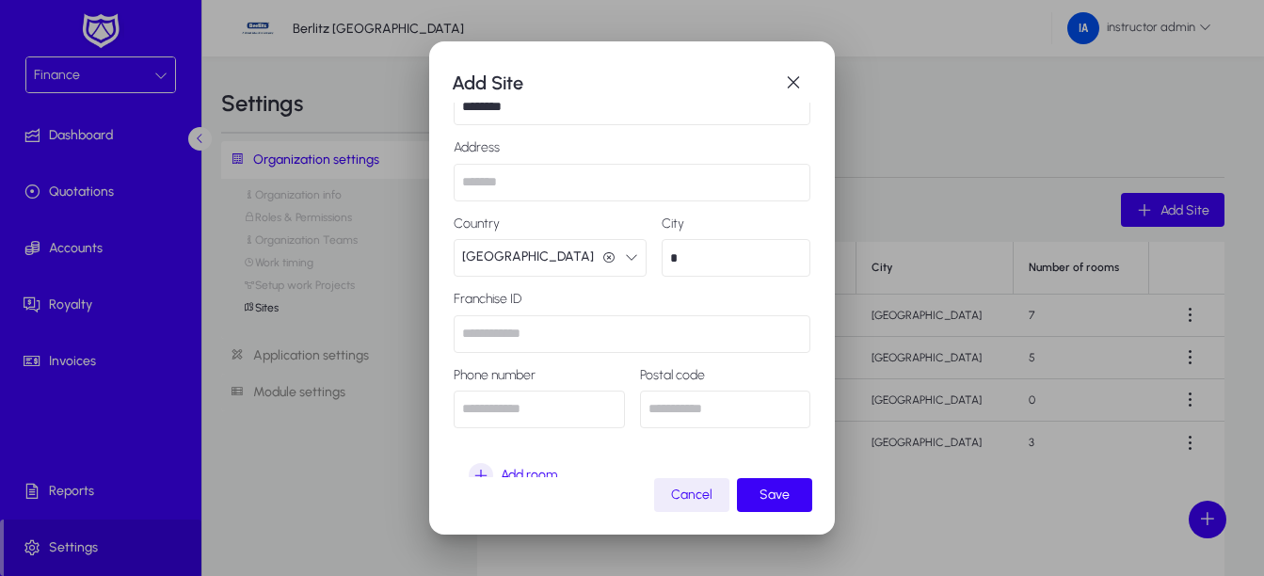
scroll to position [105, 0]
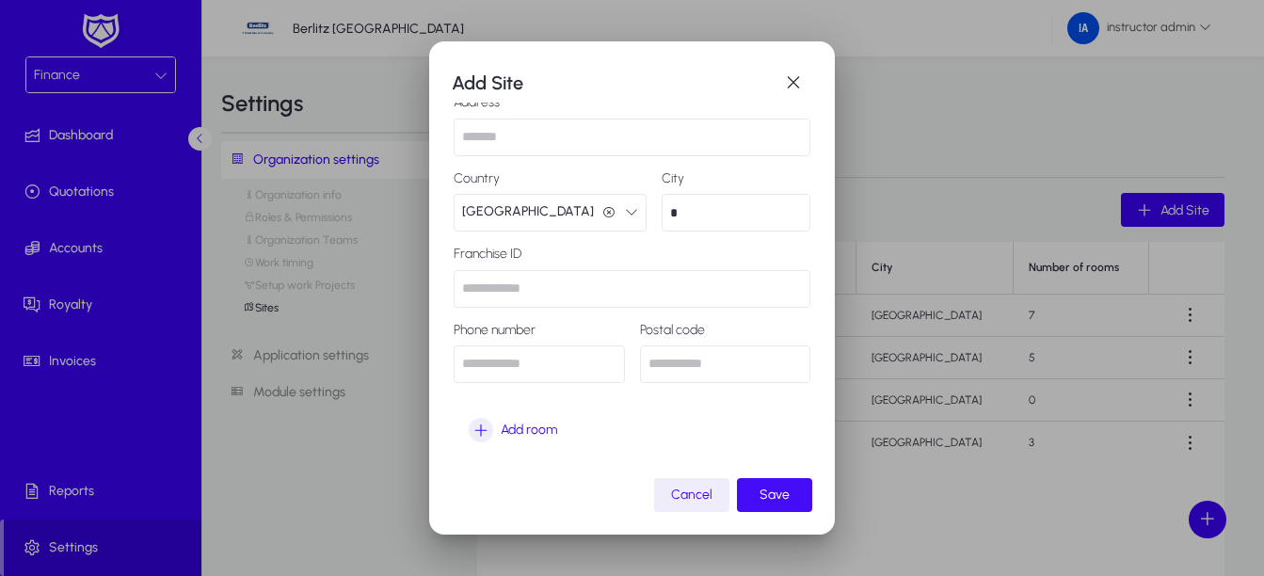
type input "*"
click at [789, 497] on span "Save" at bounding box center [774, 494] width 30 height 16
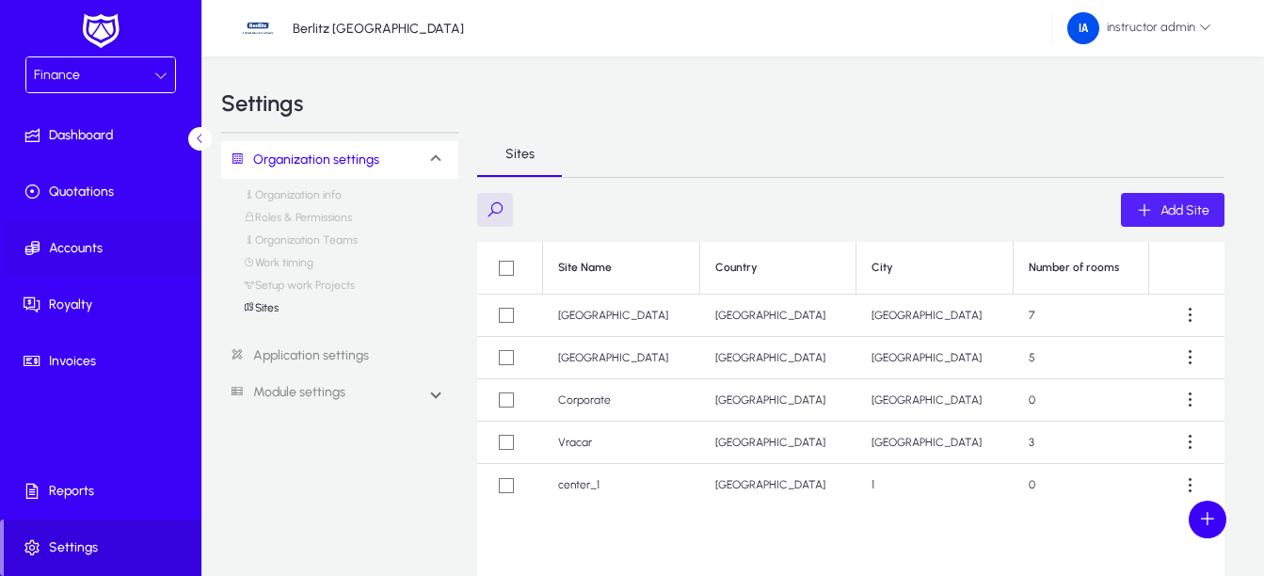
click at [83, 242] on span "Accounts" at bounding box center [104, 248] width 201 height 19
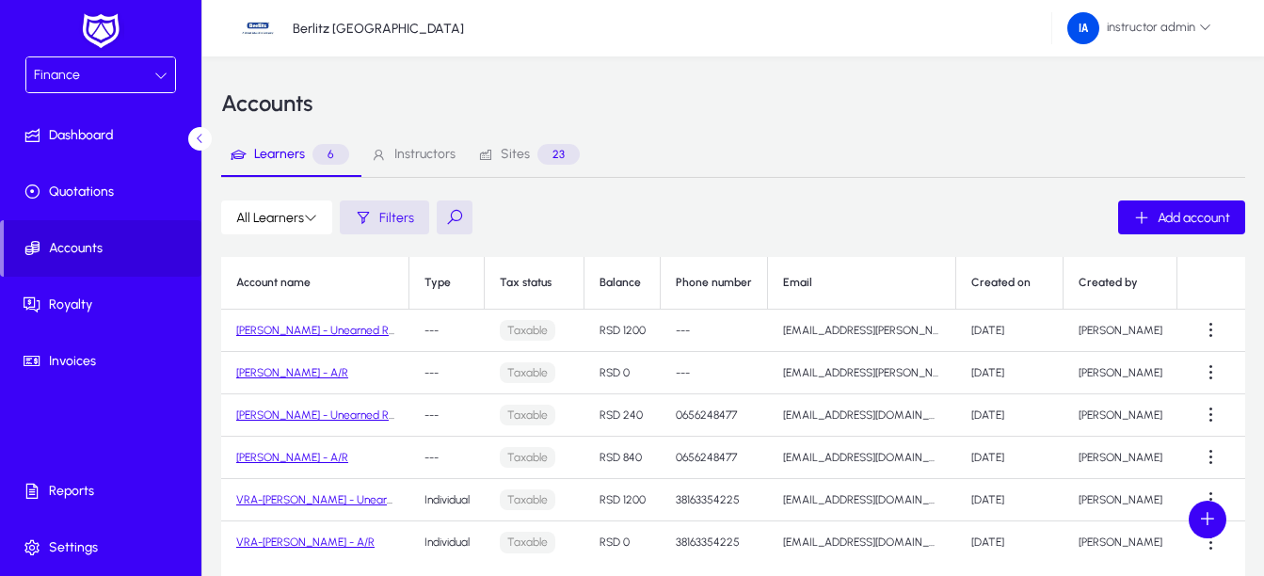
click at [518, 158] on span "Sites" at bounding box center [515, 154] width 29 height 13
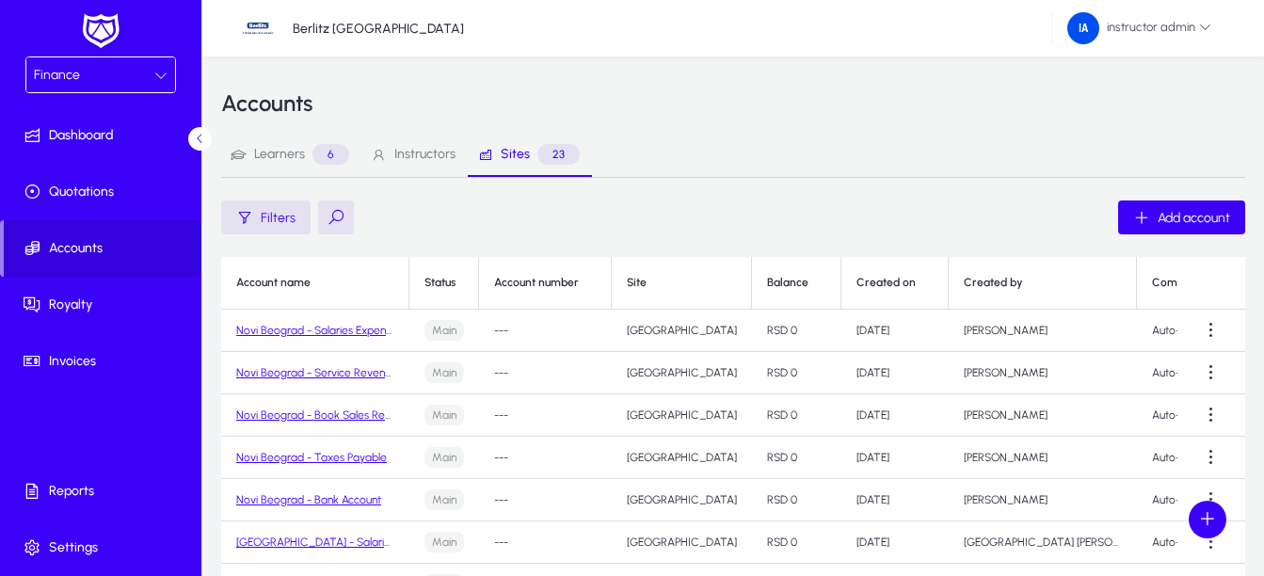
click at [327, 214] on button at bounding box center [336, 217] width 36 height 34
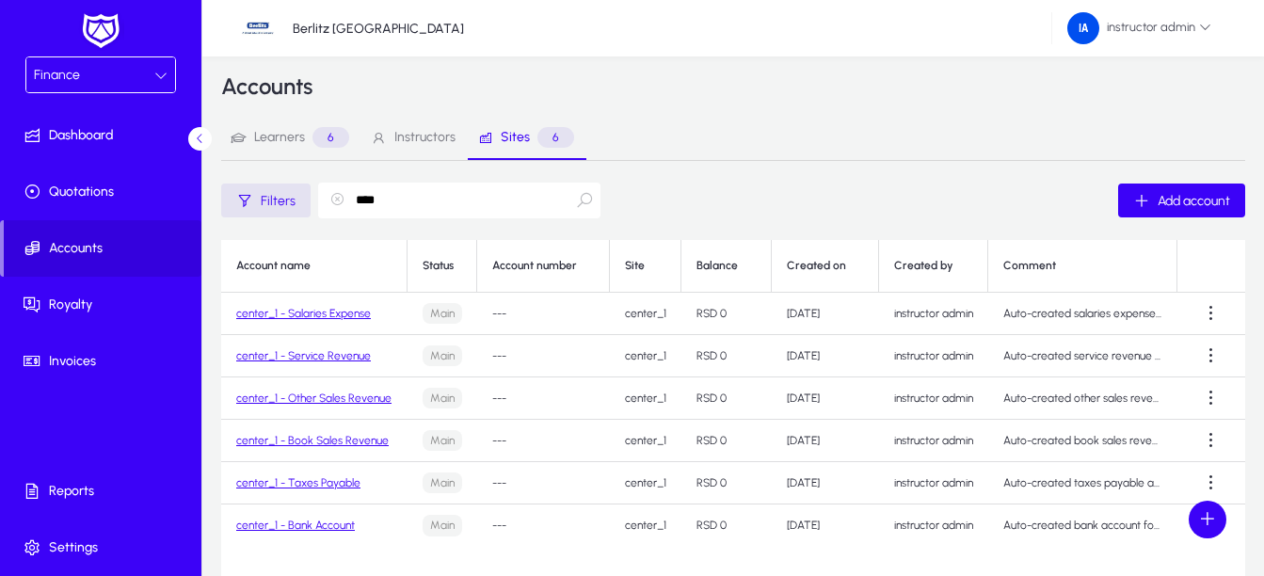
scroll to position [111, 0]
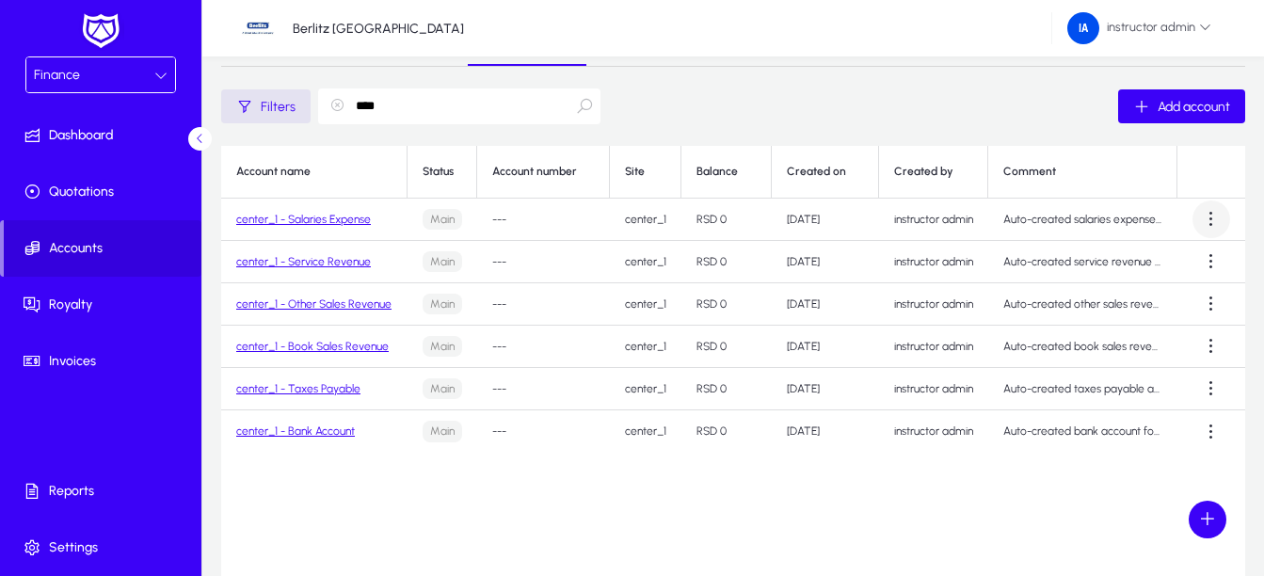
type input "****"
click at [1203, 211] on span at bounding box center [1211, 219] width 38 height 38
click at [1190, 255] on button "Transfer in" at bounding box center [1176, 266] width 105 height 40
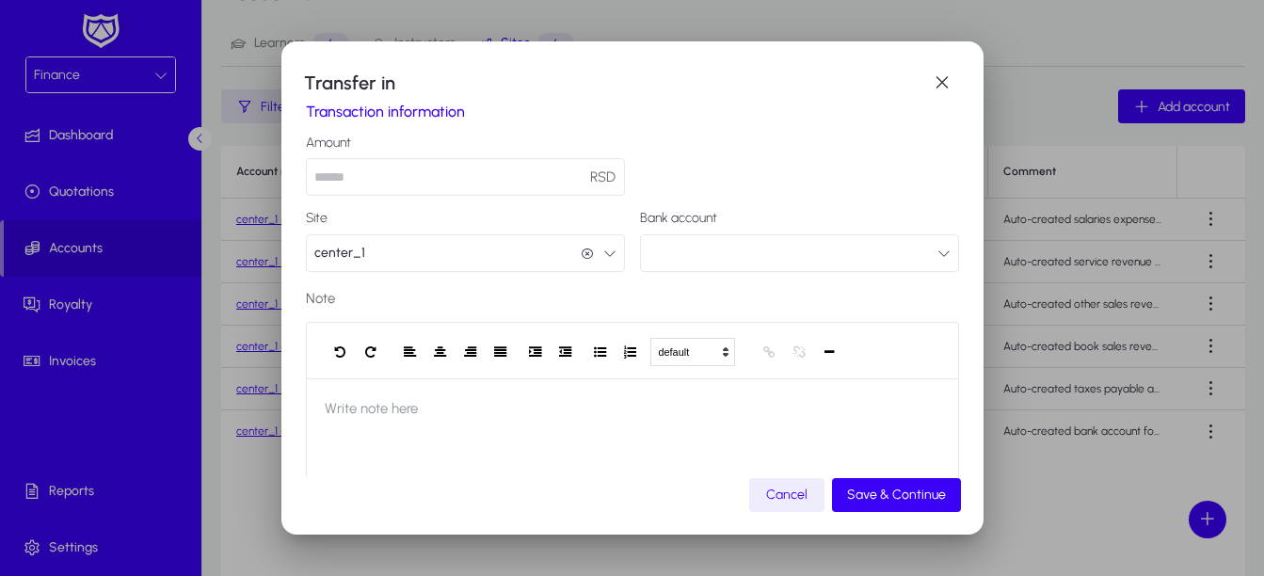
scroll to position [188, 0]
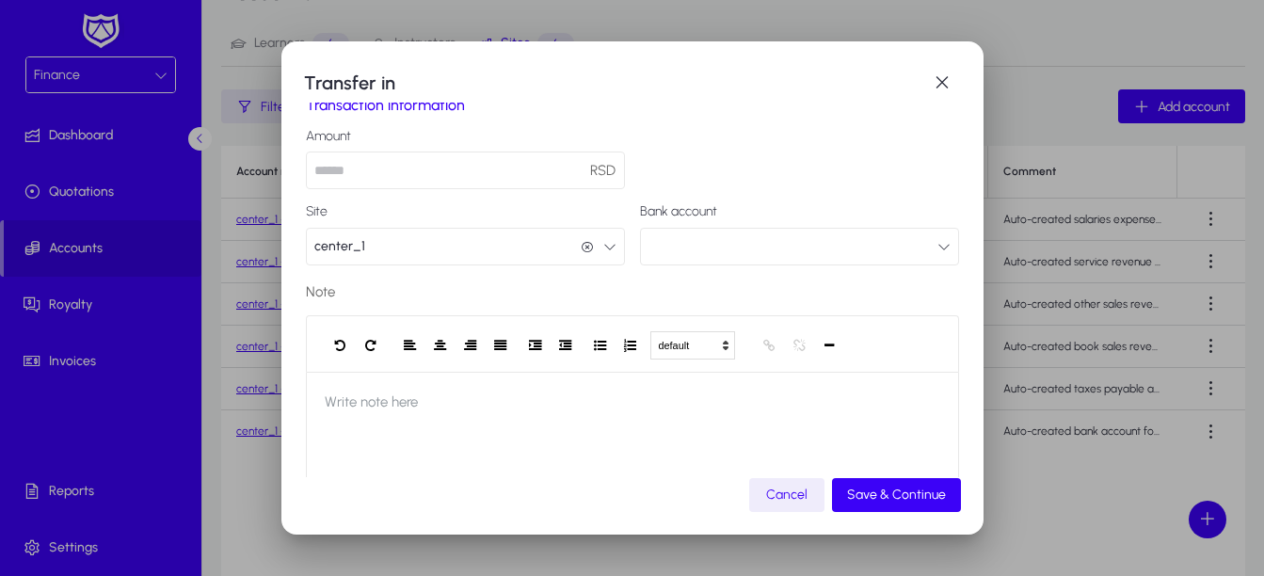
click at [773, 229] on button "button" at bounding box center [799, 247] width 319 height 38
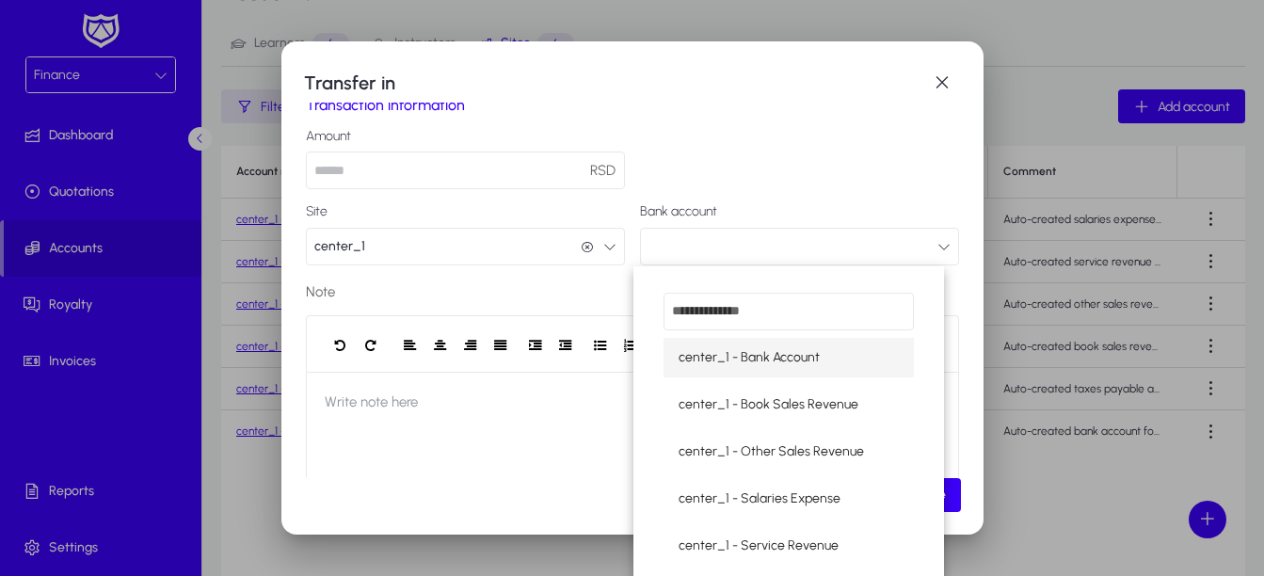
click at [949, 77] on div at bounding box center [632, 288] width 1264 height 576
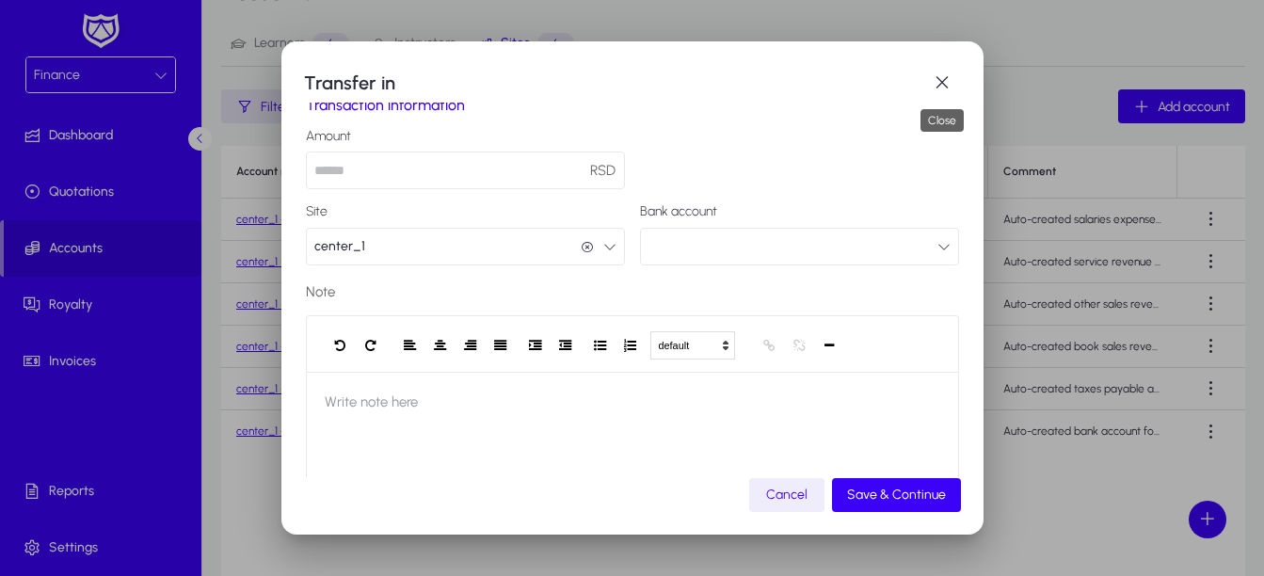
click at [949, 77] on span "button" at bounding box center [942, 83] width 38 height 38
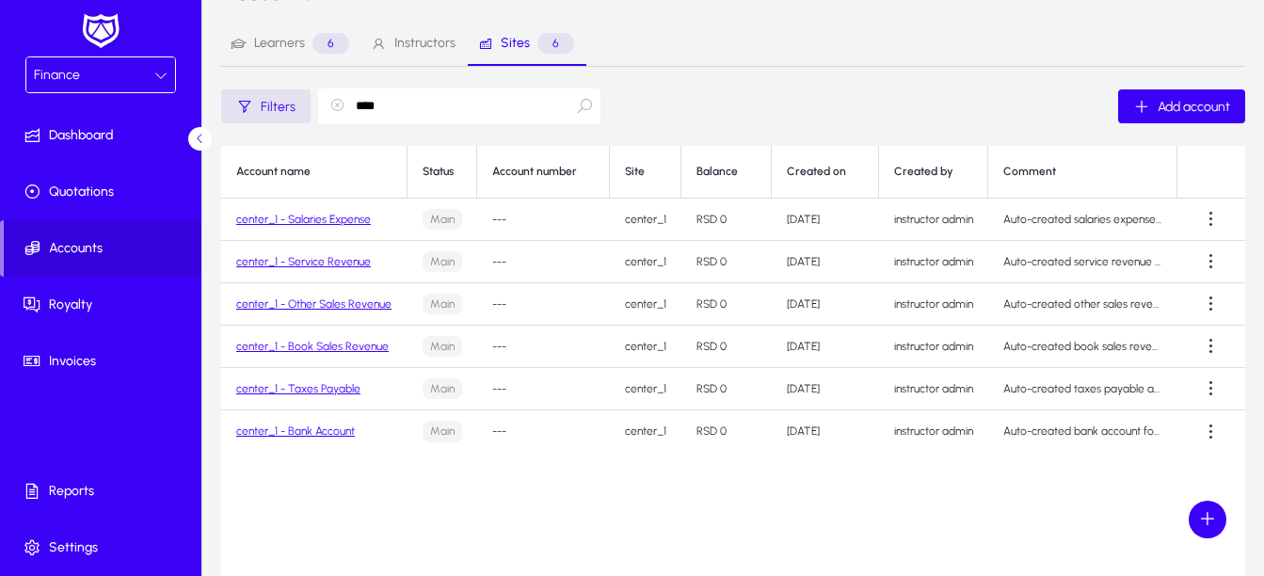
scroll to position [111, 0]
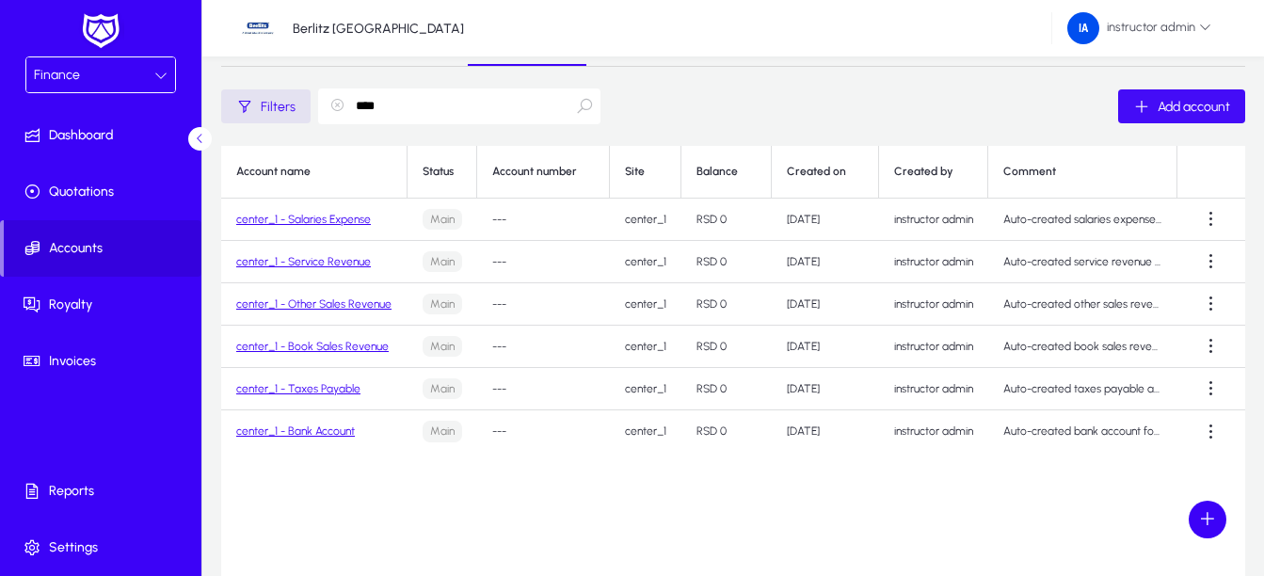
click at [1215, 96] on span "button" at bounding box center [1181, 106] width 127 height 45
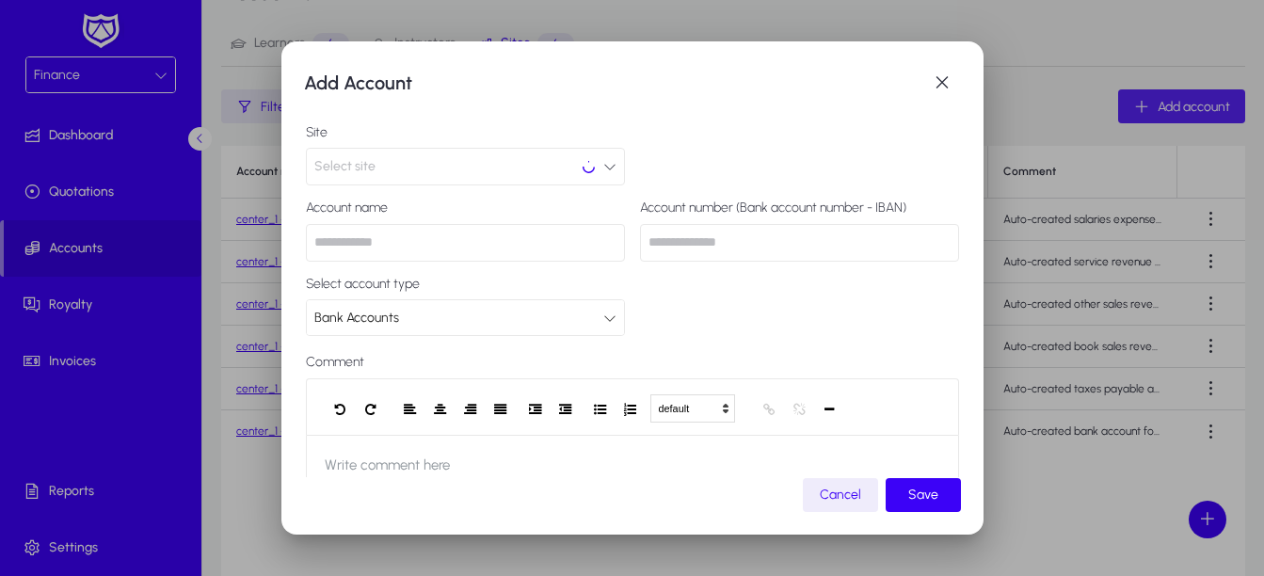
scroll to position [0, 0]
click at [583, 166] on button "Select site" at bounding box center [465, 167] width 319 height 38
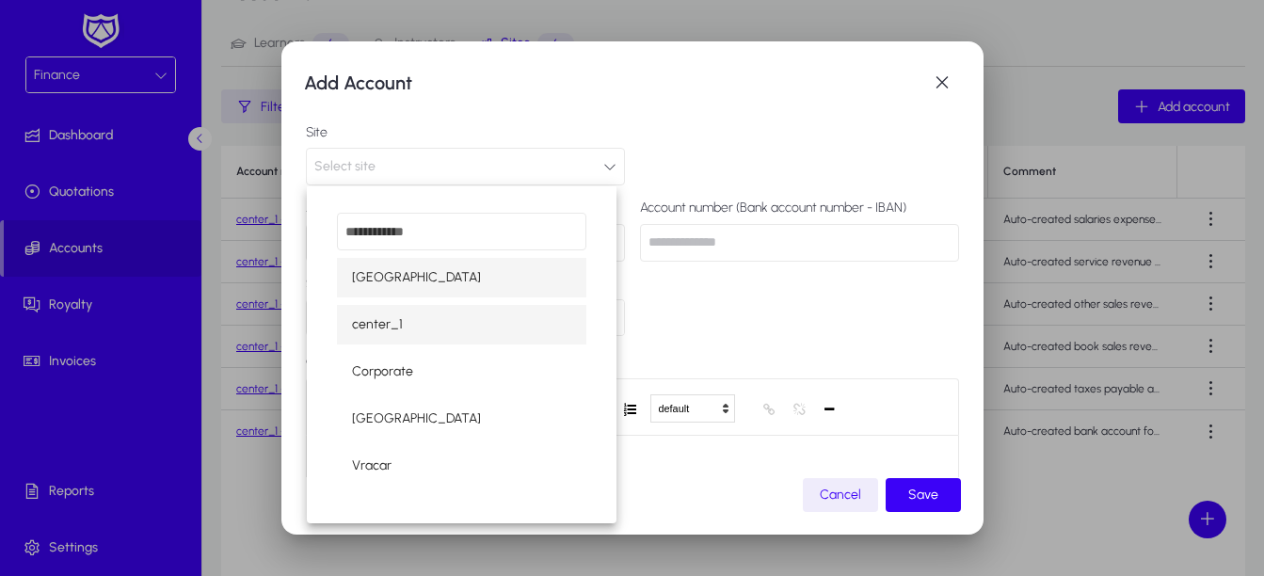
click at [503, 332] on mat-option "center_1" at bounding box center [462, 325] width 250 height 40
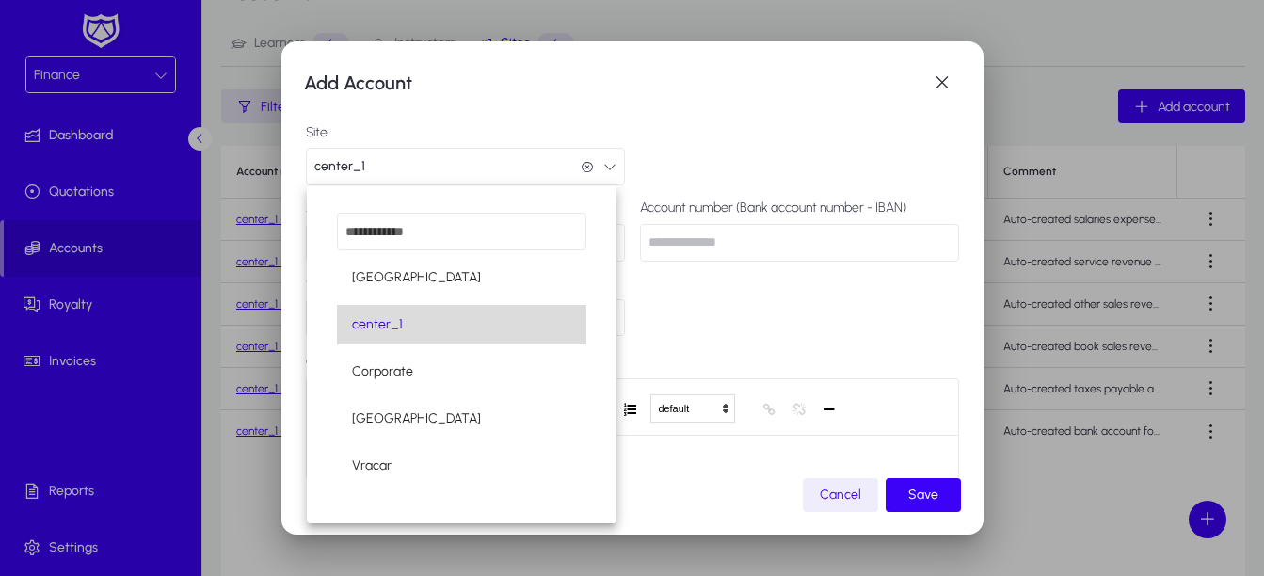
scroll to position [1, 0]
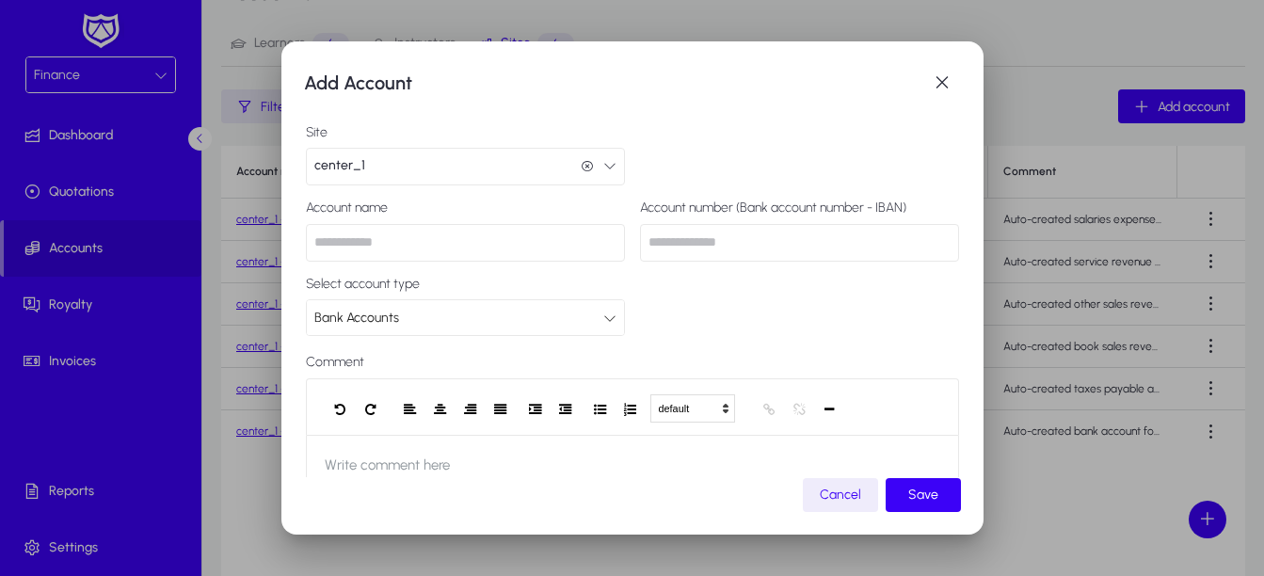
click at [450, 247] on input "text" at bounding box center [465, 243] width 319 height 38
click at [942, 85] on span "button" at bounding box center [942, 83] width 38 height 38
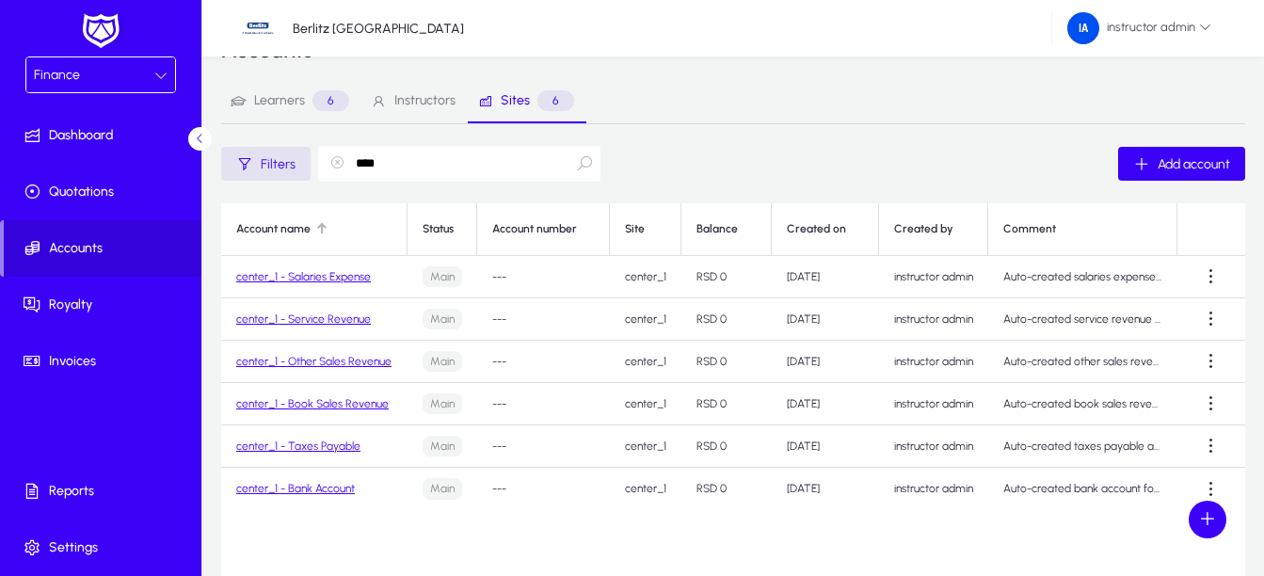
scroll to position [0, 0]
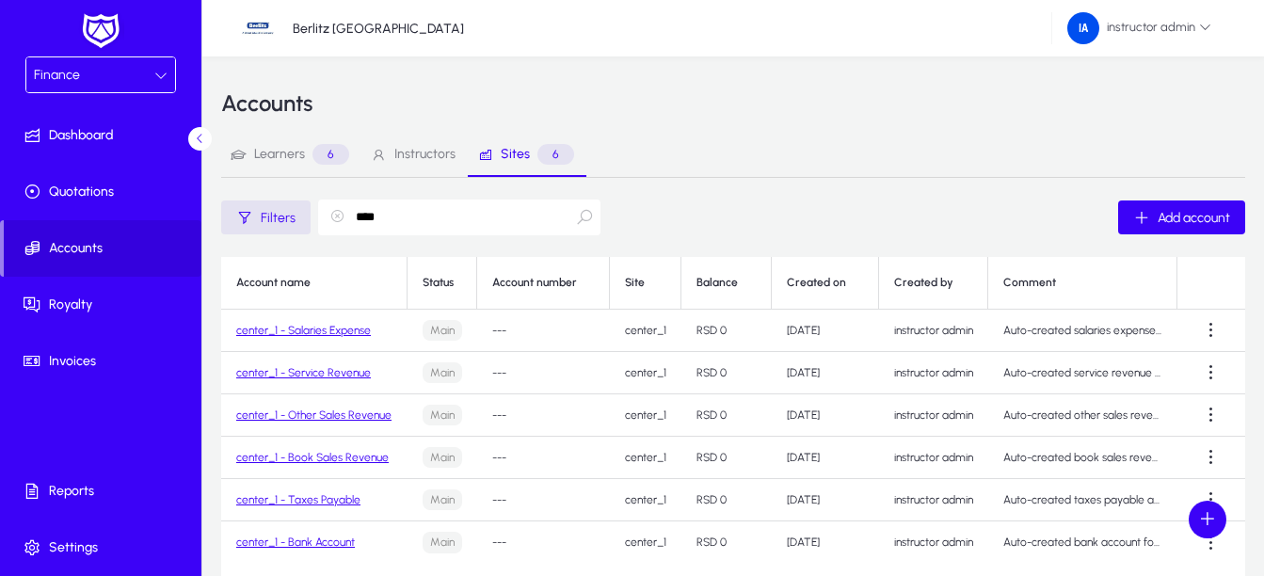
click at [422, 159] on span "Instructors" at bounding box center [424, 154] width 61 height 13
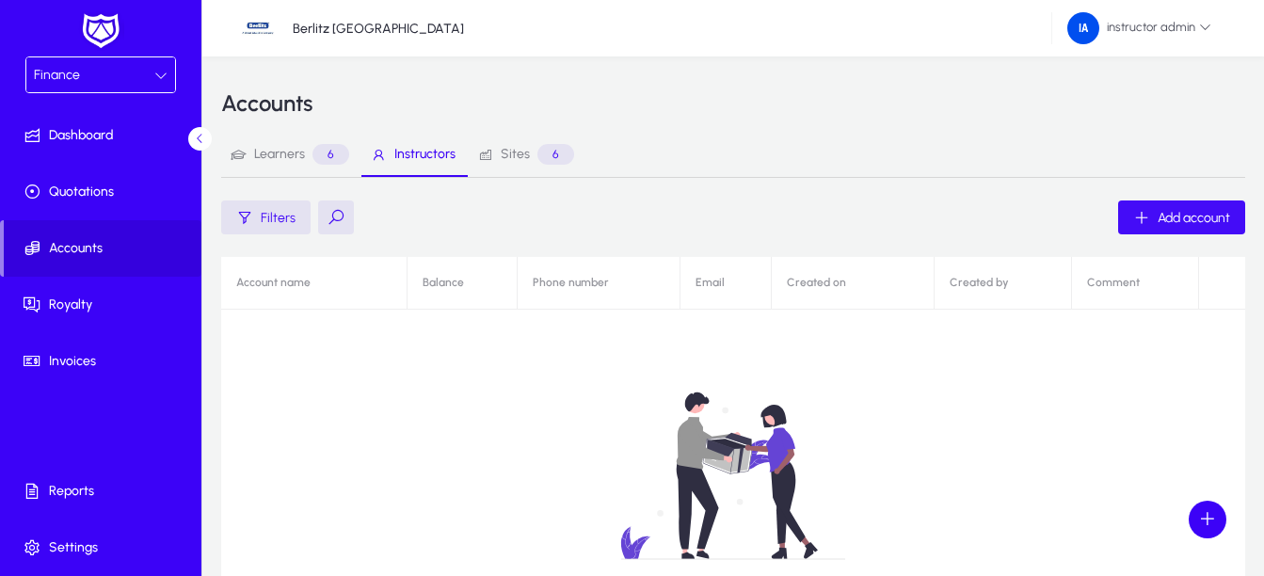
click at [1178, 228] on span "button" at bounding box center [1181, 217] width 127 height 45
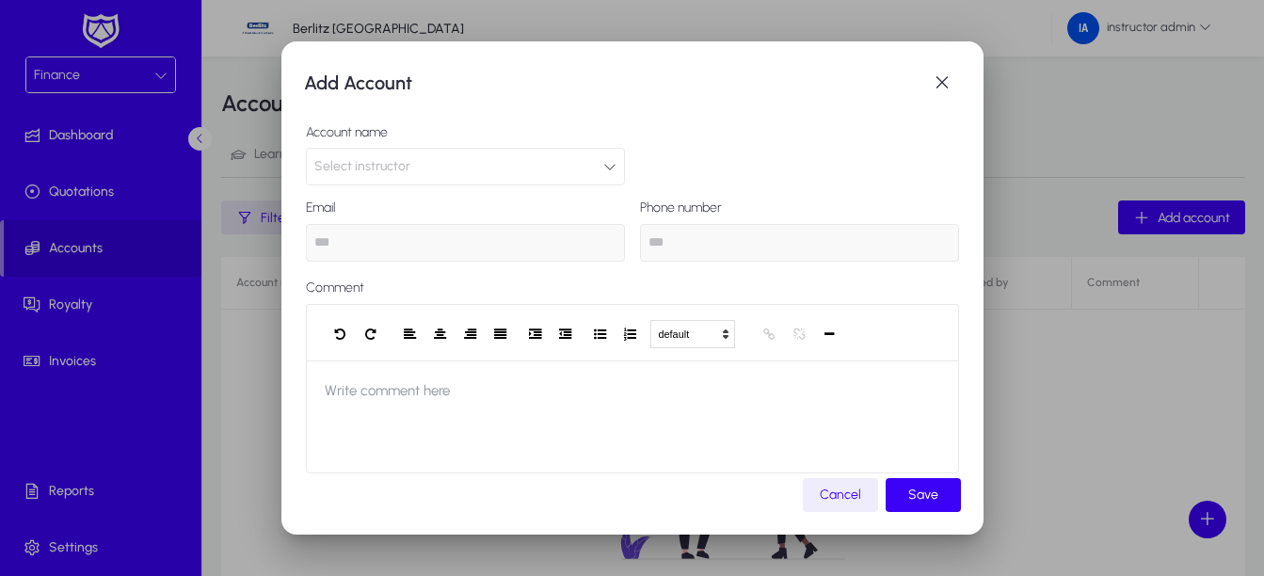
click at [498, 150] on button "Select instructor" at bounding box center [465, 167] width 319 height 38
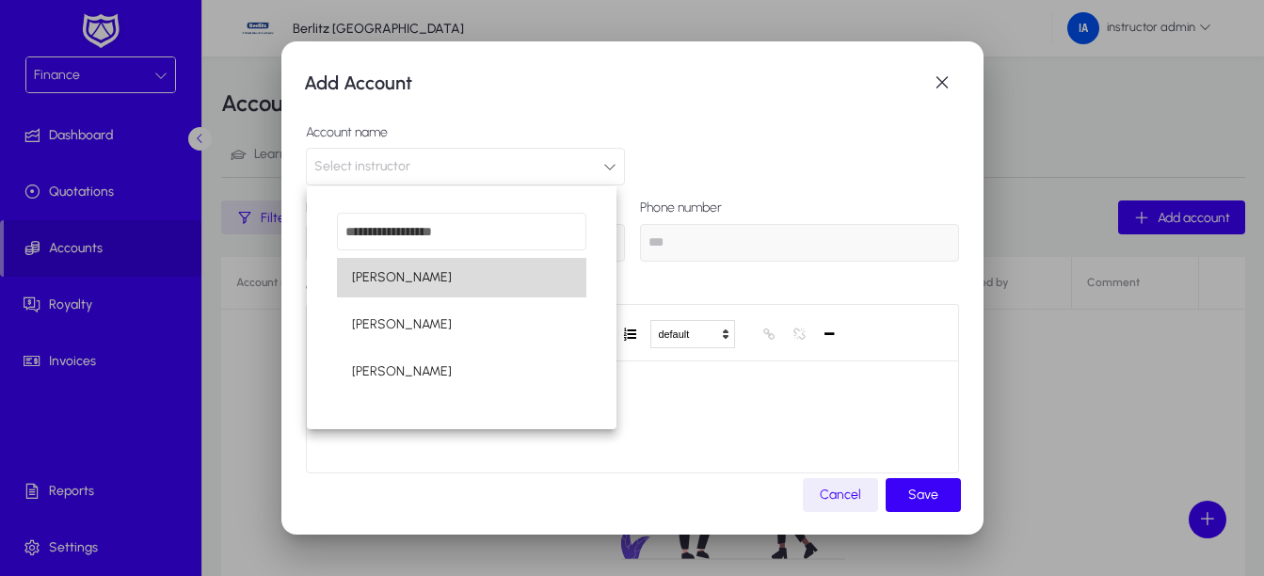
click at [438, 271] on mat-option "[PERSON_NAME]" at bounding box center [462, 278] width 250 height 40
type input "**********"
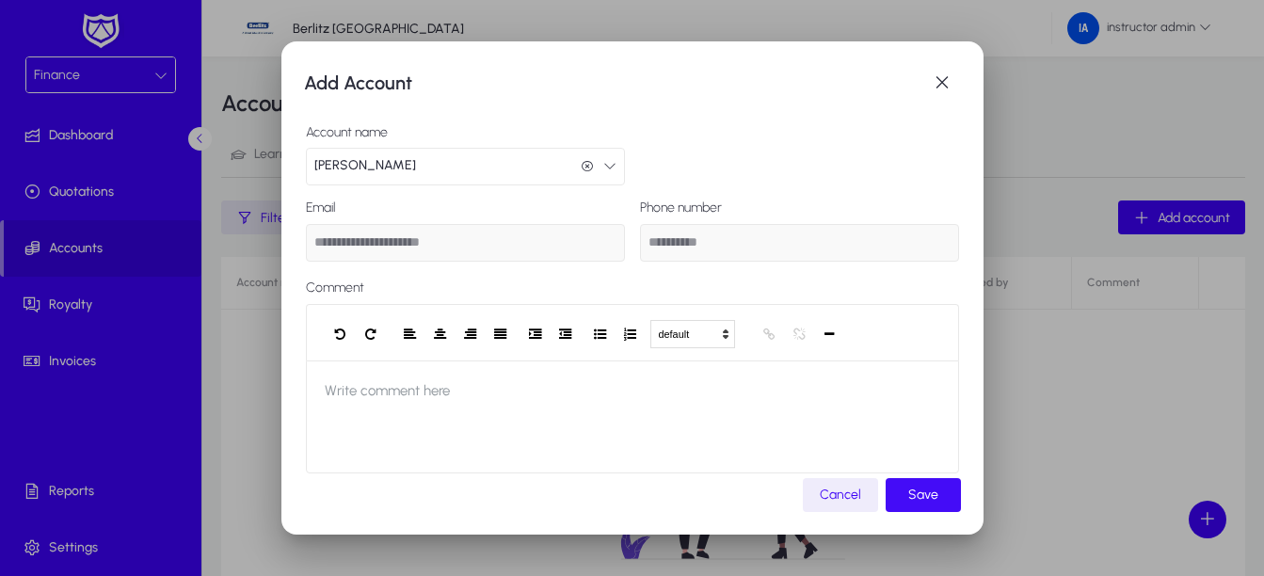
click at [913, 502] on span "Save" at bounding box center [923, 494] width 30 height 16
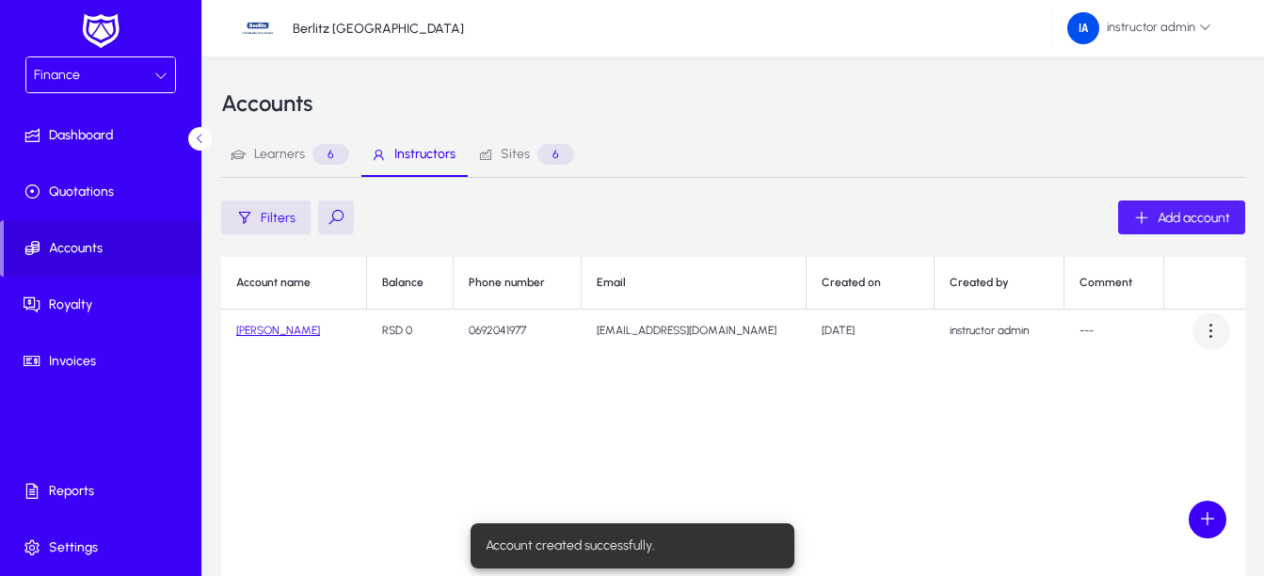
click at [1216, 327] on span at bounding box center [1211, 331] width 38 height 38
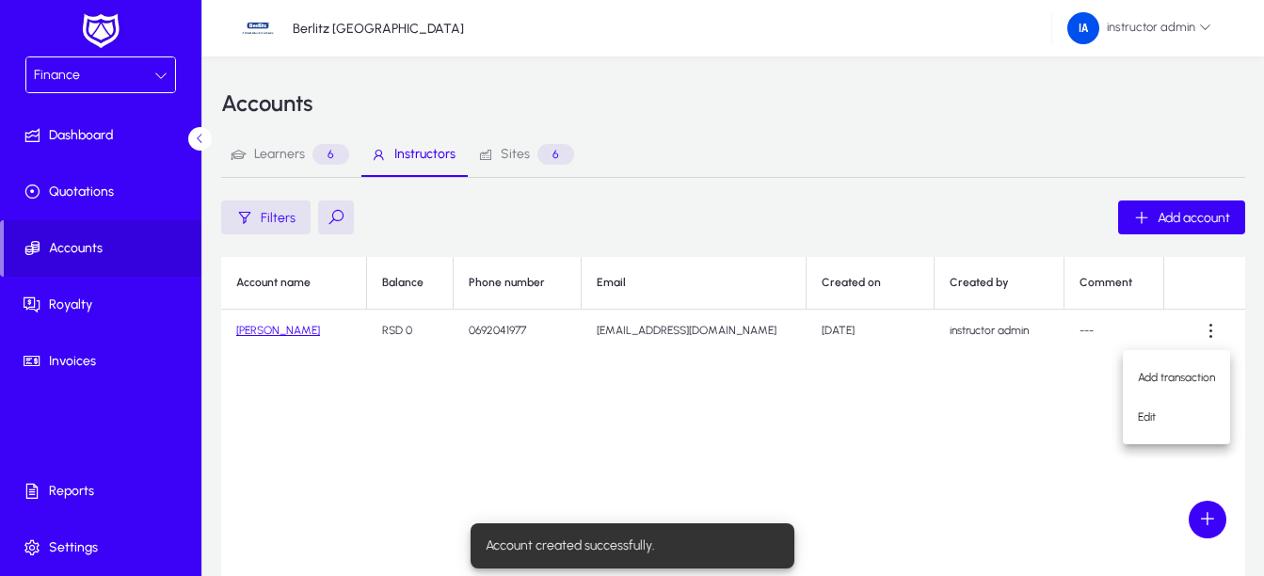
click at [1009, 374] on div at bounding box center [632, 288] width 1264 height 576
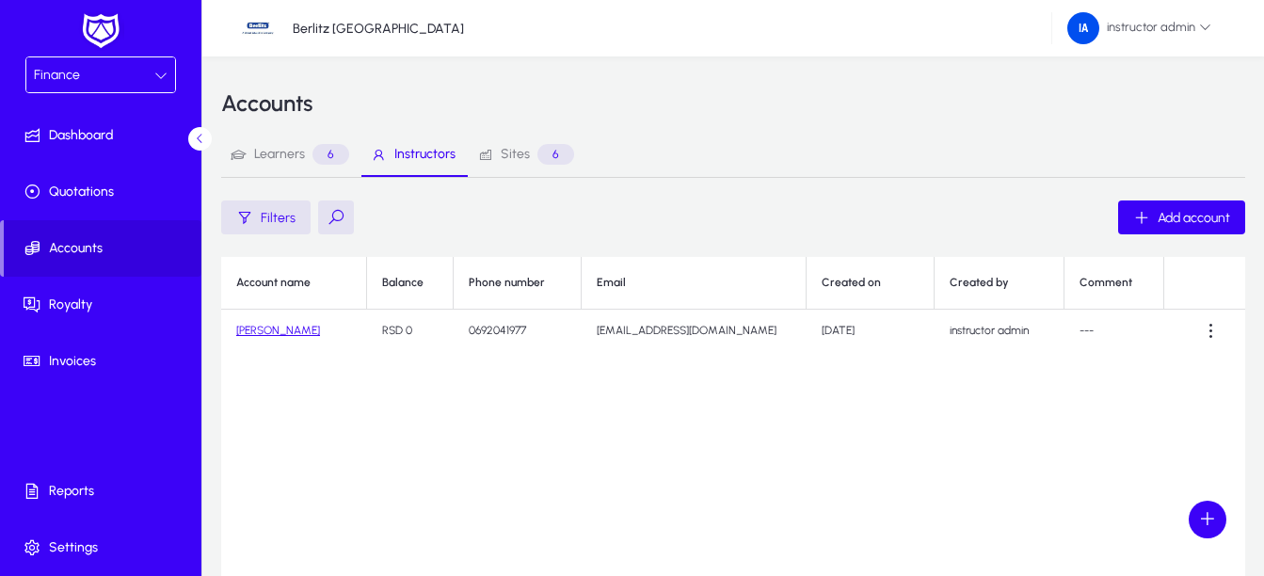
click at [288, 329] on link "[PERSON_NAME]" at bounding box center [278, 330] width 84 height 13
click at [1199, 317] on span at bounding box center [1211, 331] width 38 height 38
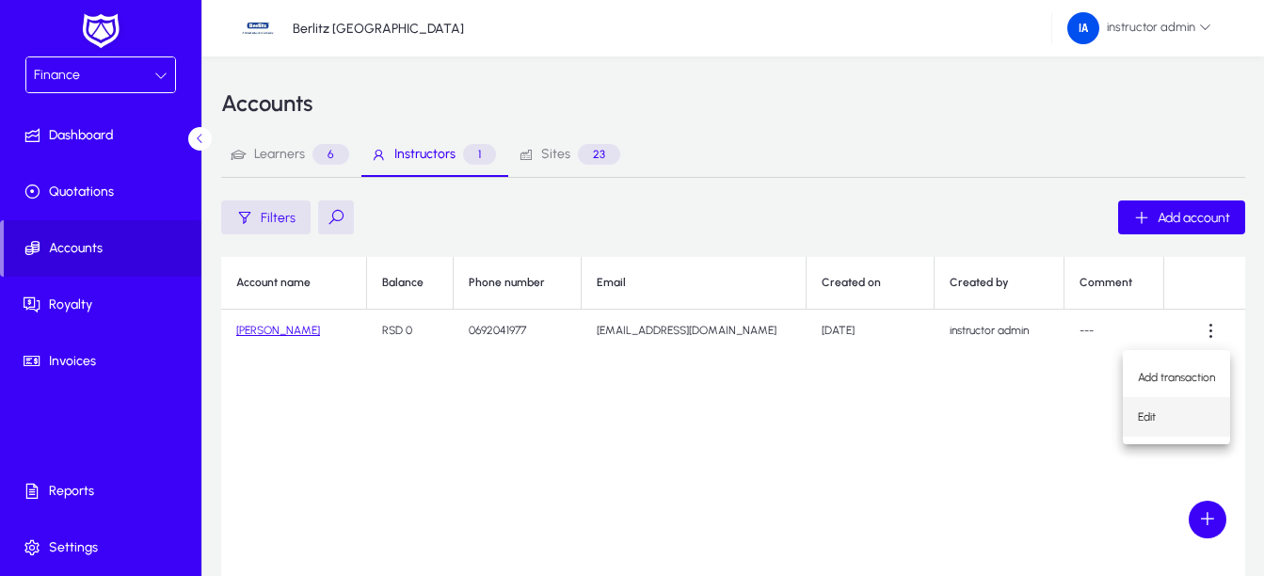
click at [1158, 415] on span "Edit" at bounding box center [1176, 416] width 77 height 17
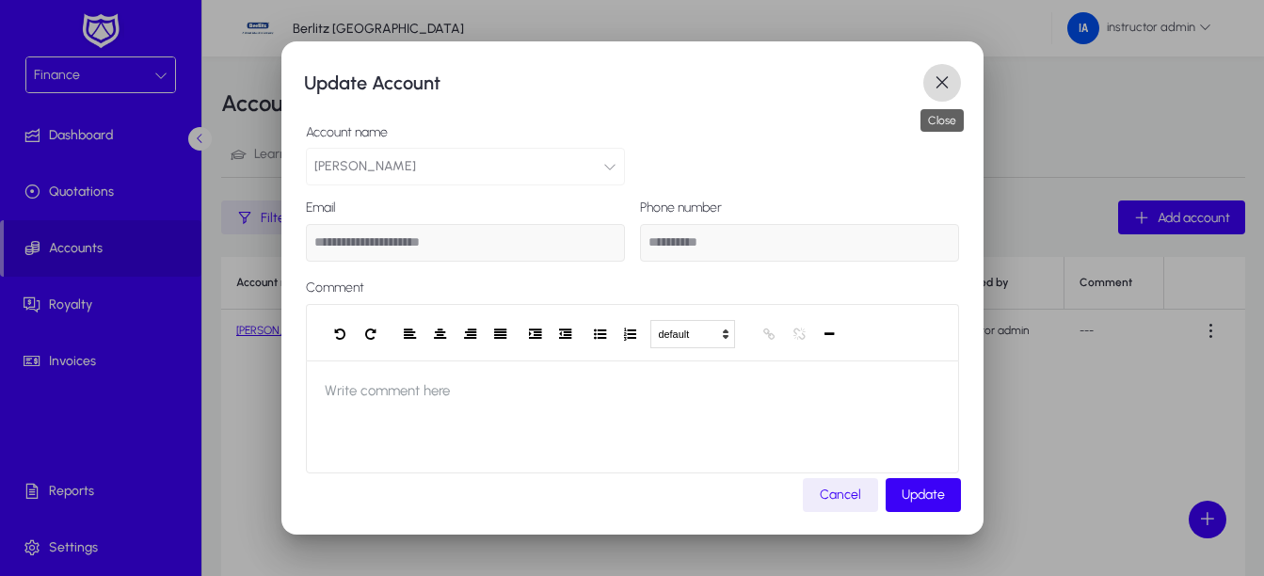
click at [947, 79] on span "button" at bounding box center [942, 83] width 38 height 38
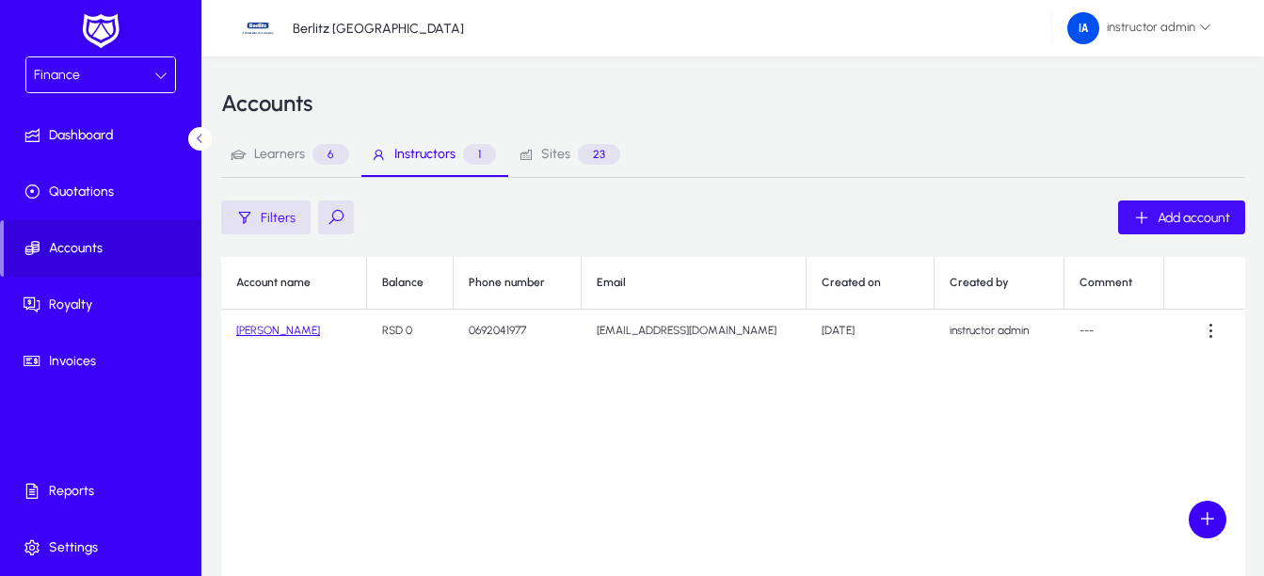
click at [1193, 225] on span "Add account" at bounding box center [1193, 218] width 72 height 16
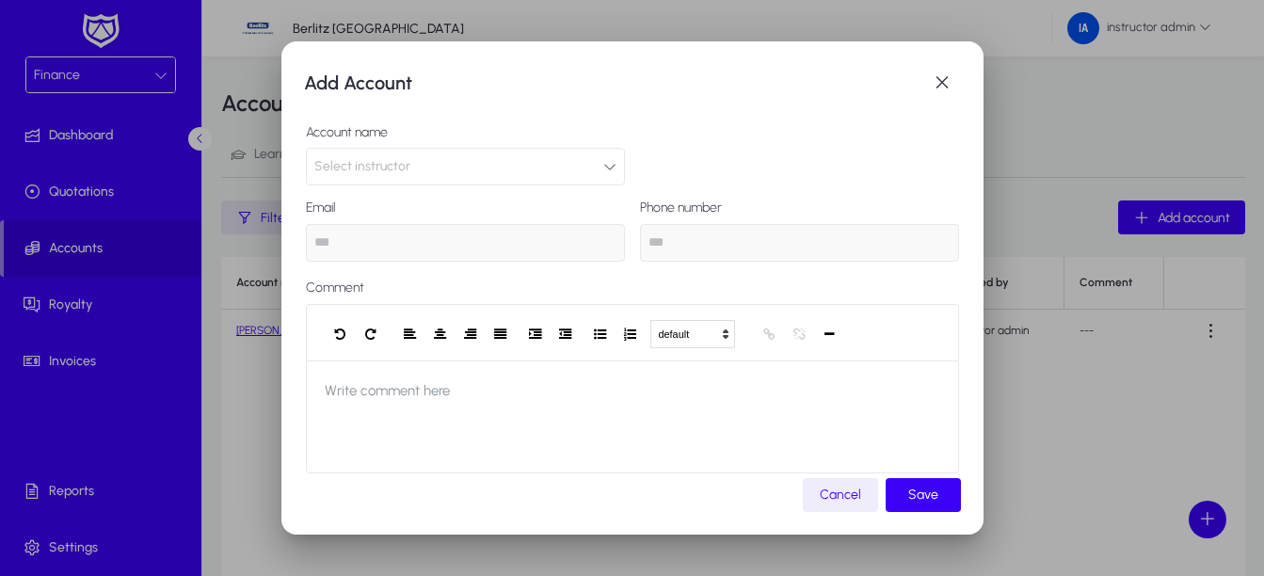
click at [564, 151] on button "Select instructor" at bounding box center [465, 167] width 319 height 38
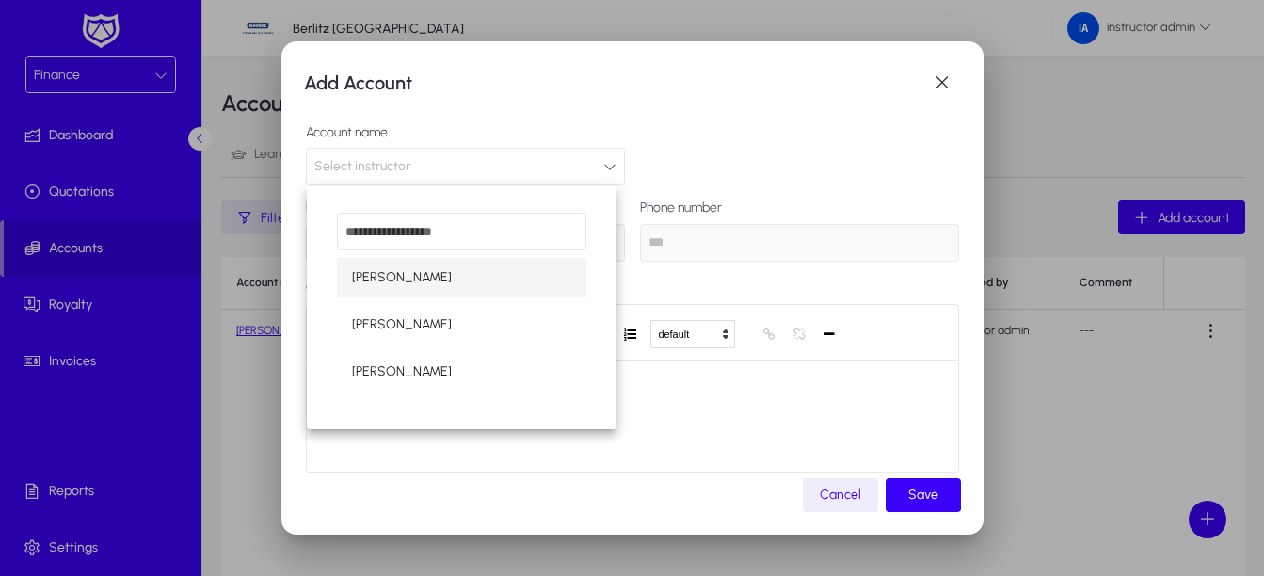
click at [946, 88] on div at bounding box center [632, 288] width 1264 height 576
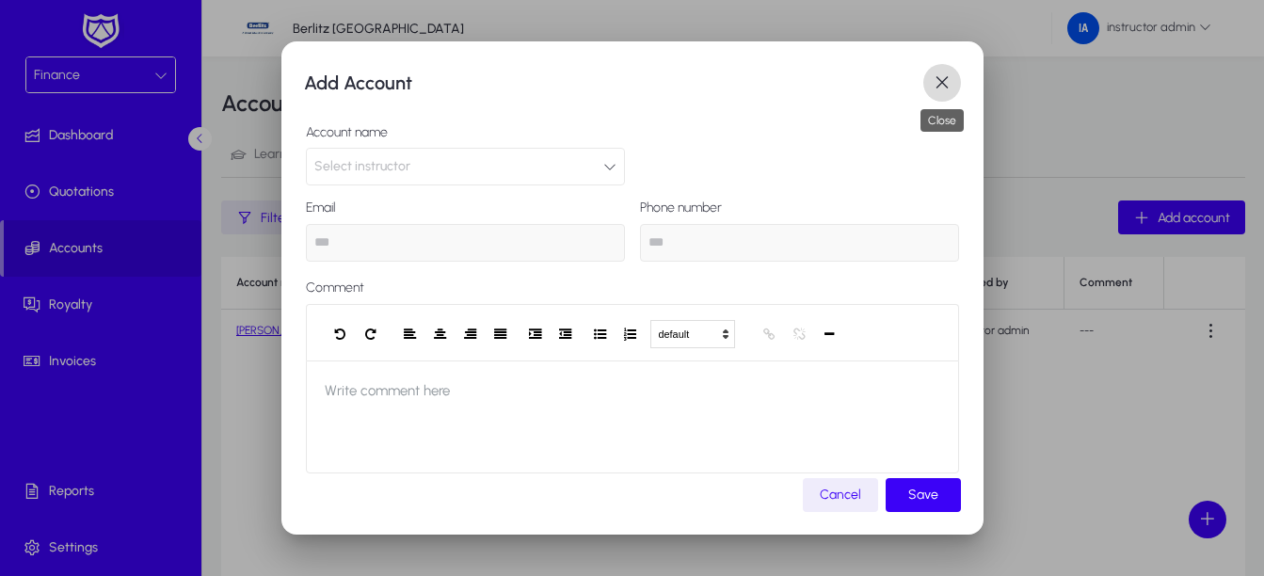
click at [946, 86] on span "button" at bounding box center [942, 83] width 38 height 38
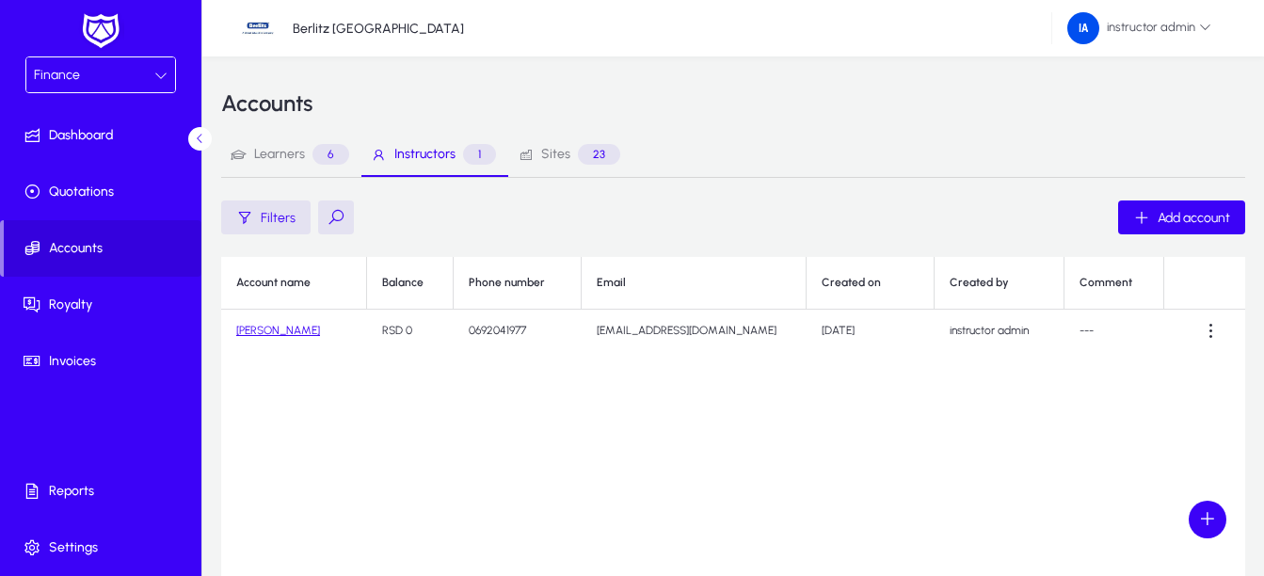
click at [135, 60] on div "Finance" at bounding box center [100, 74] width 149 height 35
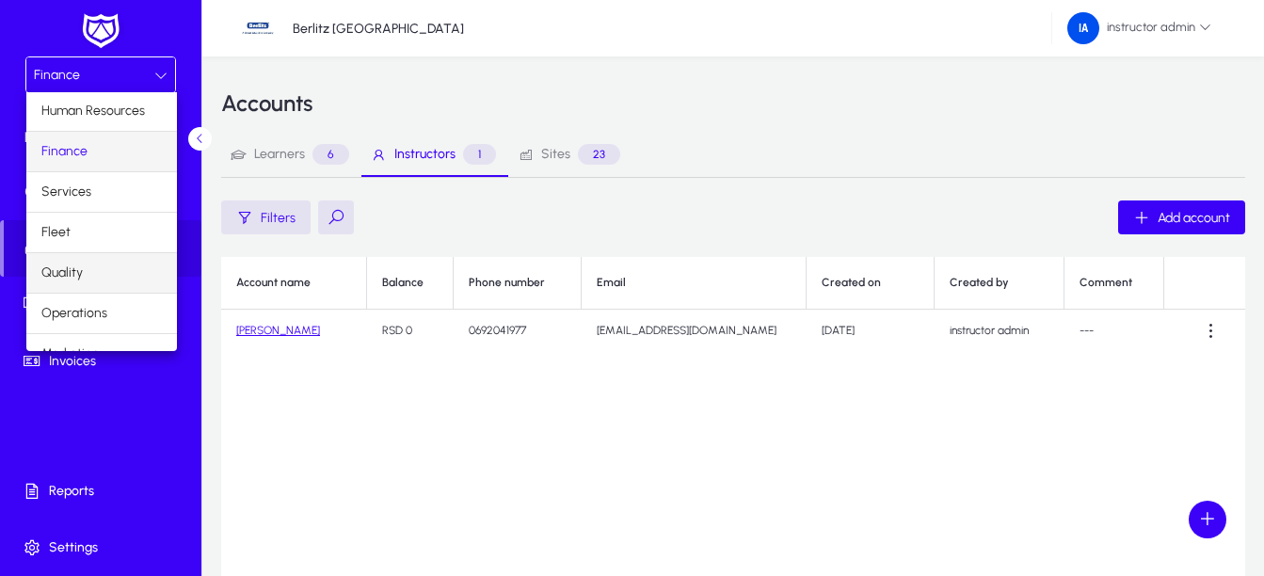
scroll to position [64, 0]
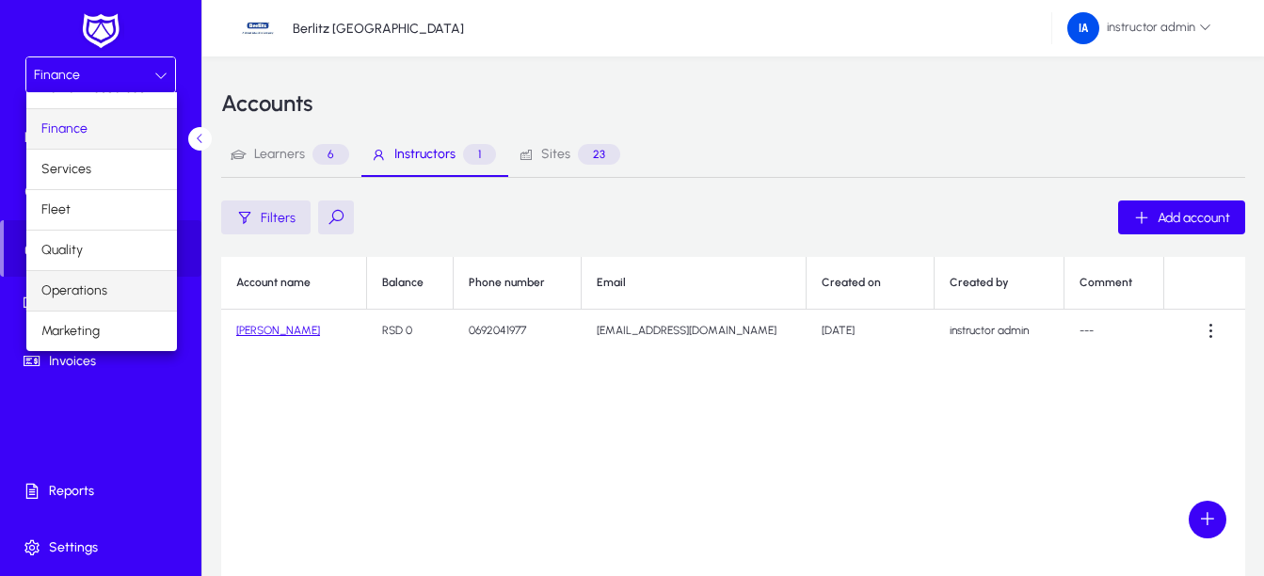
click at [96, 290] on span "Operations" at bounding box center [74, 290] width 66 height 23
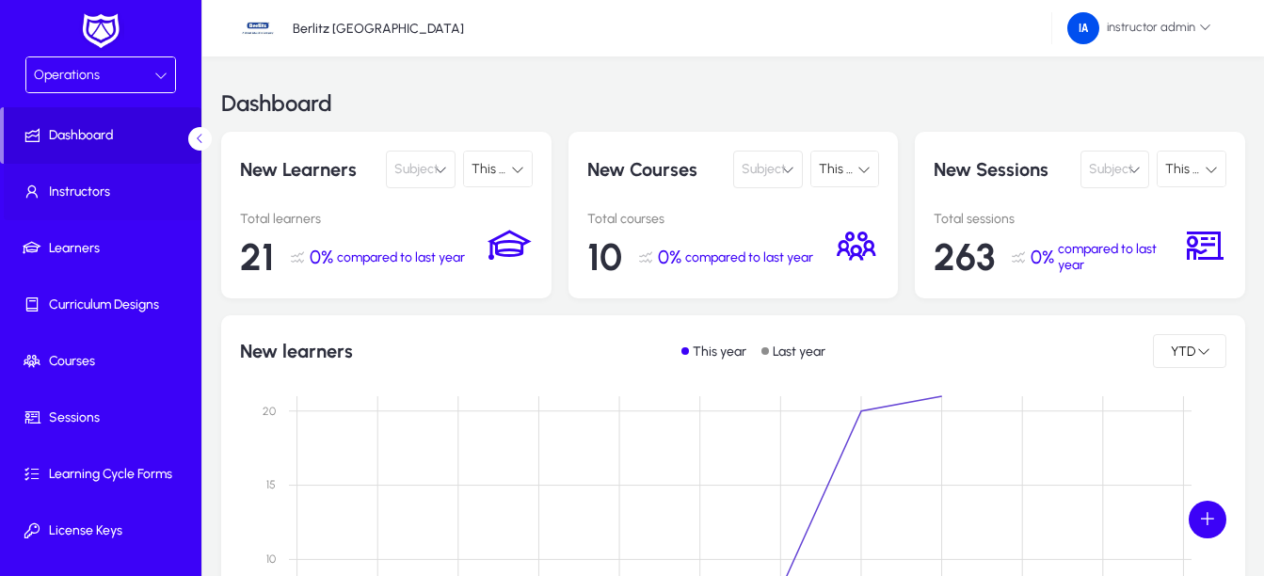
click at [100, 183] on span "Instructors" at bounding box center [104, 192] width 201 height 19
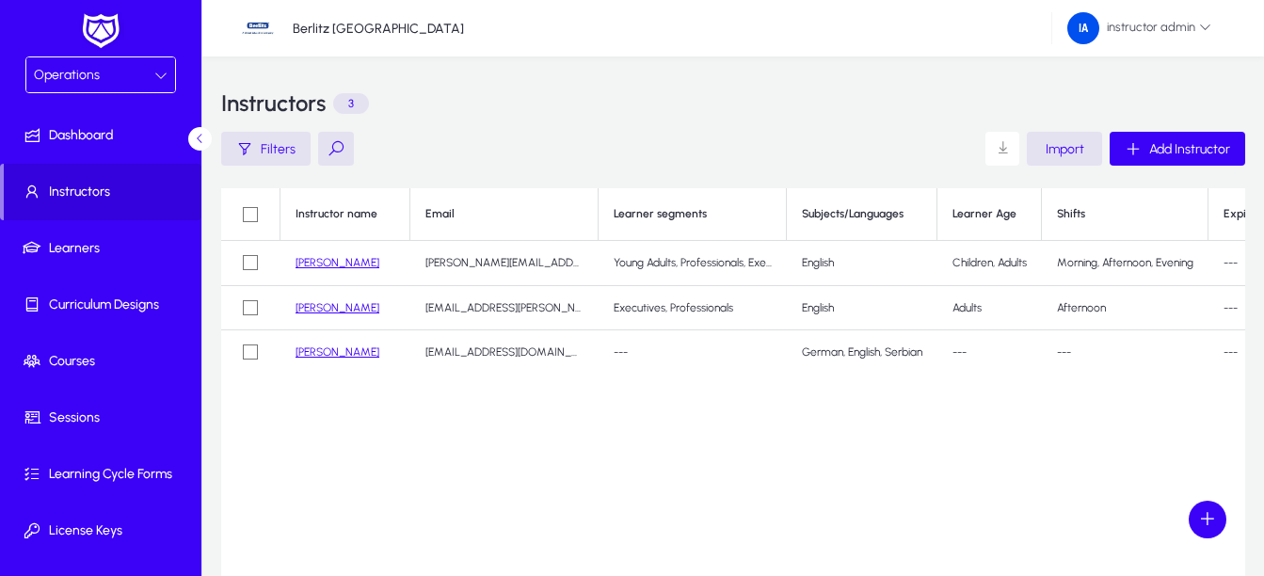
click at [83, 59] on div "Operations" at bounding box center [100, 74] width 149 height 35
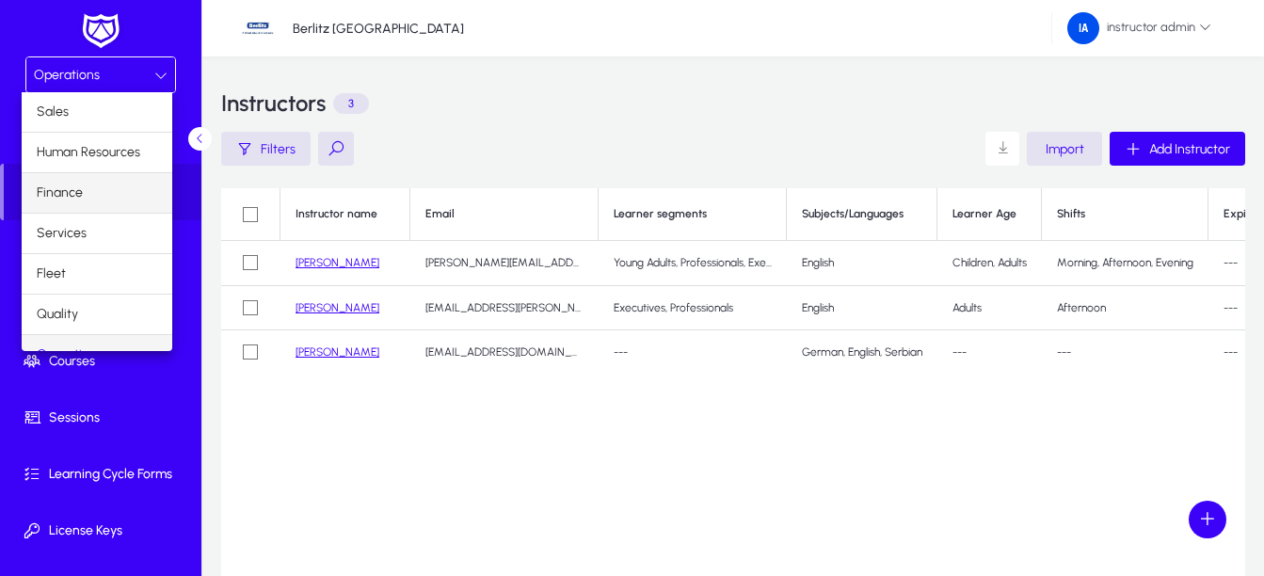
click at [88, 198] on mat-option "Finance" at bounding box center [97, 193] width 151 height 40
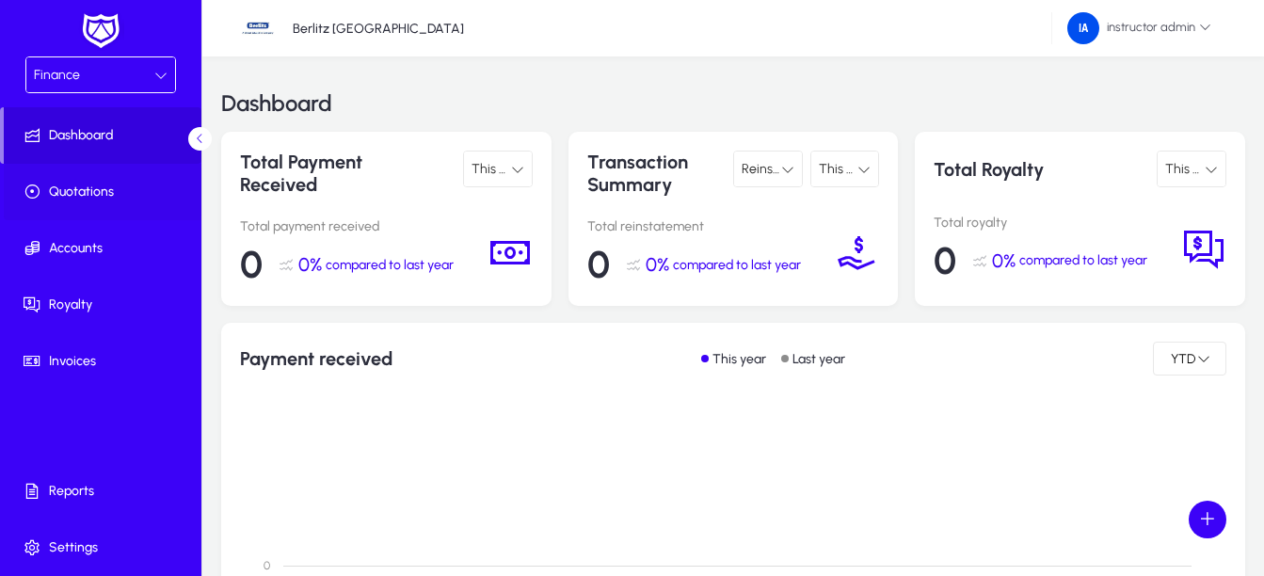
click at [99, 204] on span at bounding box center [104, 191] width 201 height 45
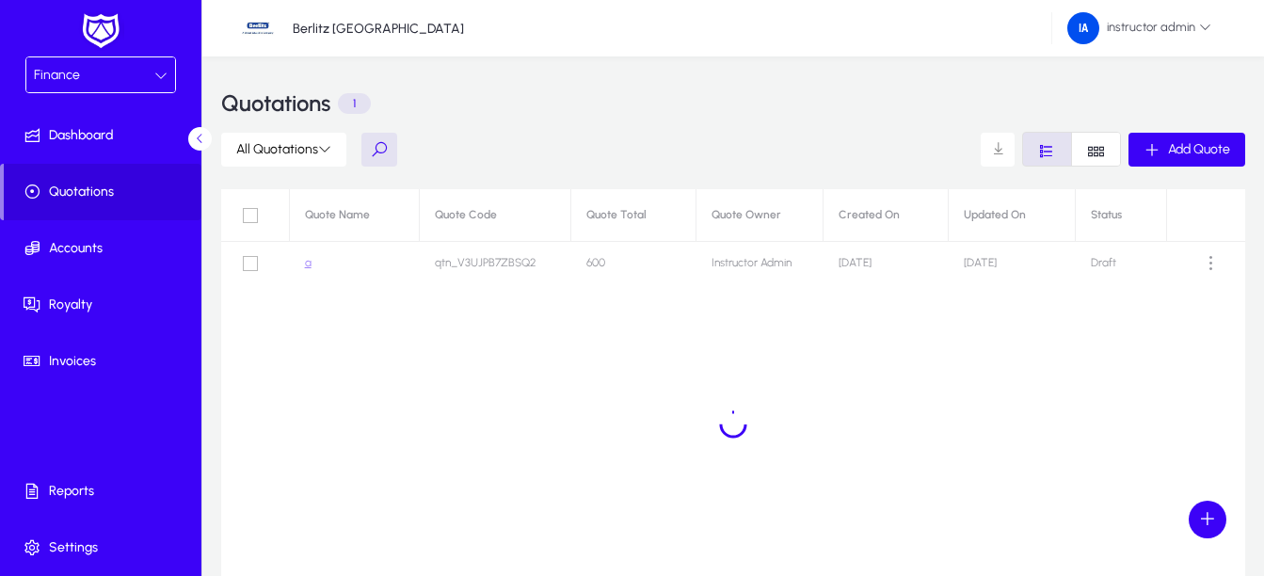
click at [61, 58] on div "Finance" at bounding box center [100, 74] width 149 height 35
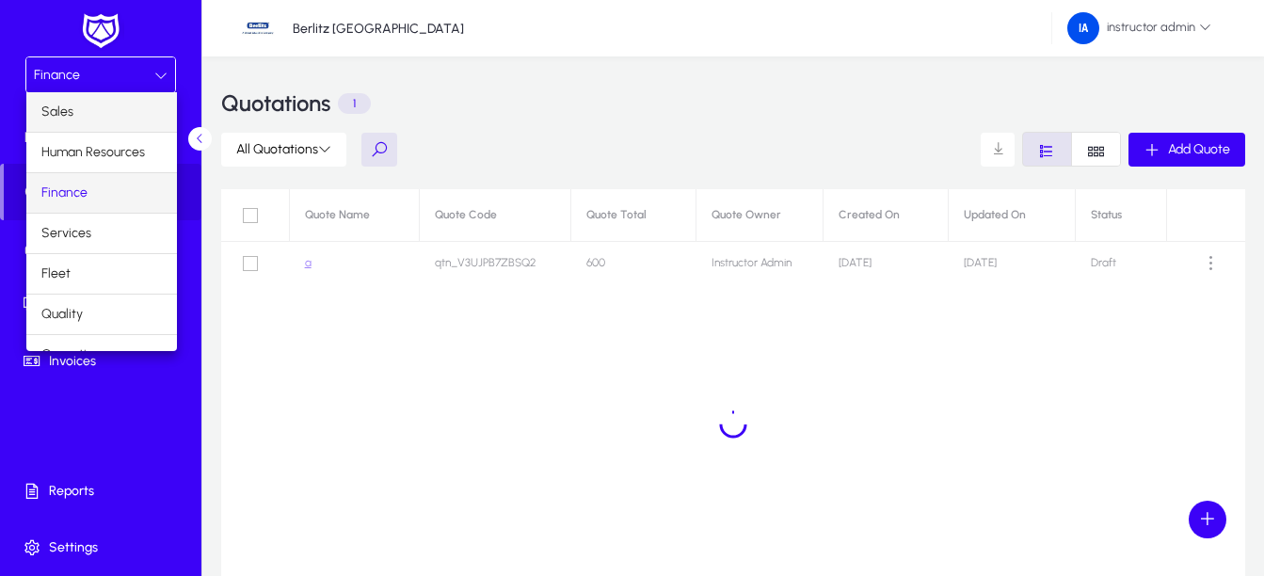
click at [82, 106] on mat-option "Sales" at bounding box center [101, 112] width 151 height 40
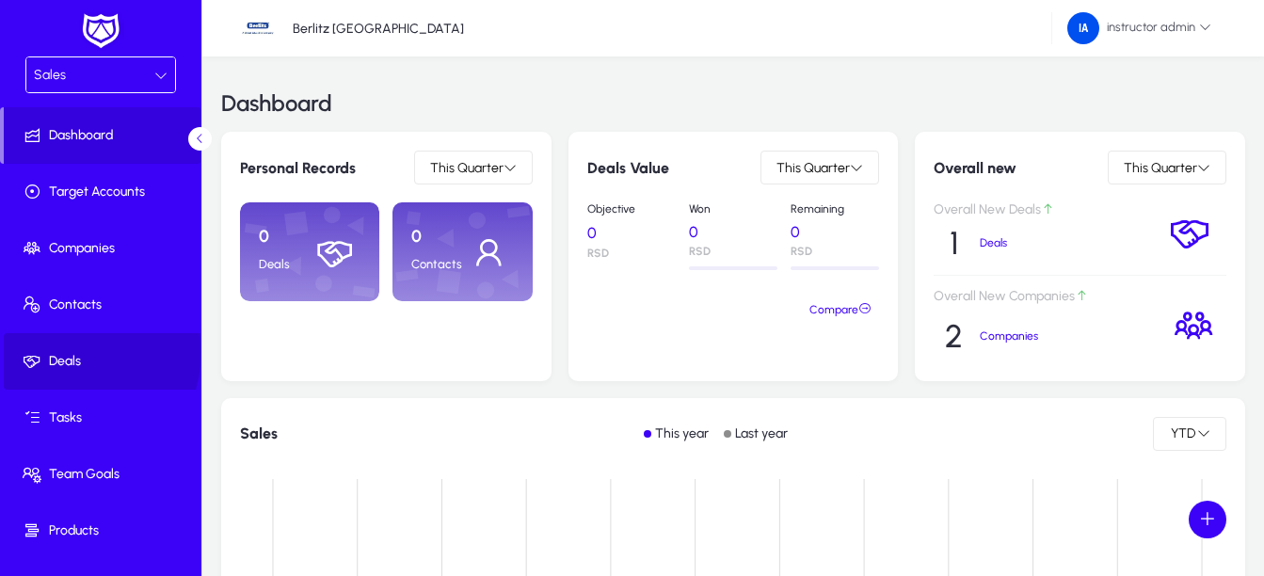
click at [76, 352] on span "Deals" at bounding box center [104, 361] width 201 height 19
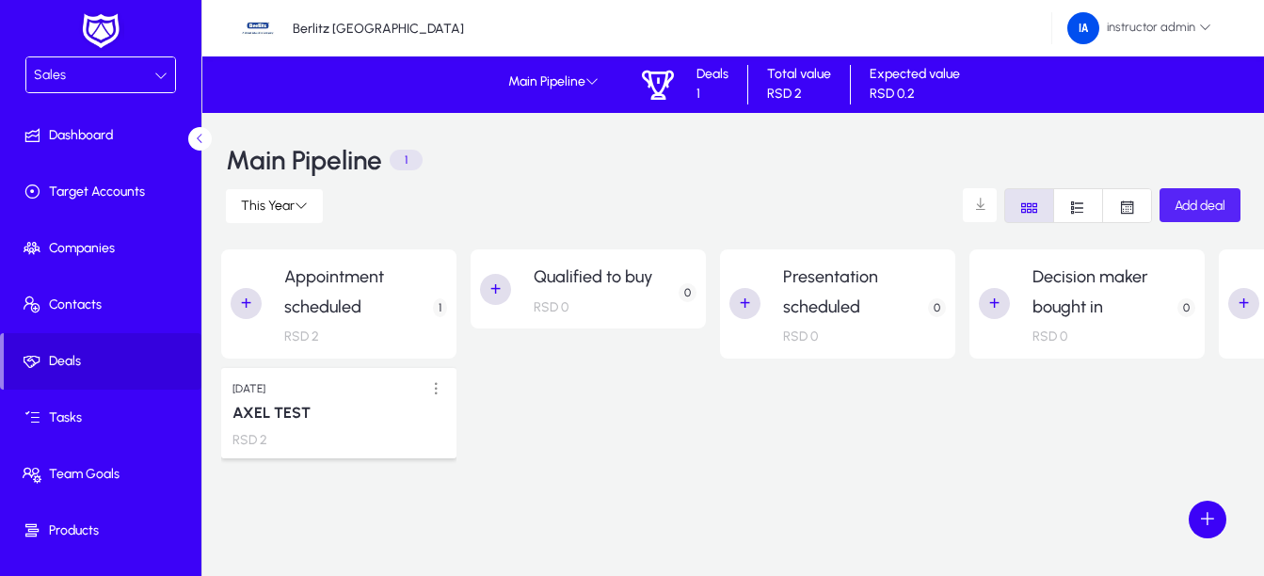
click at [1218, 222] on span "button" at bounding box center [1199, 205] width 81 height 45
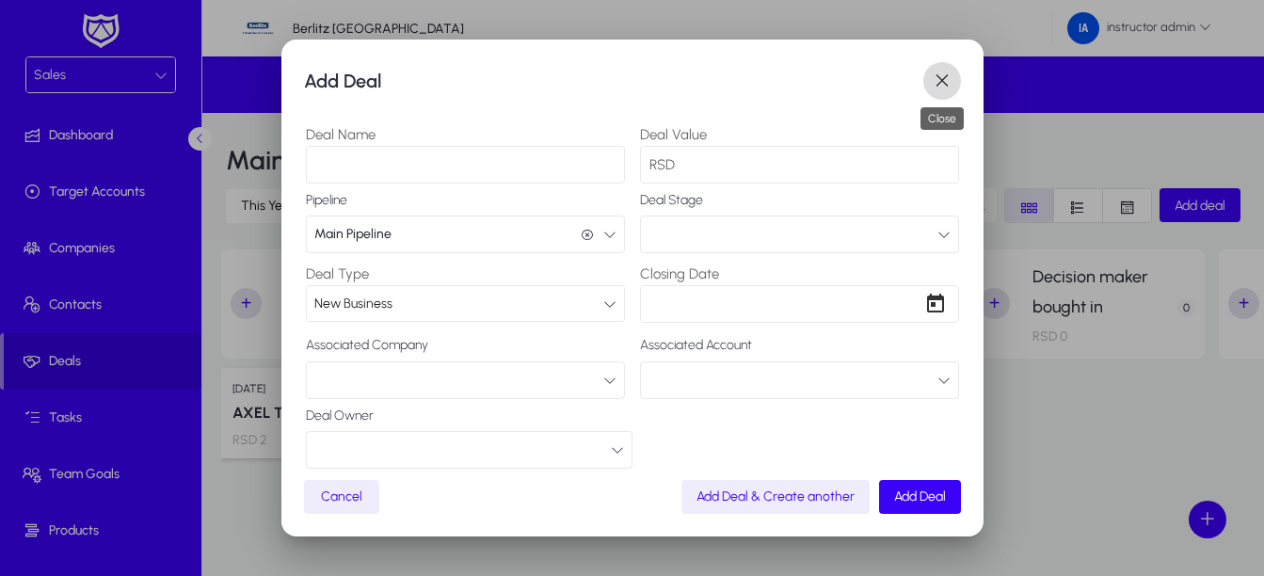
click at [948, 93] on span "button" at bounding box center [942, 81] width 38 height 38
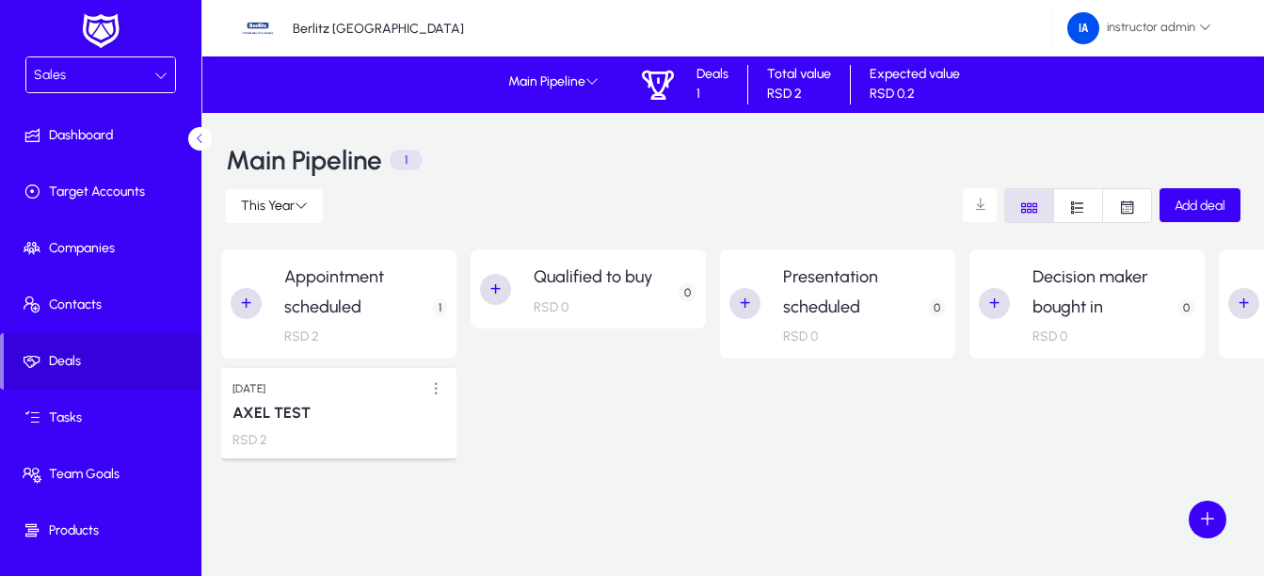
click at [157, 88] on div "Sales" at bounding box center [100, 74] width 149 height 35
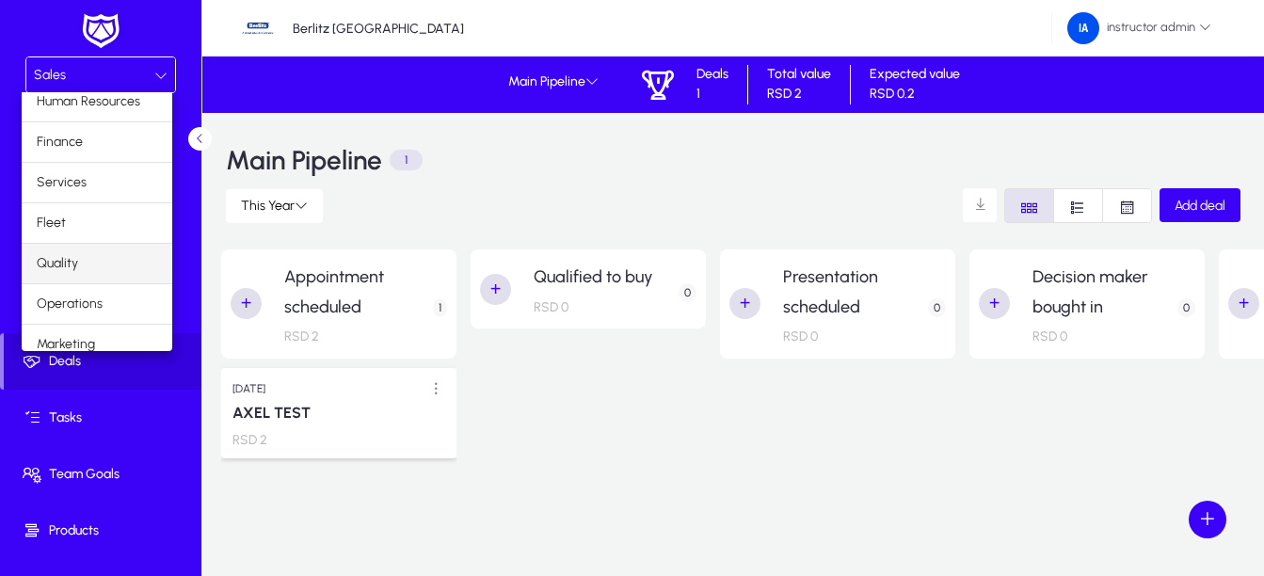
scroll to position [64, 0]
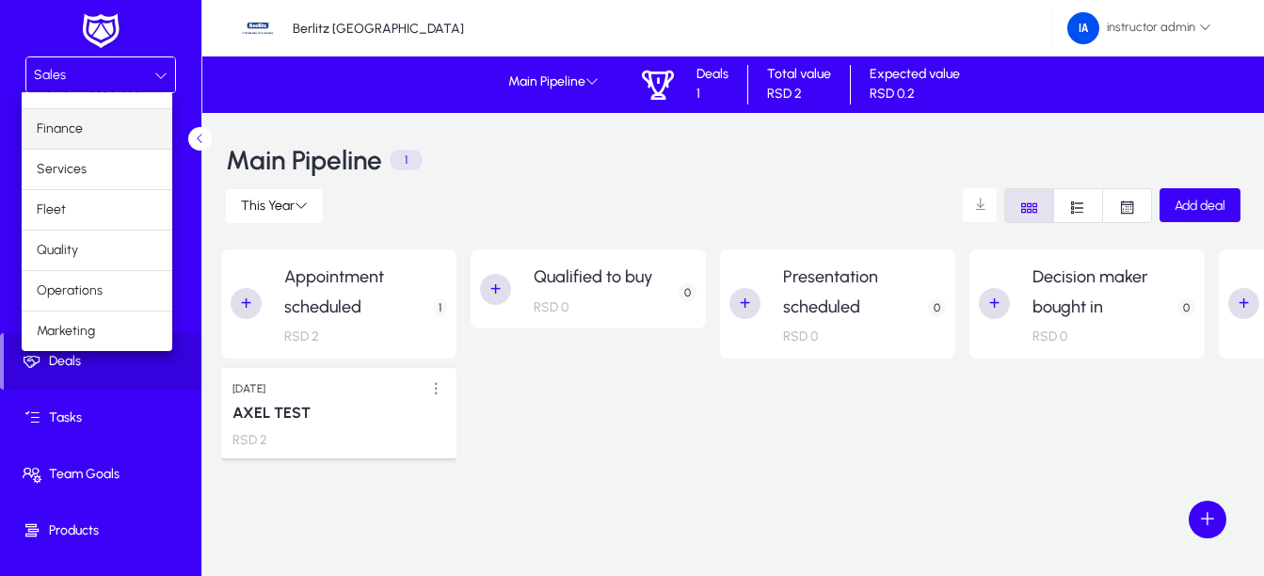
click at [96, 123] on mat-option "Finance" at bounding box center [97, 129] width 151 height 40
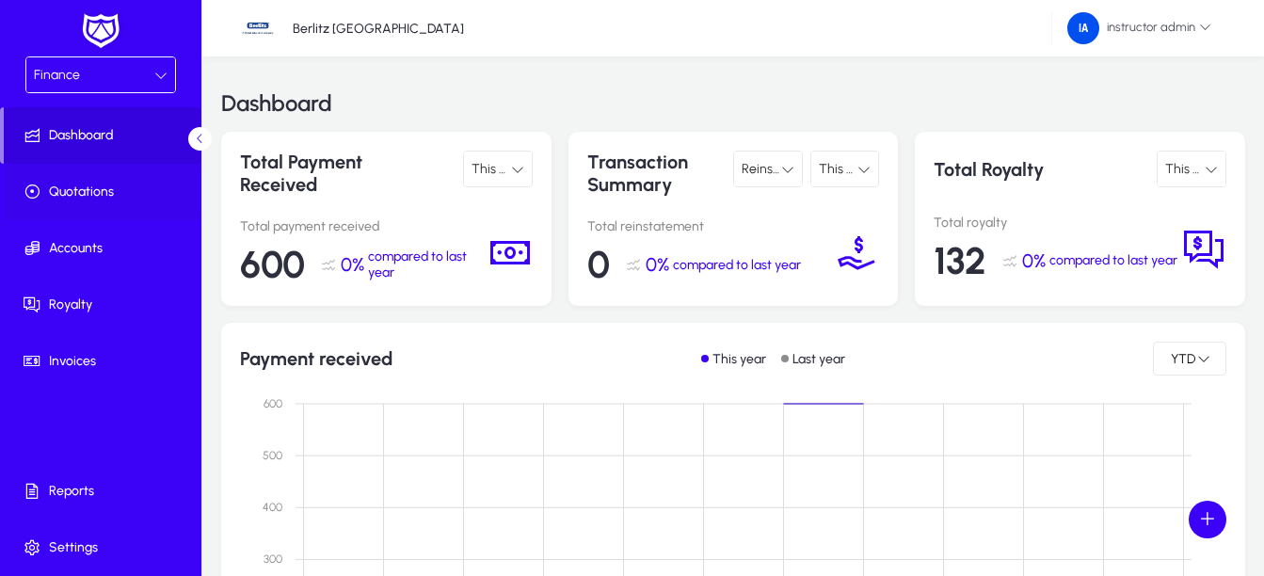
click at [96, 182] on span at bounding box center [104, 191] width 201 height 45
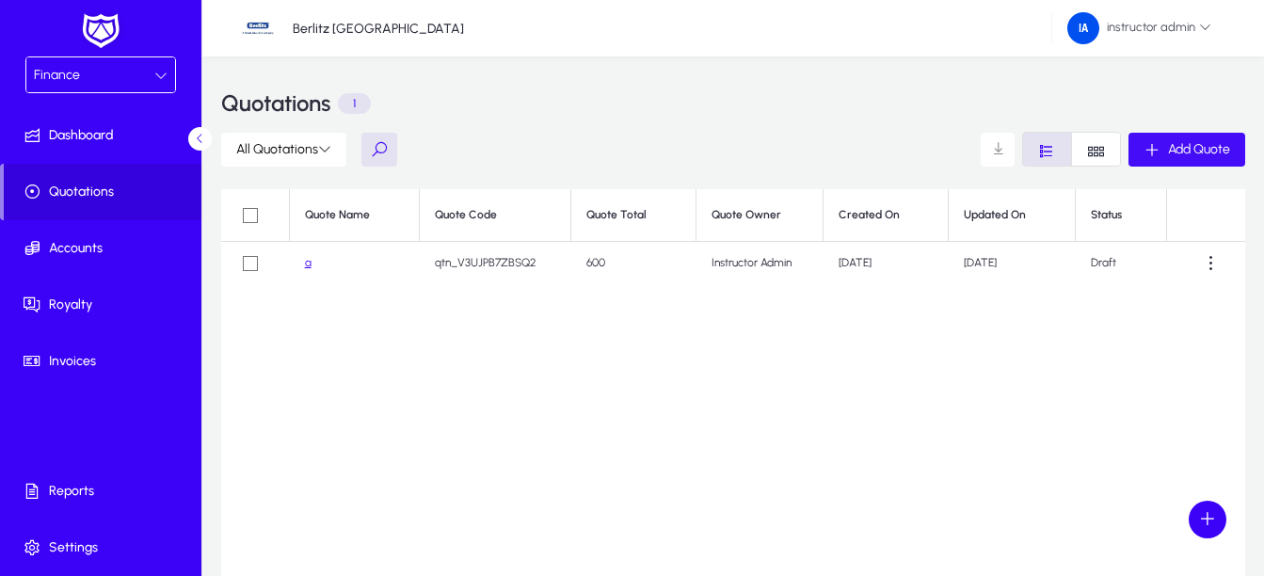
click at [1199, 145] on span "Add Quote" at bounding box center [1199, 149] width 62 height 16
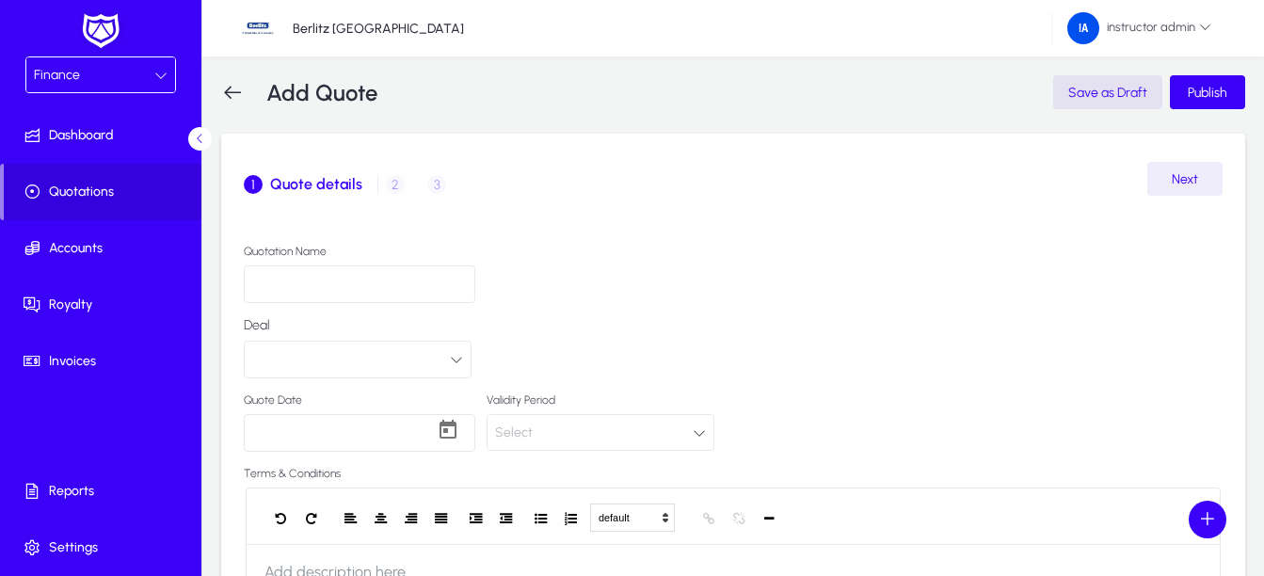
click at [348, 362] on button "button" at bounding box center [358, 360] width 228 height 38
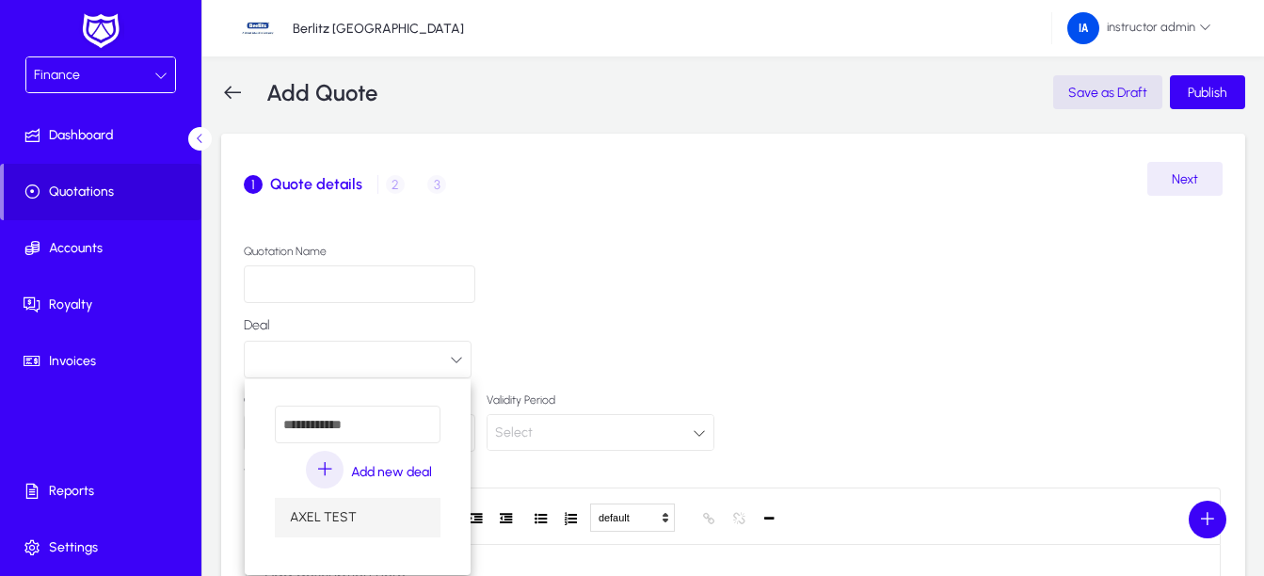
click at [96, 256] on div at bounding box center [632, 288] width 1264 height 576
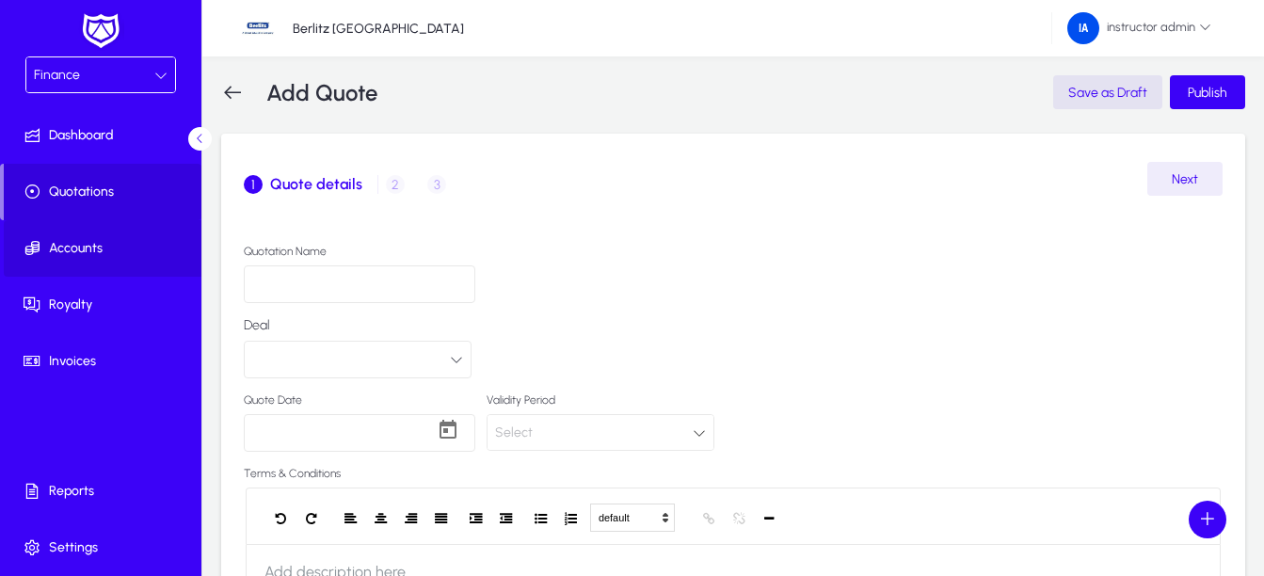
click at [96, 256] on span "Accounts" at bounding box center [104, 248] width 201 height 19
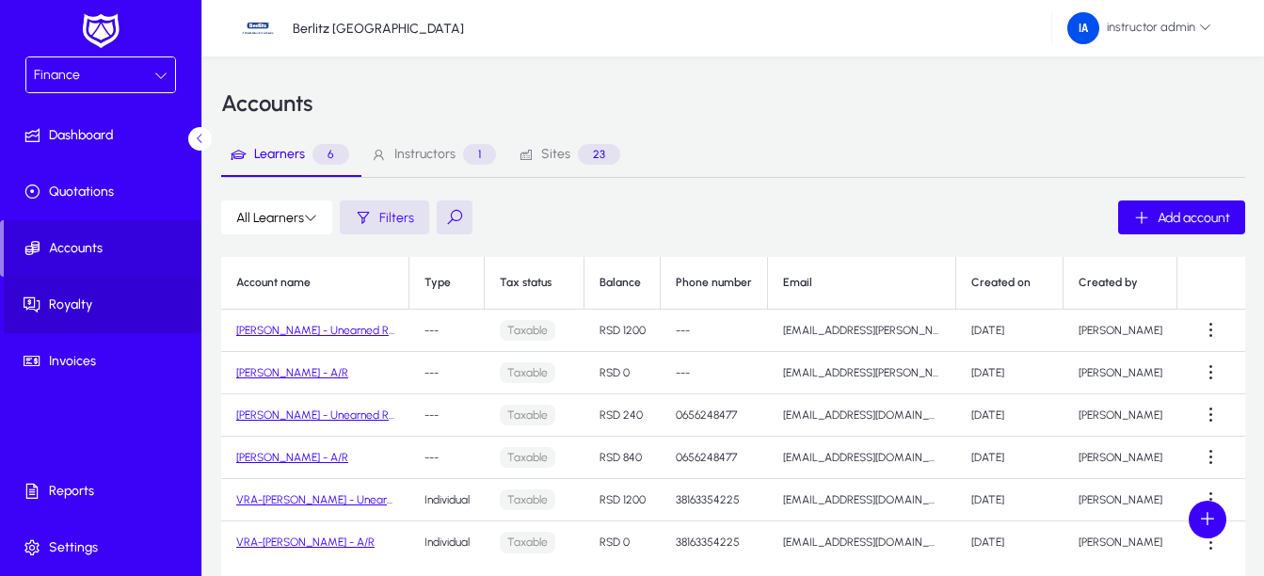
click at [97, 315] on span at bounding box center [104, 304] width 201 height 45
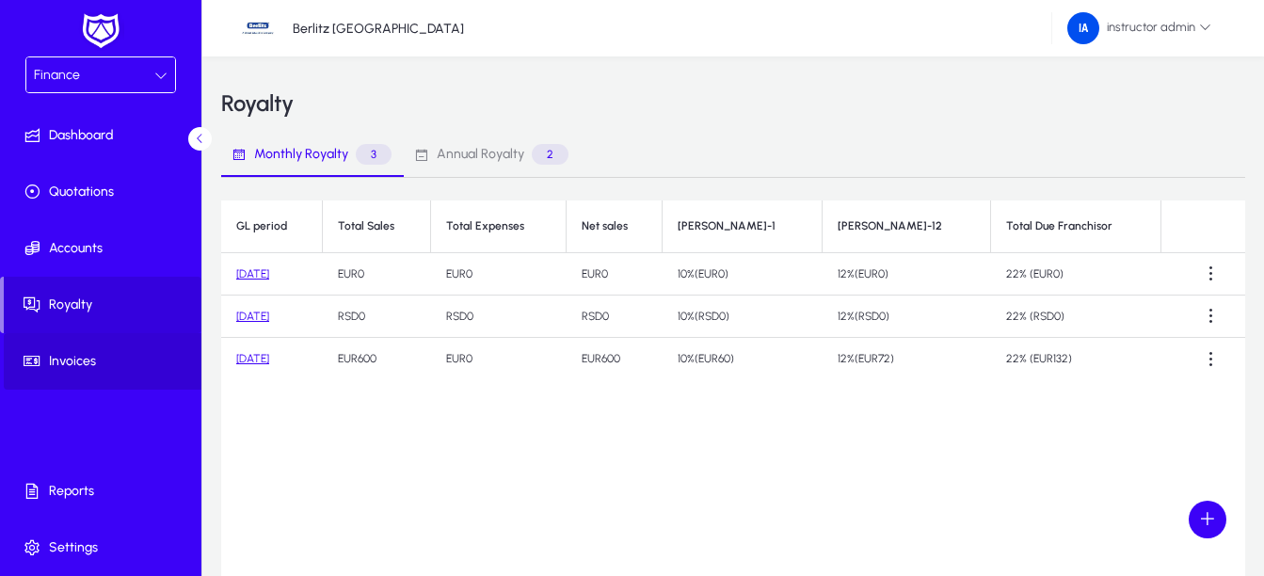
click at [79, 356] on span "Invoices" at bounding box center [104, 361] width 201 height 19
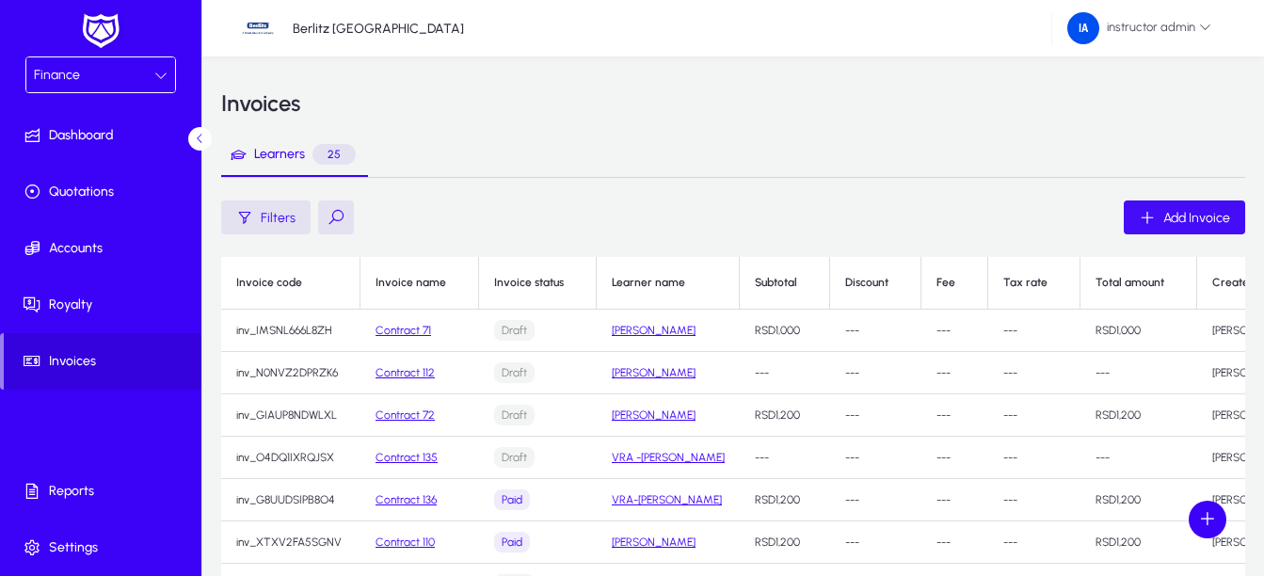
click at [1184, 215] on span "Add Invoice" at bounding box center [1196, 218] width 67 height 16
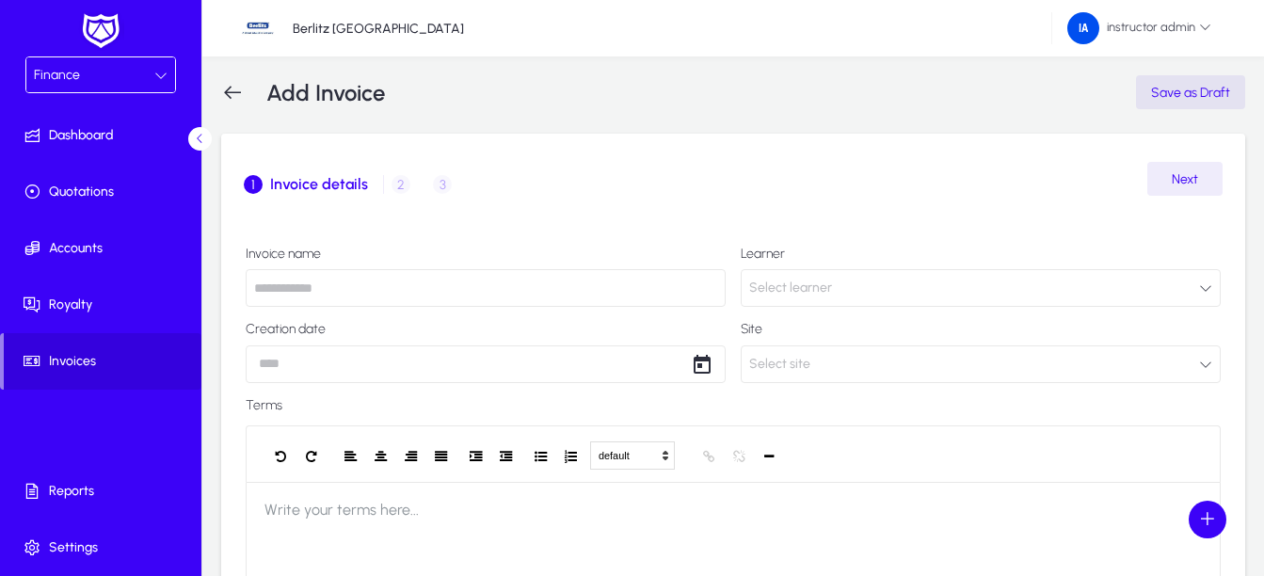
click at [222, 86] on icon at bounding box center [232, 92] width 23 height 23
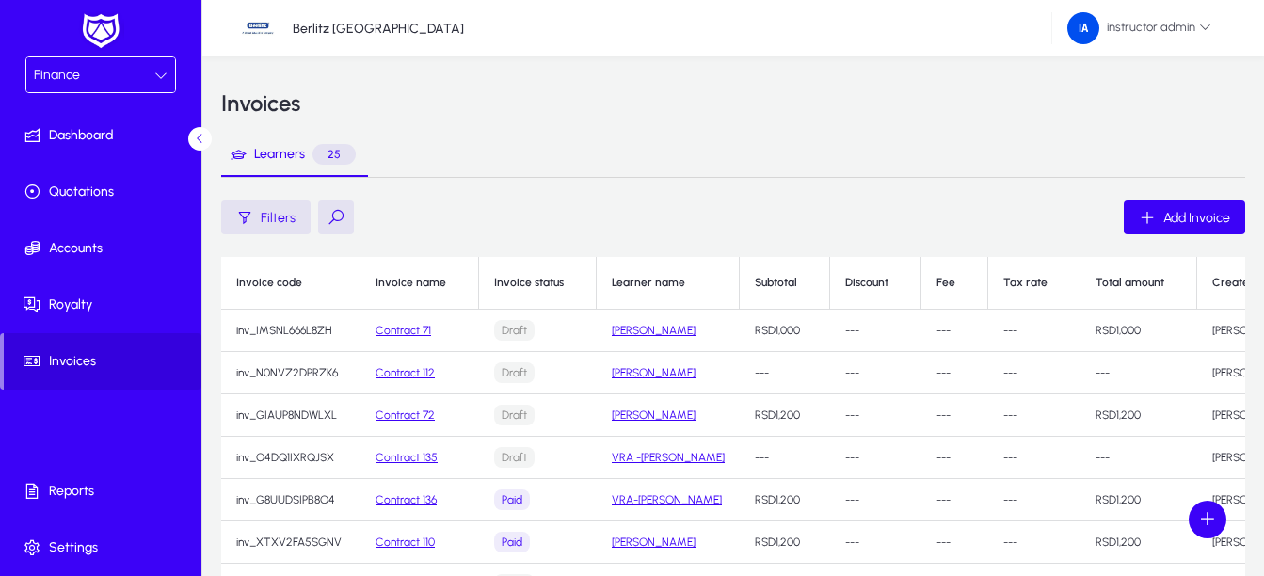
click at [96, 82] on div "Finance" at bounding box center [94, 75] width 120 height 24
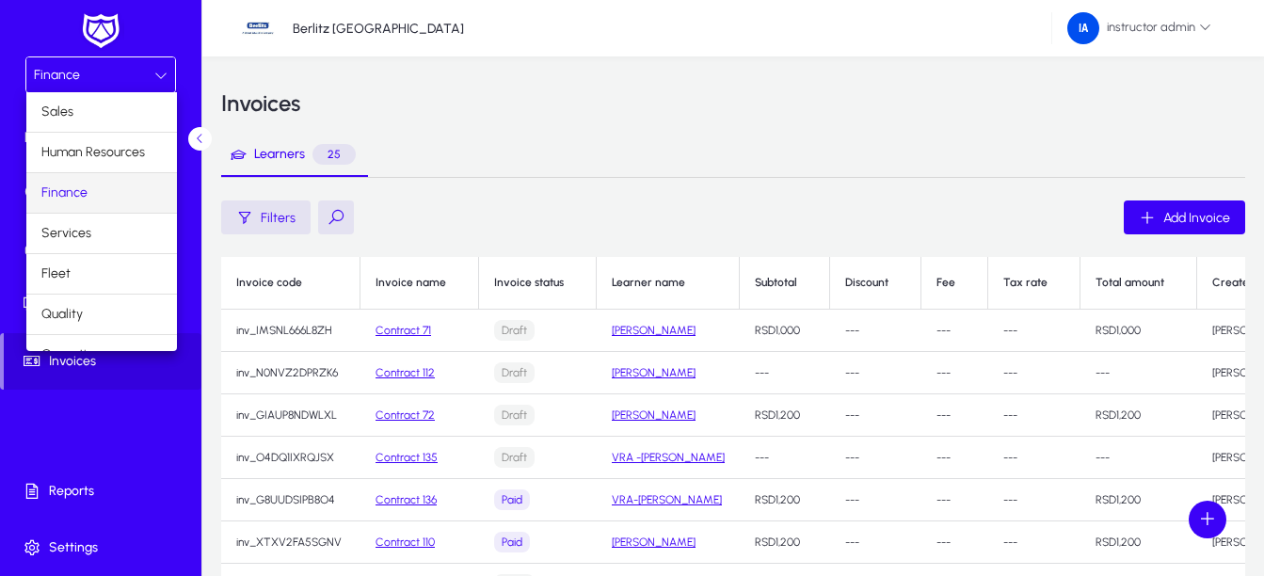
scroll to position [64, 0]
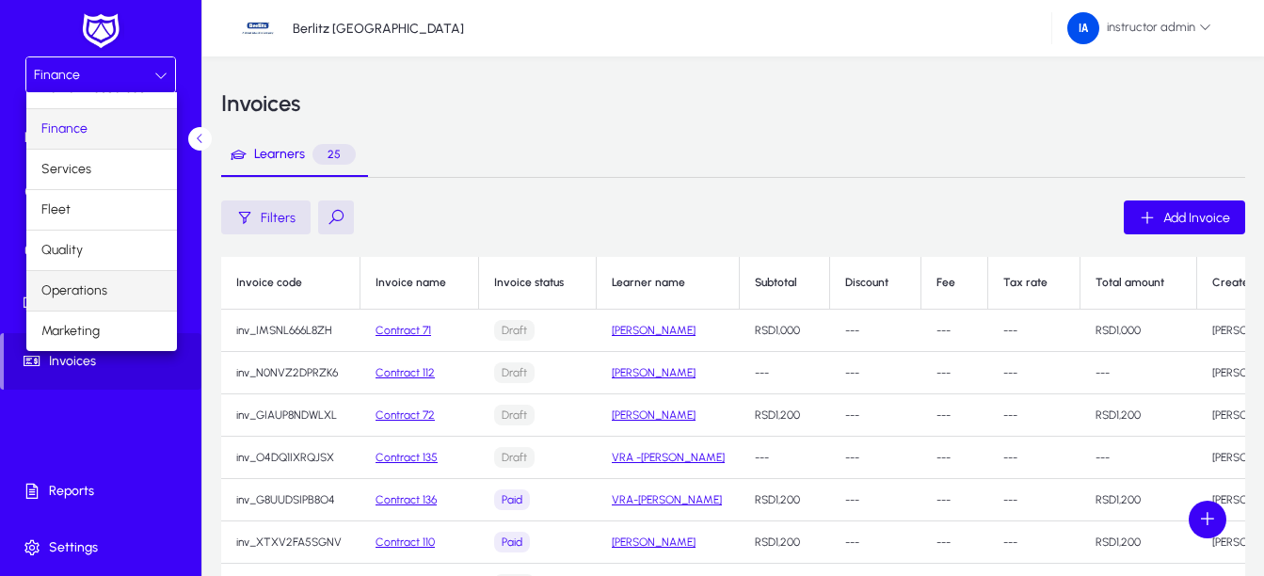
click at [77, 295] on span "Operations" at bounding box center [74, 290] width 66 height 23
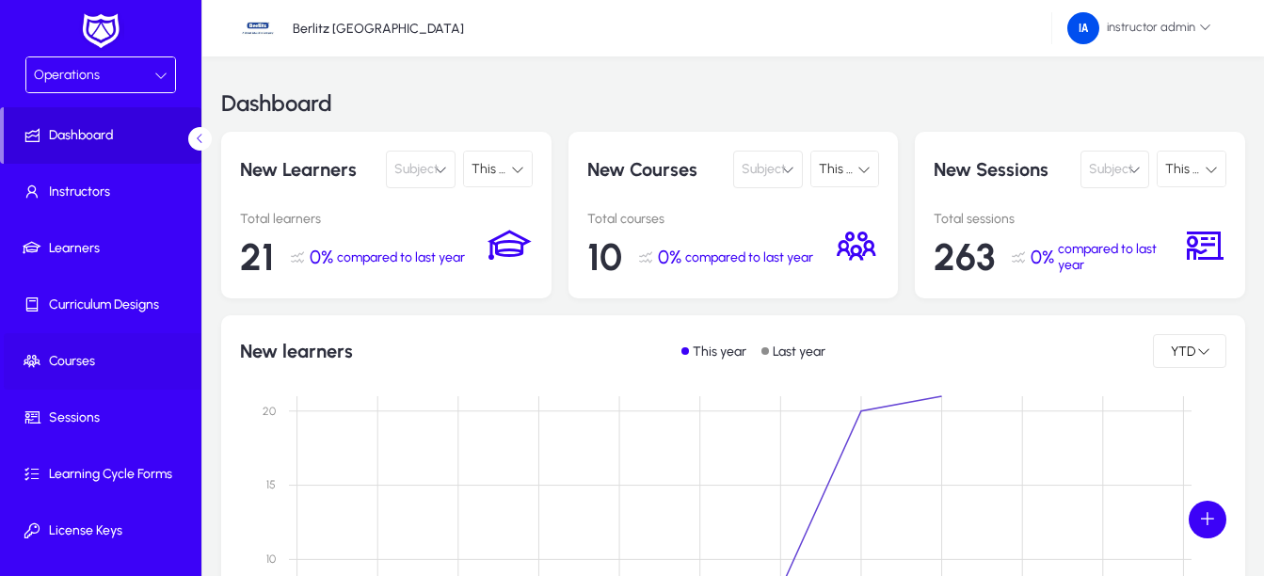
click at [104, 362] on span "Courses" at bounding box center [104, 361] width 201 height 19
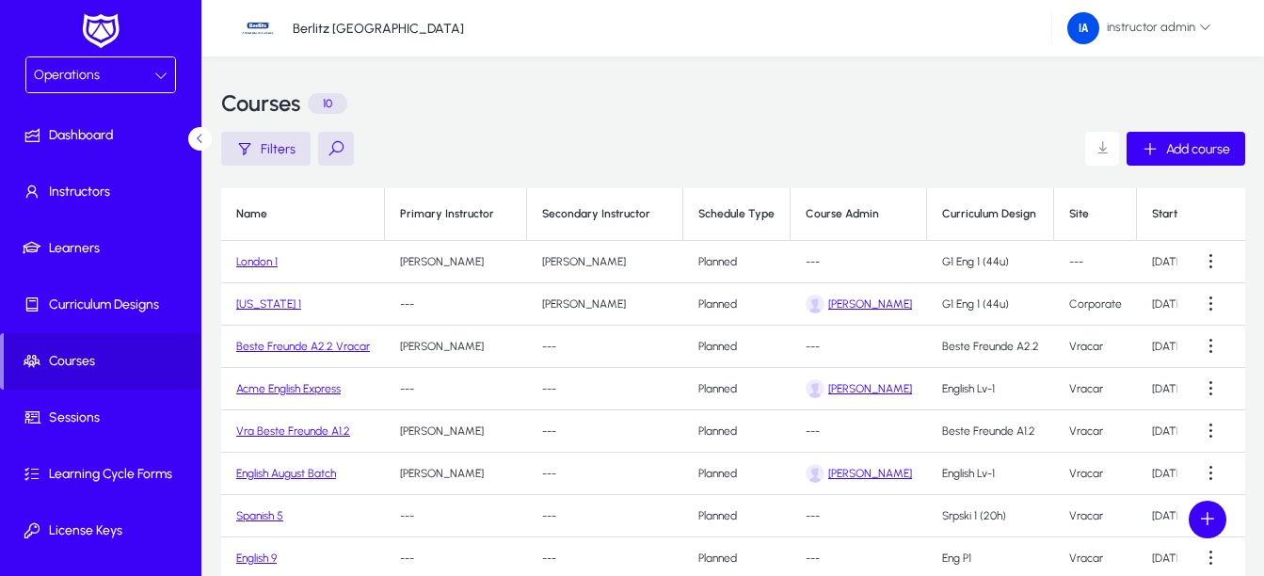
click at [234, 260] on td "London 1" at bounding box center [303, 262] width 164 height 42
click at [245, 258] on link "London 1" at bounding box center [256, 261] width 41 height 13
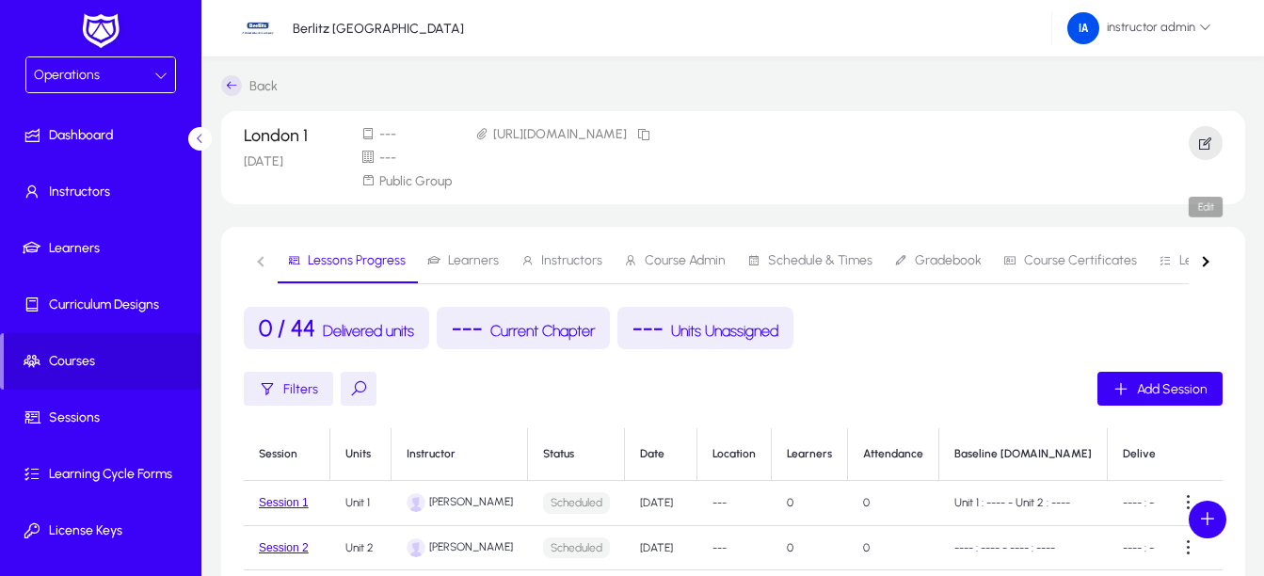
click at [1207, 150] on icon "button" at bounding box center [1205, 143] width 17 height 17
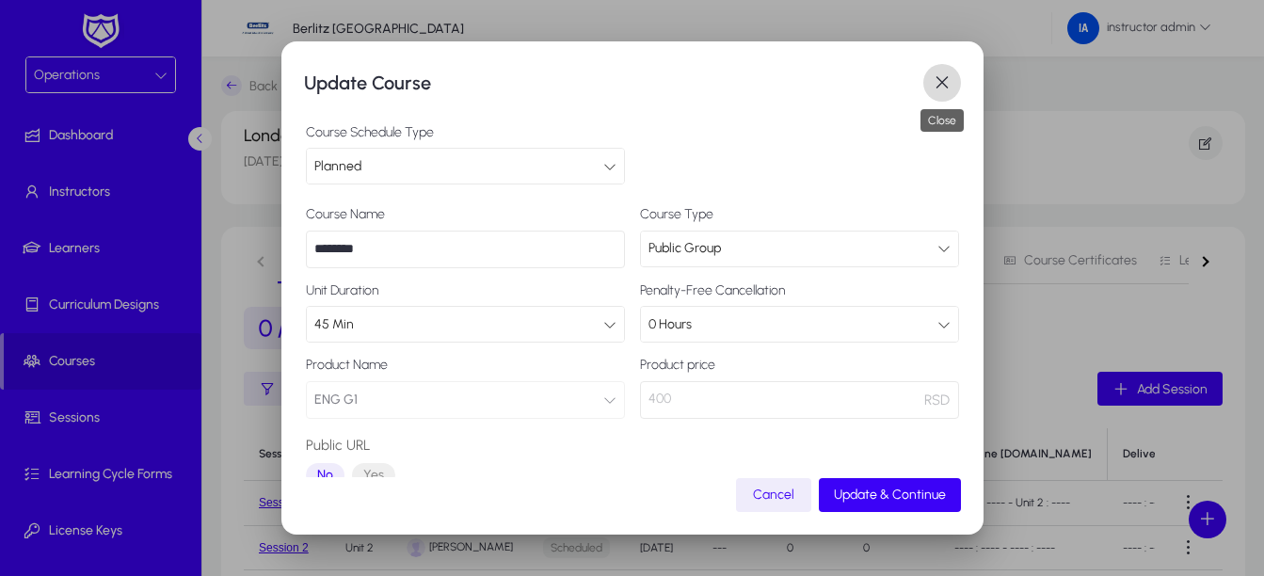
click at [943, 70] on span "button" at bounding box center [942, 83] width 38 height 38
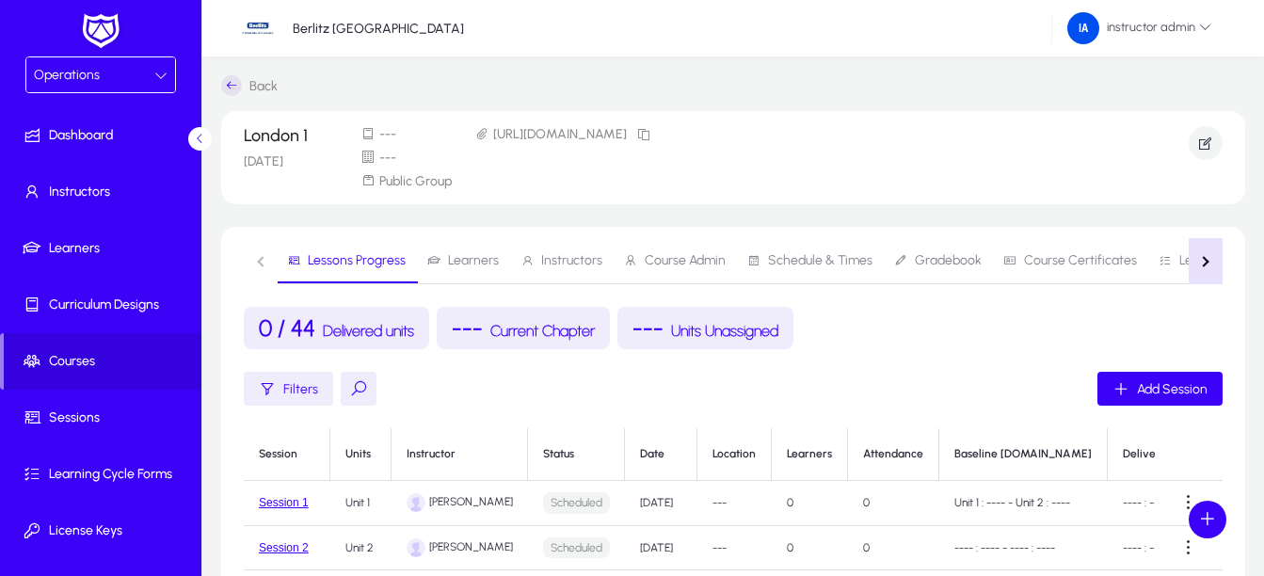
click at [1212, 260] on button "button" at bounding box center [1205, 261] width 34 height 46
click at [1212, 260] on nav "Lessons Progress Learners Instructors Course Admin Schedule & Times Gradebook C…" at bounding box center [733, 261] width 979 height 46
click at [1197, 263] on nav "Lessons Progress Learners Instructors Course Admin Schedule & Times Gradebook C…" at bounding box center [733, 261] width 979 height 46
click at [1204, 259] on nav "Lessons Progress Learners Instructors Course Admin Schedule & Times Gradebook C…" at bounding box center [733, 261] width 979 height 46
click at [243, 76] on link "Back" at bounding box center [249, 85] width 56 height 21
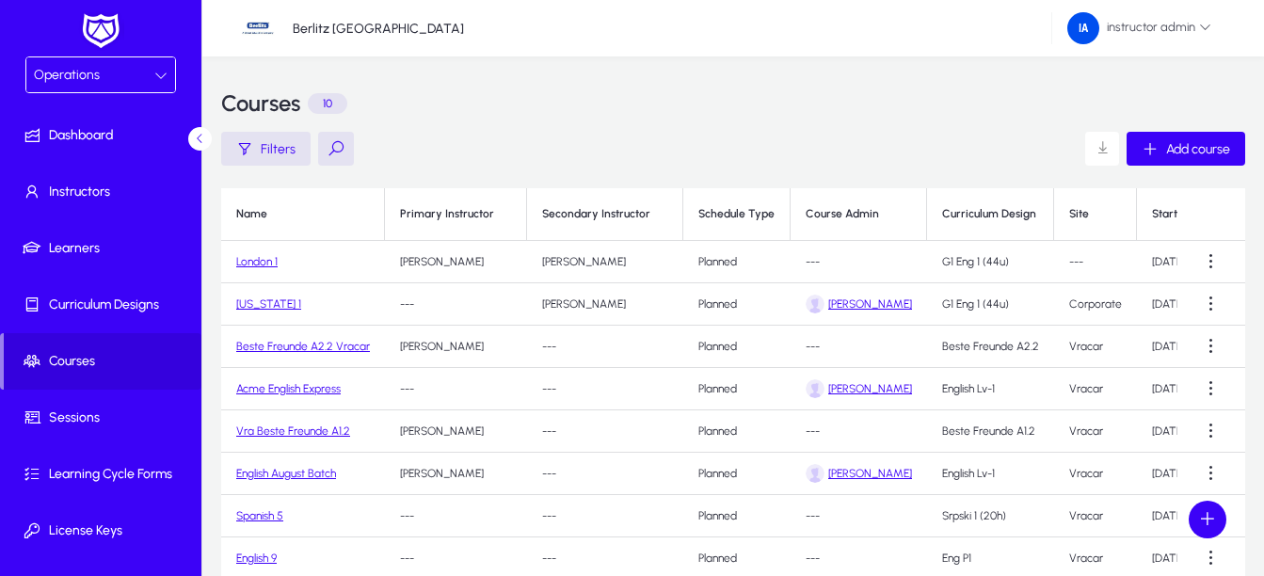
click at [280, 305] on link "[US_STATE] 1" at bounding box center [268, 303] width 65 height 13
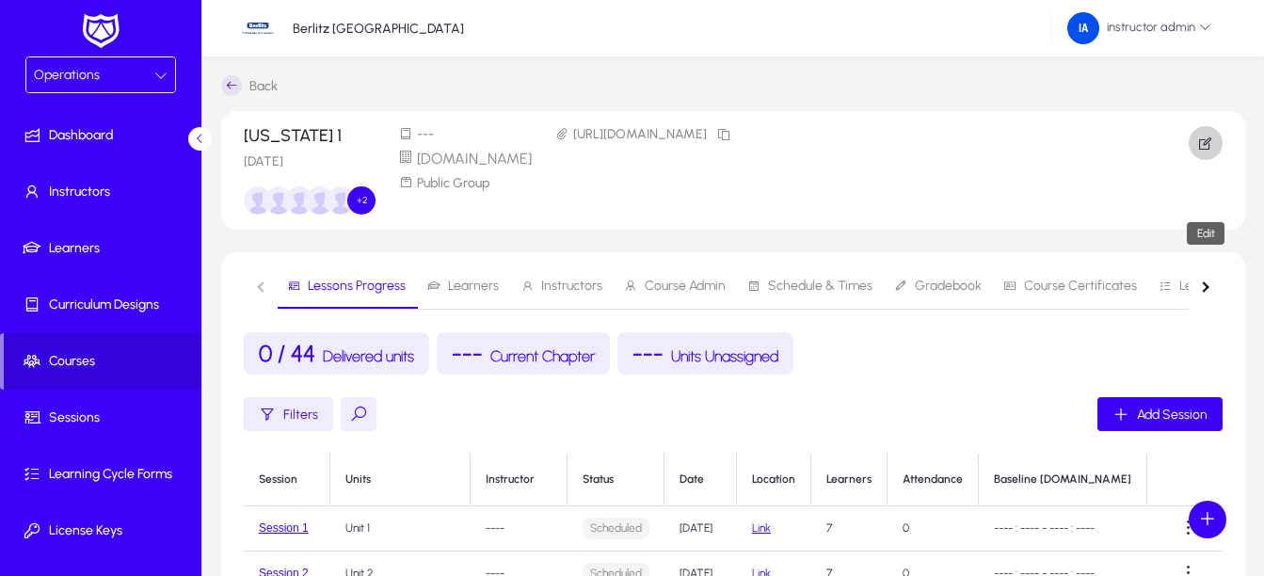
click at [1212, 136] on icon "button" at bounding box center [1205, 143] width 17 height 17
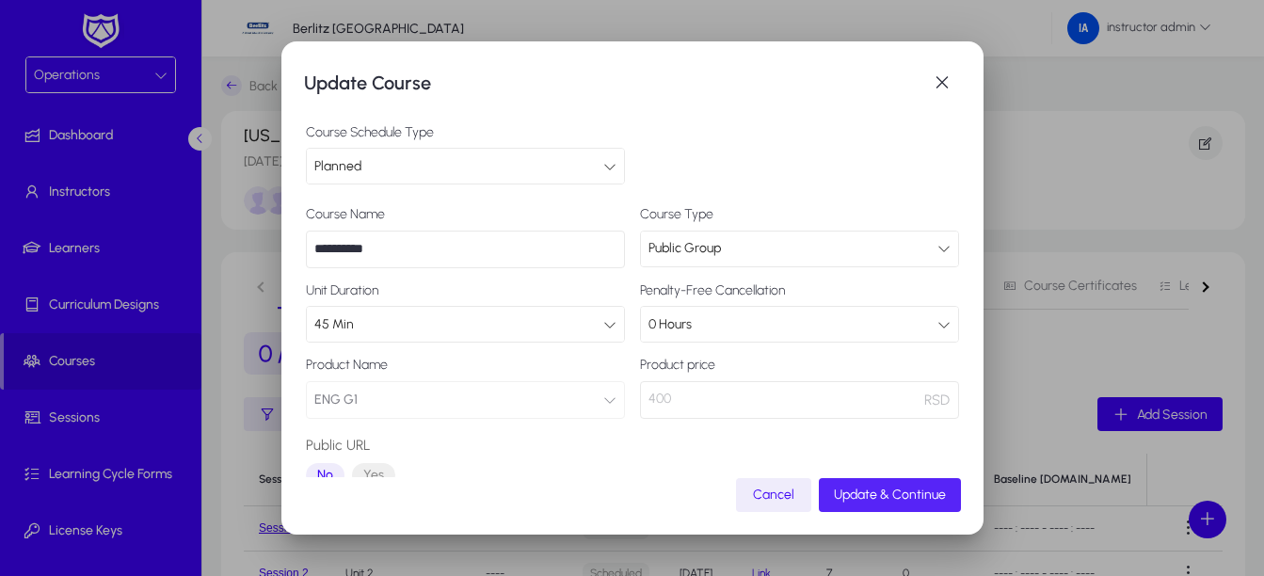
click at [899, 486] on span "submit" at bounding box center [890, 494] width 142 height 45
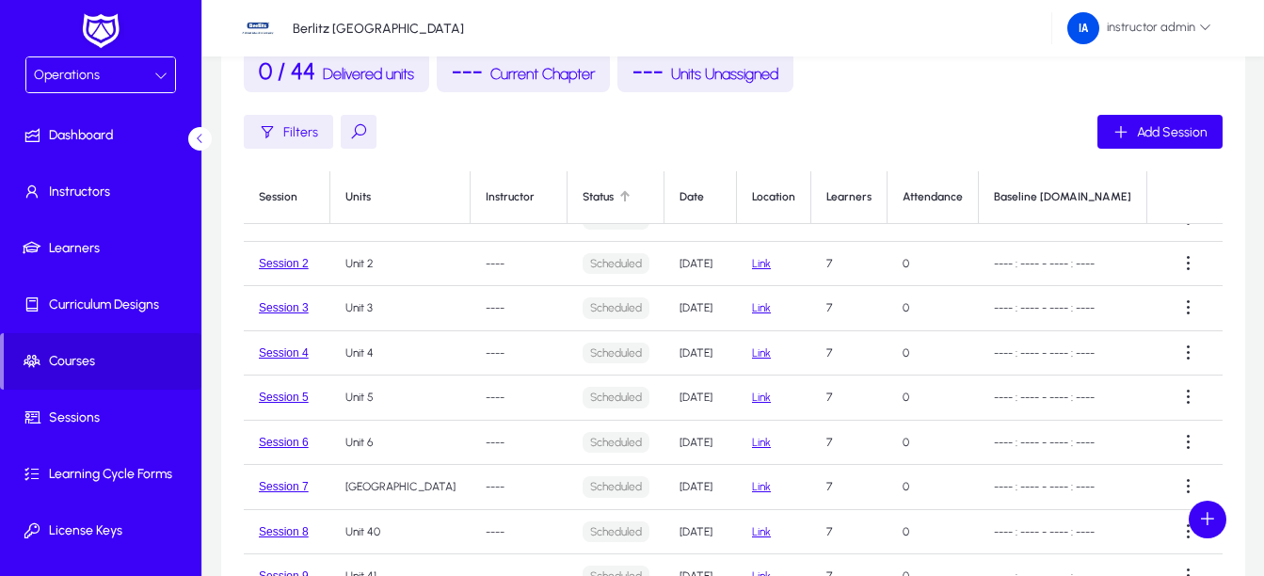
scroll to position [42, 0]
click at [73, 350] on span at bounding box center [103, 361] width 198 height 45
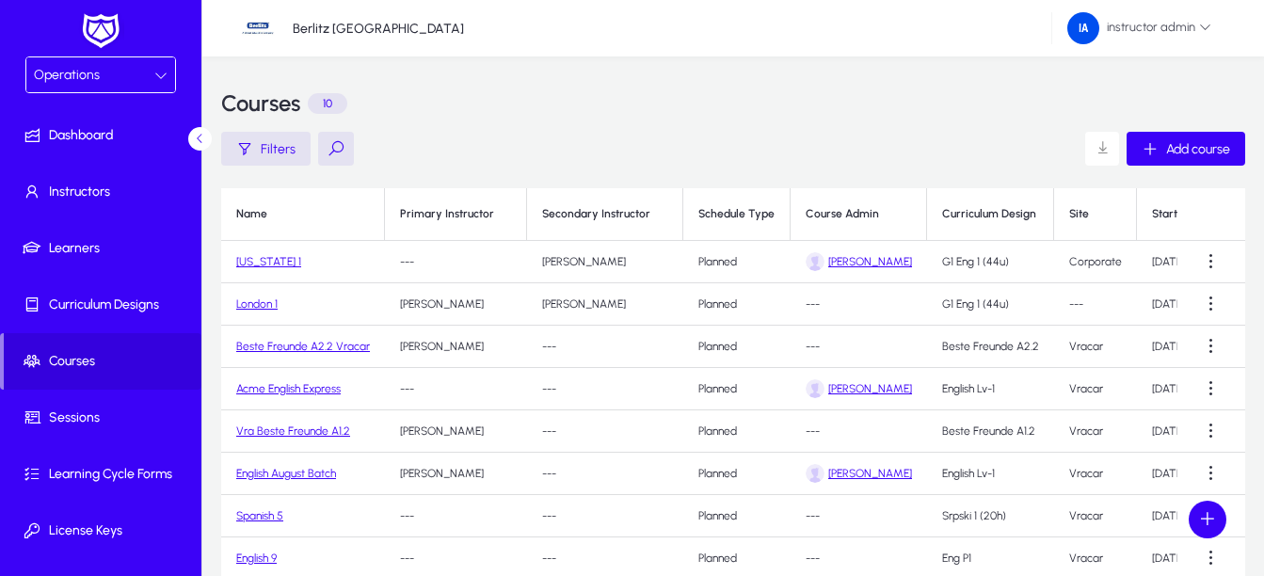
click at [270, 307] on link "London 1" at bounding box center [256, 303] width 41 height 13
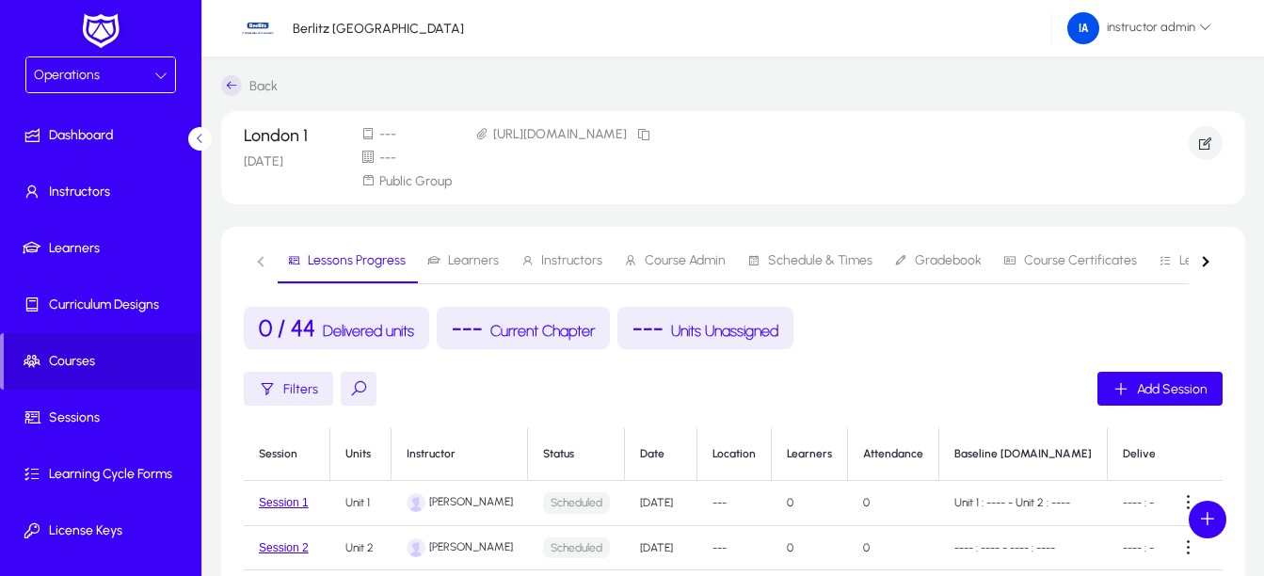
click at [467, 268] on span "Learners" at bounding box center [463, 260] width 72 height 45
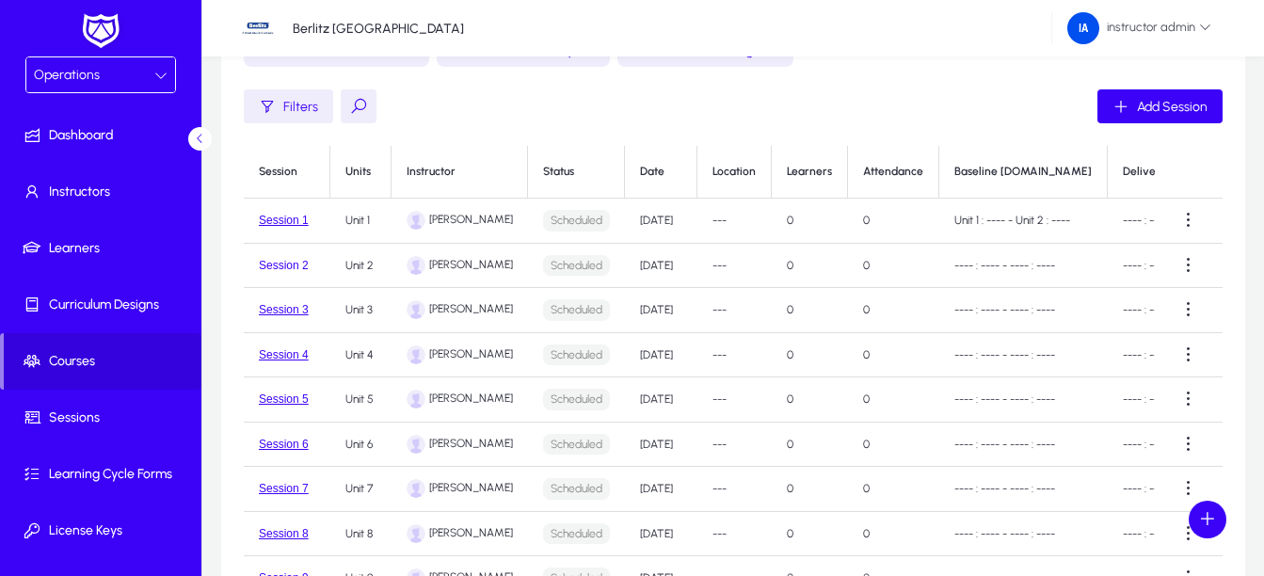
click at [264, 263] on button "Session 2" at bounding box center [284, 265] width 50 height 13
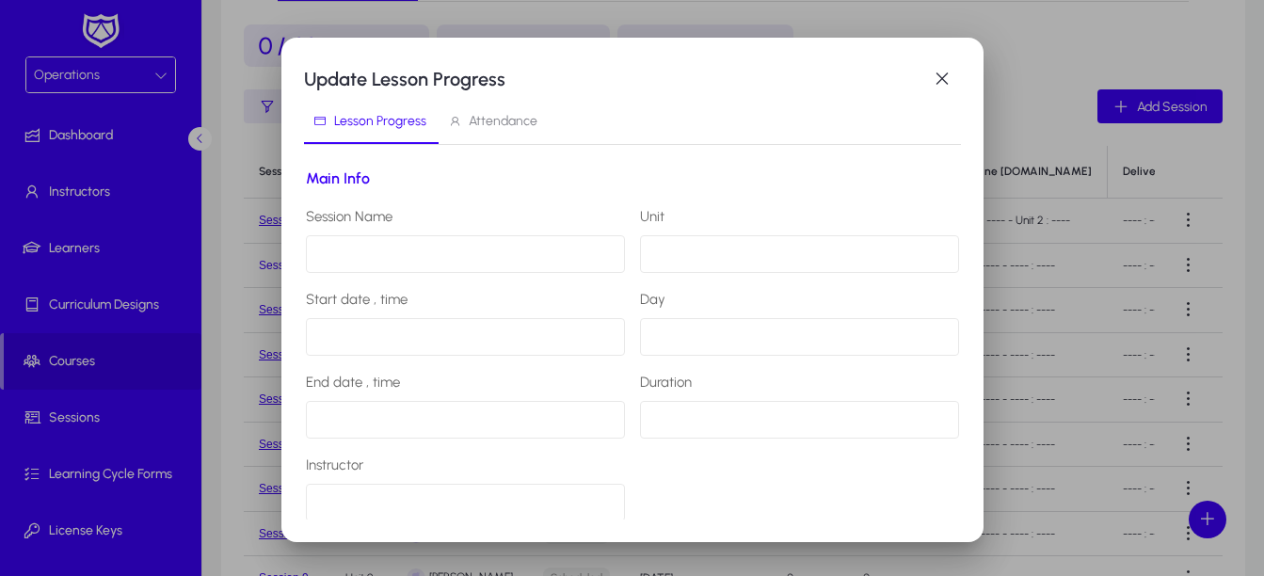
type input "*********"
type input "******"
type input "**********"
type input "********"
type input "**********"
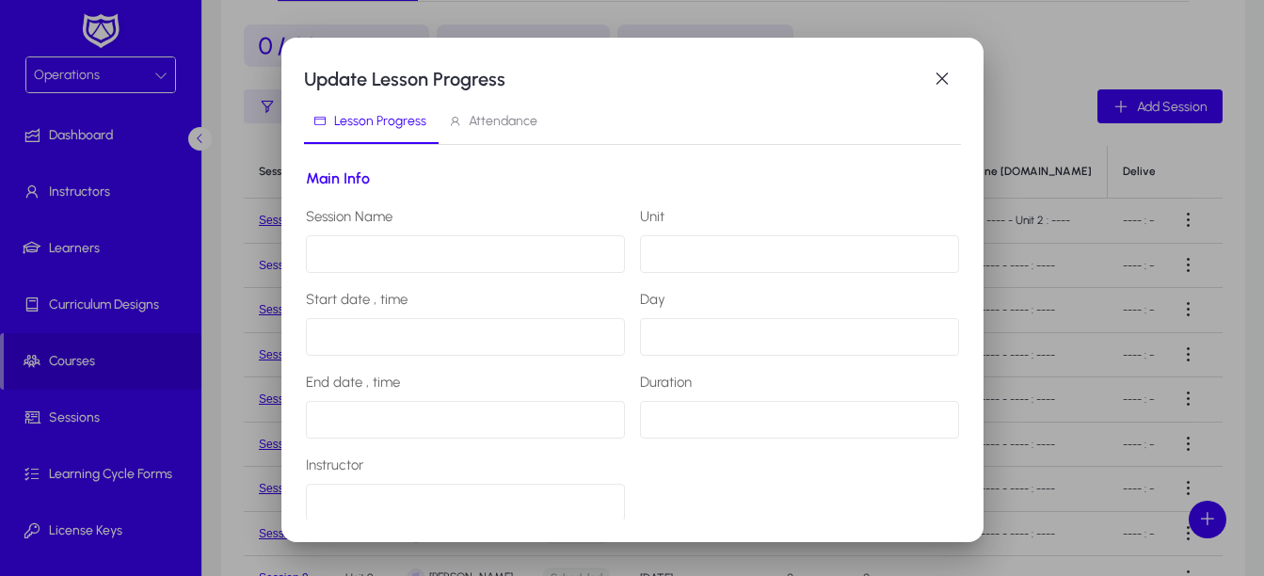
type input "**********"
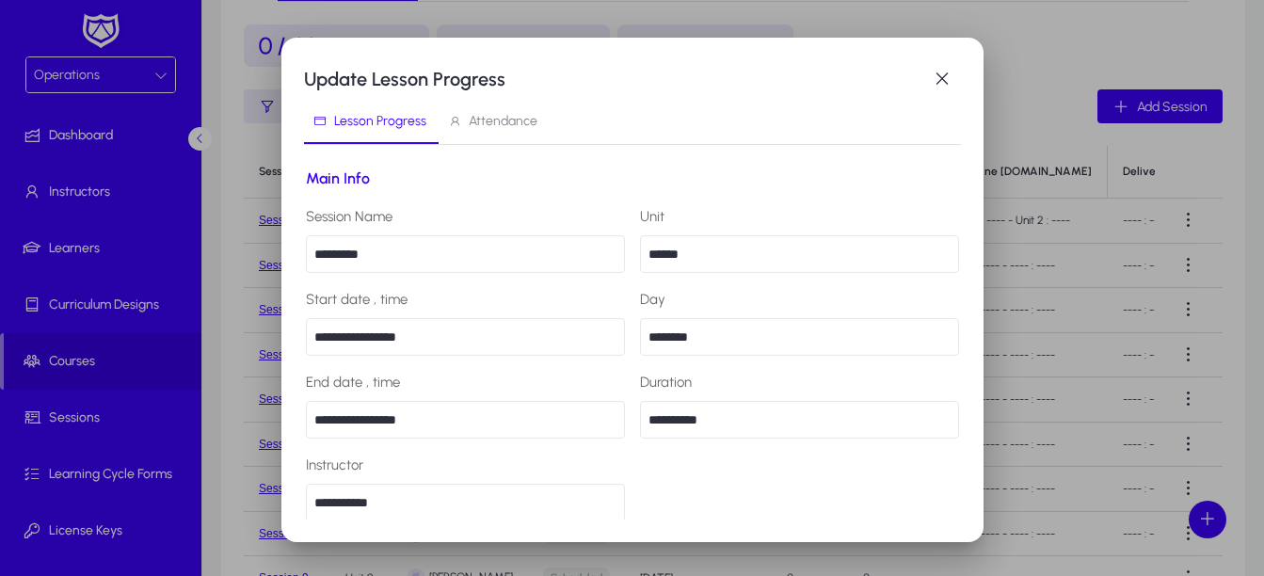
click at [980, 83] on div "**********" at bounding box center [632, 290] width 702 height 504
click at [943, 84] on span "button" at bounding box center [942, 79] width 38 height 38
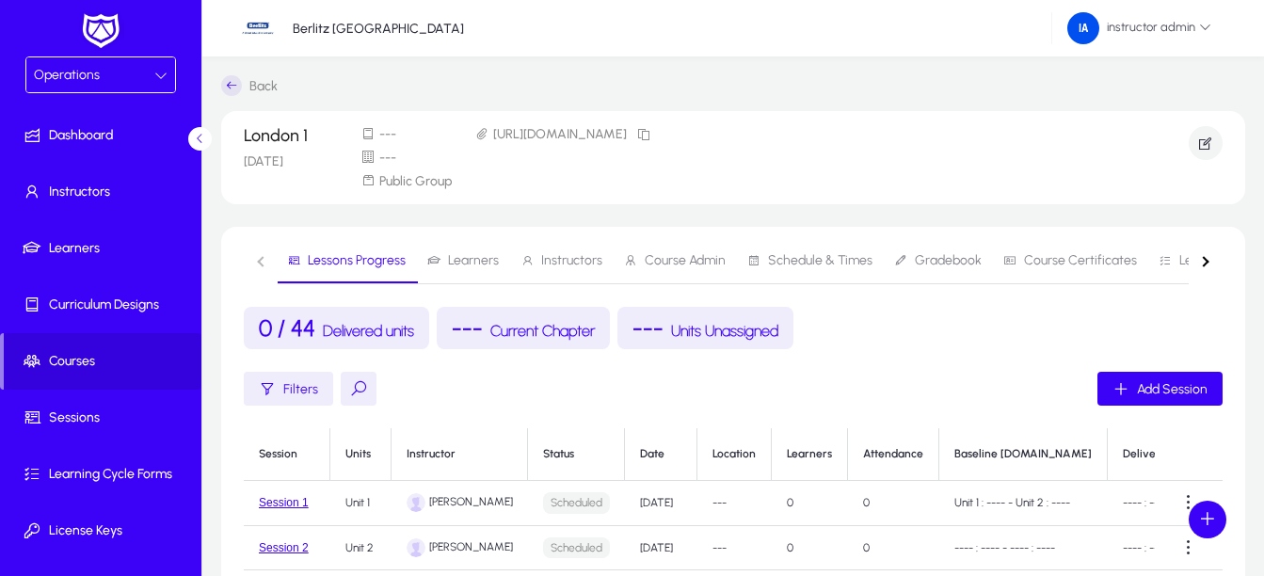
click at [488, 263] on span "Learners" at bounding box center [473, 260] width 51 height 13
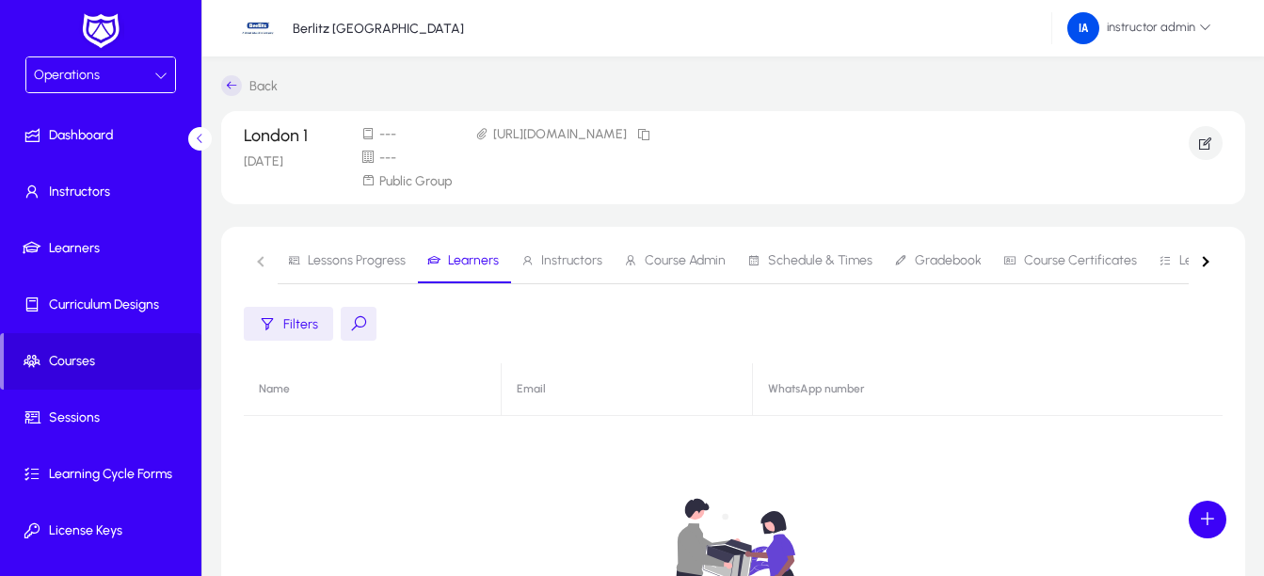
scroll to position [94, 0]
